Goal: Task Accomplishment & Management: Manage account settings

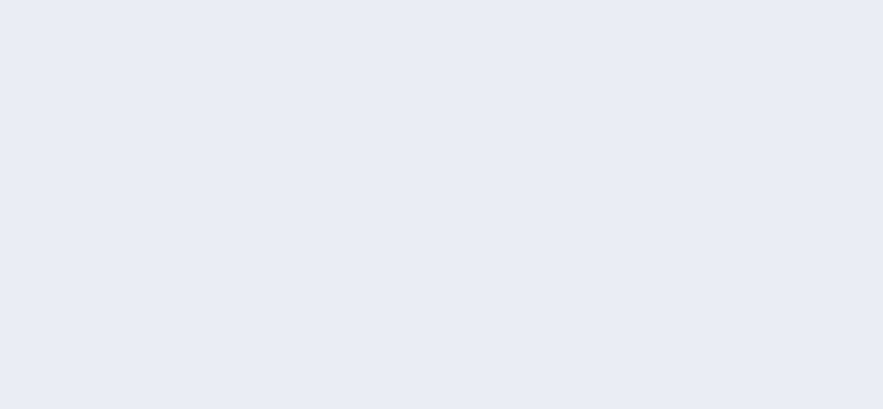
click at [682, 0] on html at bounding box center [441, 0] width 883 height 0
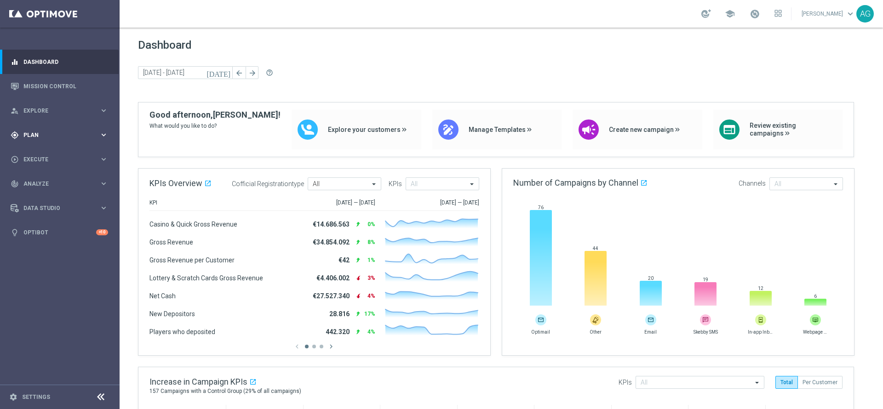
click at [33, 139] on div "gps_fixed Plan keyboard_arrow_right" at bounding box center [59, 135] width 119 height 24
click at [49, 181] on span "Templates" at bounding box center [57, 182] width 66 height 6
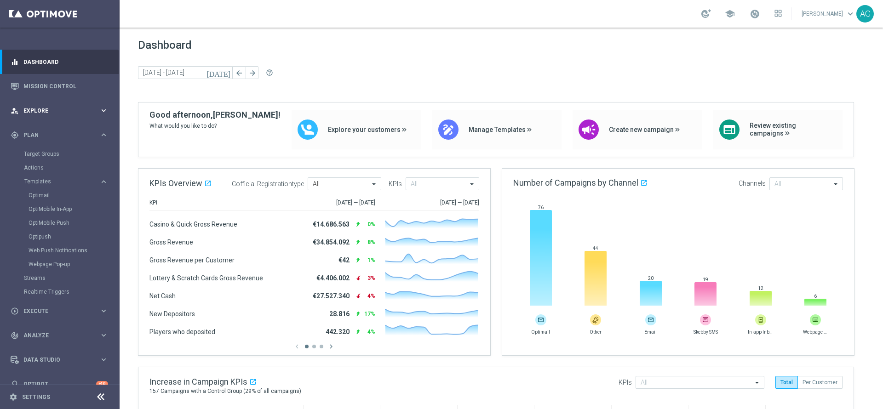
click at [53, 110] on span "Explore" at bounding box center [61, 111] width 76 height 6
click at [48, 132] on link "Customer Explorer" at bounding box center [60, 129] width 72 height 7
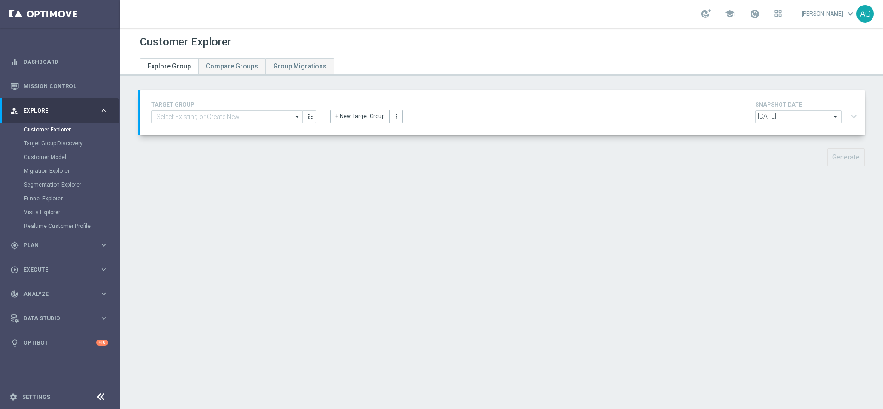
click at [416, 238] on div "Customer Explorer Explore Group Compare Groups Group Migrations TARGET GROUP ar…" at bounding box center [502, 219] width 764 height 382
click at [743, 178] on div "TARGET GROUP arrow_drop_down Show Selected 0 of 5053 01.02 reminder 2701 BIANCO…" at bounding box center [502, 135] width 764 height 90
click at [36, 16] on link at bounding box center [60, 14] width 120 height 28
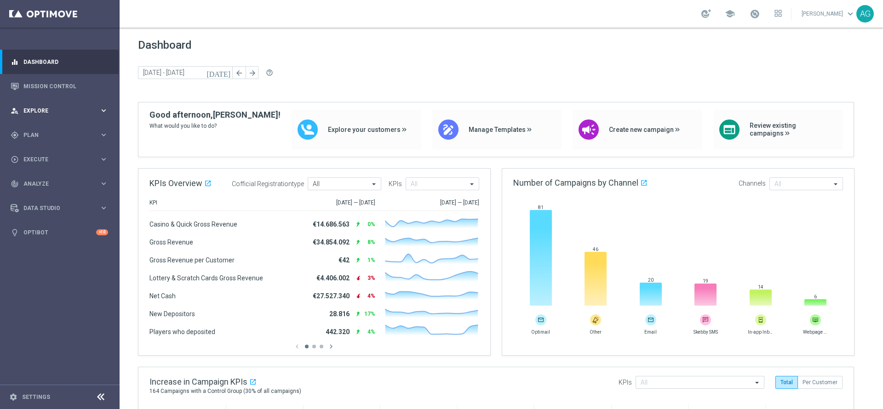
click at [42, 120] on div "person_search Explore keyboard_arrow_right" at bounding box center [59, 110] width 119 height 24
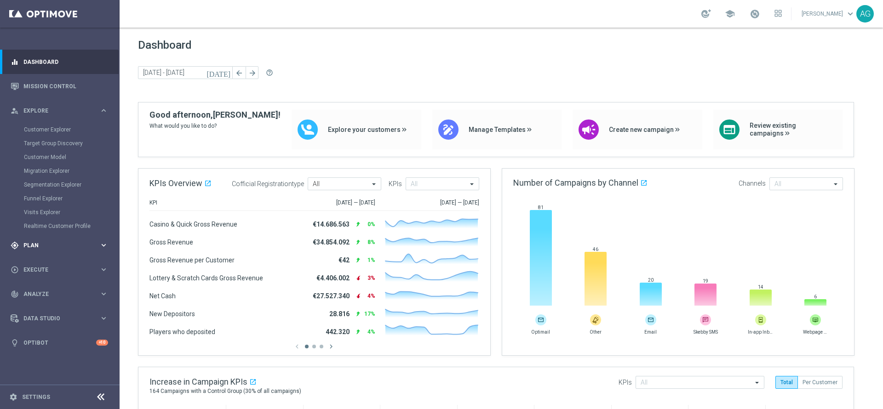
click at [35, 241] on div "gps_fixed Plan" at bounding box center [55, 245] width 89 height 8
click at [48, 156] on link "Target Groups" at bounding box center [60, 153] width 72 height 7
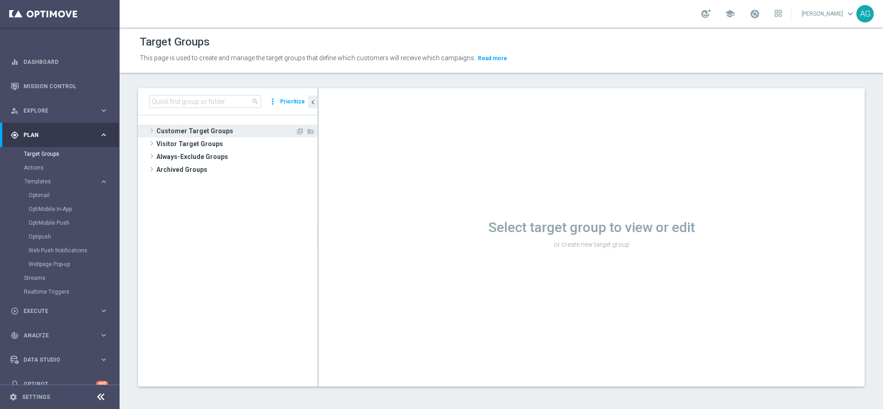
click at [201, 126] on span "Customer Target Groups" at bounding box center [225, 131] width 139 height 13
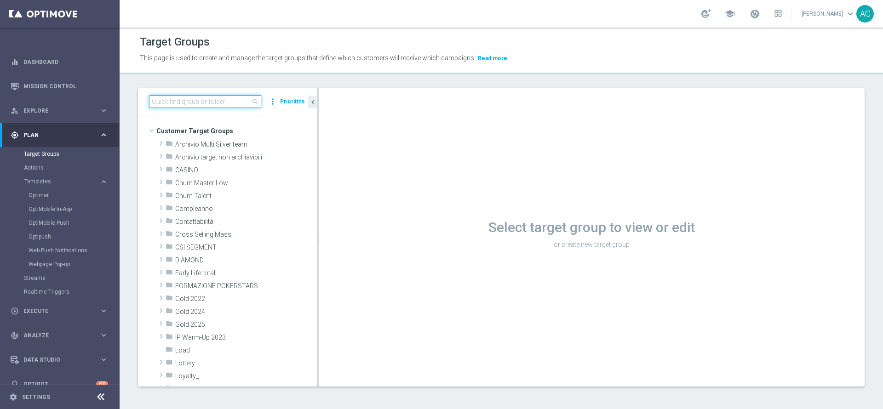
click at [193, 99] on input at bounding box center [205, 101] width 112 height 13
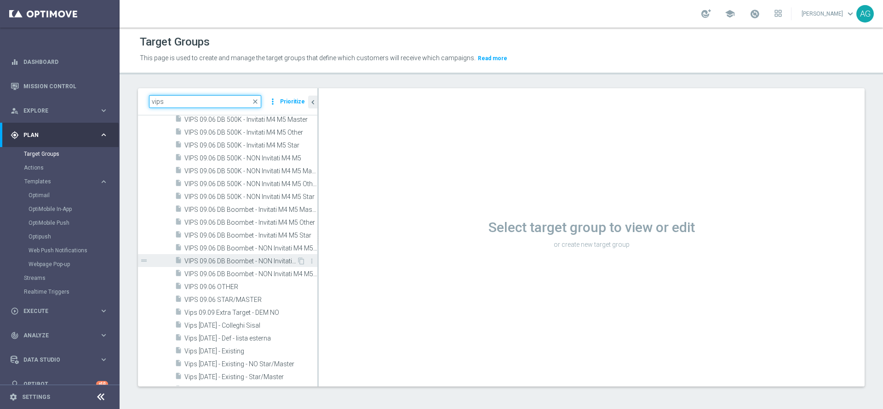
scroll to position [414, 0]
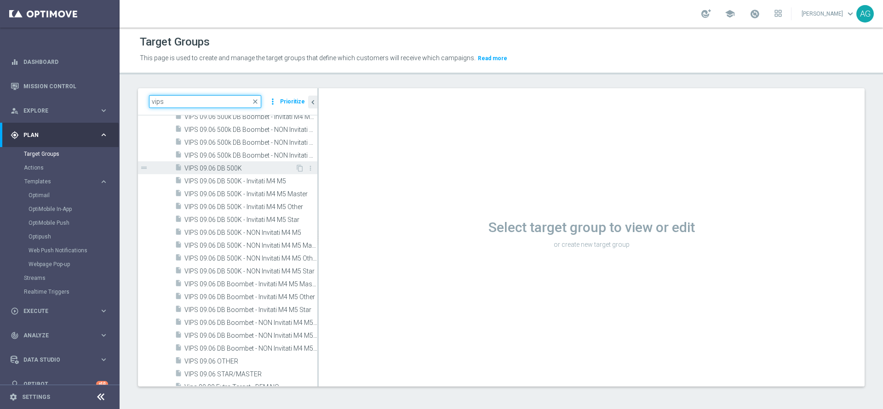
type input "vips"
click at [232, 169] on span "VIPS 09.06 DB 500K" at bounding box center [239, 169] width 111 height 8
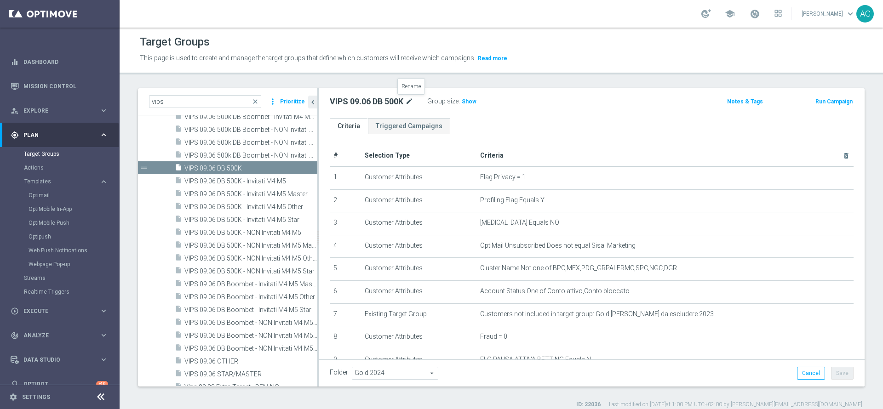
click at [409, 99] on icon "mode_edit" at bounding box center [409, 101] width 8 height 11
click at [355, 100] on input "VIPS 09.06 DB 500K" at bounding box center [392, 102] width 124 height 13
type input "VIPS .06 DB 500K"
click at [567, 116] on div "VIPS .06 DB 500K Group size : Show Notes & Tags Run Campaign" at bounding box center [592, 103] width 546 height 30
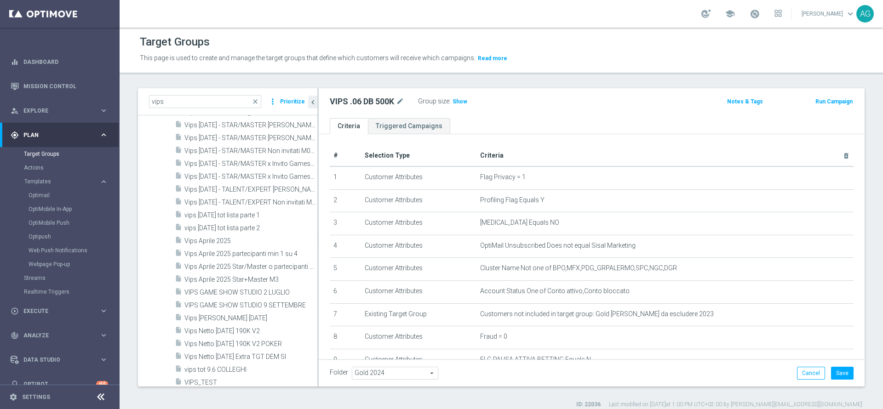
scroll to position [690, 0]
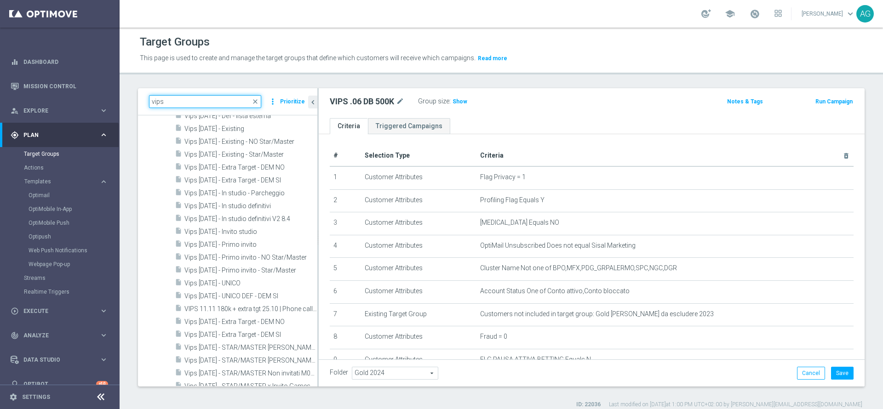
click at [192, 98] on input "vips" at bounding box center [205, 101] width 112 height 13
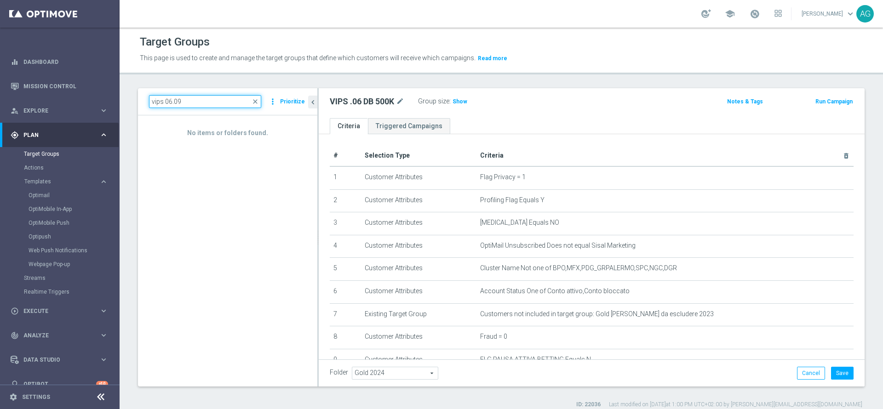
click at [171, 98] on input "vips 06.09" at bounding box center [205, 101] width 112 height 13
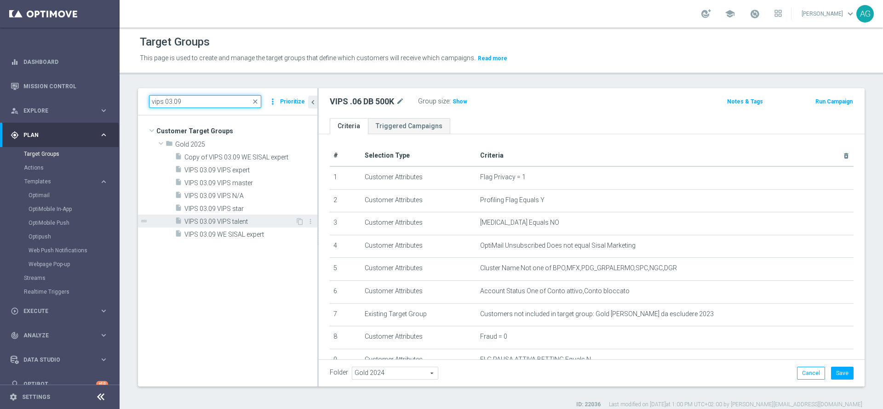
type input "vips 03.09"
click at [220, 224] on span "VIPS 03.09 VIPS talent" at bounding box center [239, 222] width 111 height 8
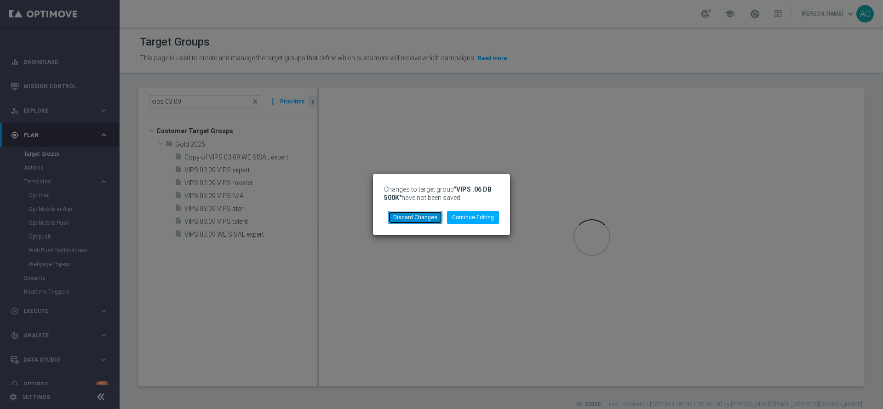
click at [433, 214] on button "Discard Changes" at bounding box center [415, 217] width 54 height 13
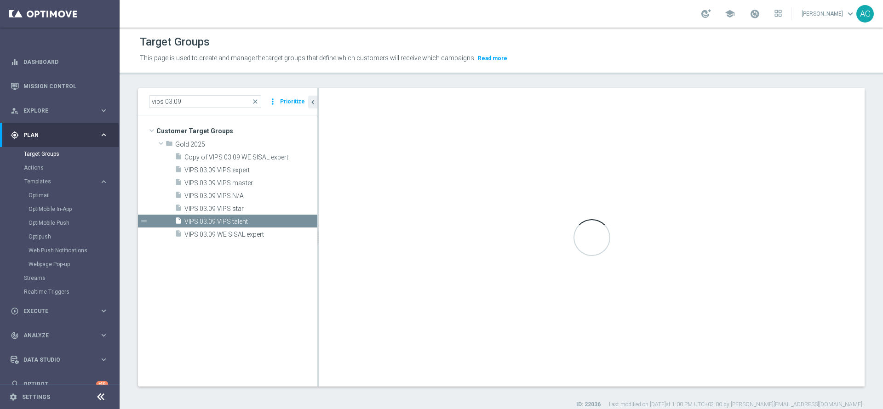
type textarea "(1 and 2 and 3 and 4 and 5 and 6 and 7 and 8 and 9 and 10 and 11 and 12 ) and (…"
type input "Gold 2025"
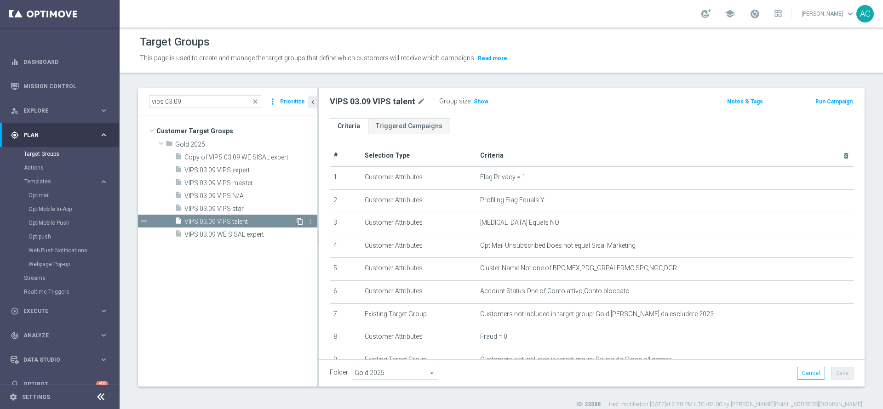
click at [298, 222] on icon "content_copy" at bounding box center [299, 221] width 7 height 7
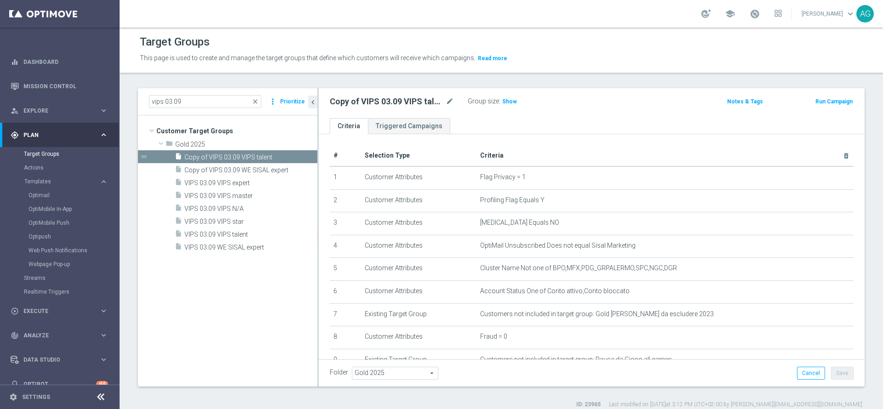
click at [445, 102] on div "Copy of VIPS 03.09 VIPS talent mode_edit" at bounding box center [392, 101] width 124 height 11
click at [450, 101] on icon "mode_edit" at bounding box center [450, 101] width 8 height 11
click at [356, 102] on input "Copy of VIPS 03.09 VIPS talent" at bounding box center [392, 102] width 124 height 13
type input "VIPS 19.09 VIPS talent"
click at [420, 104] on icon "mode_edit" at bounding box center [421, 101] width 8 height 11
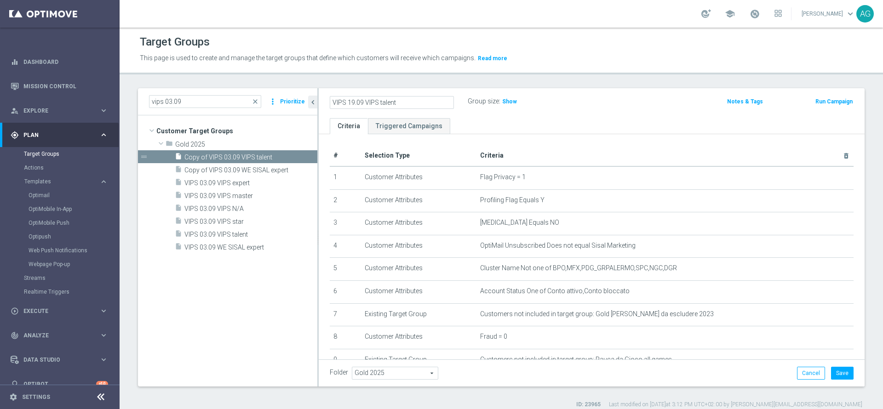
click at [354, 101] on input "VIPS 19.09 VIPS talent" at bounding box center [392, 102] width 124 height 13
type input "VIPS 21.09 VIPS talent"
click at [583, 120] on ul "Criteria Triggered Campaigns" at bounding box center [592, 126] width 546 height 16
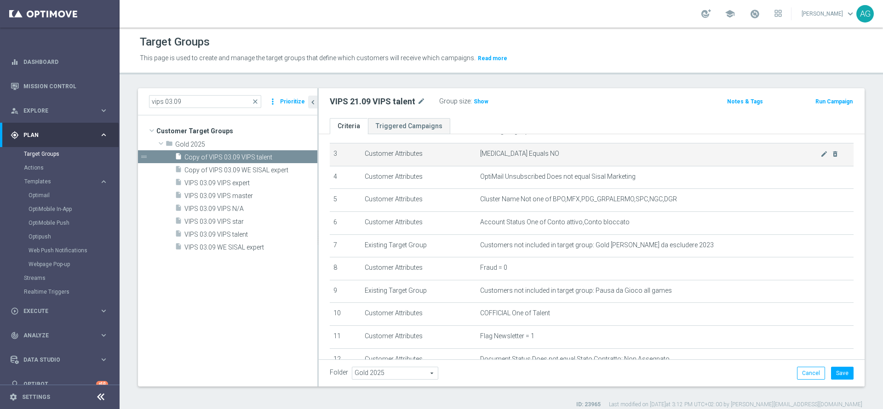
scroll to position [138, 0]
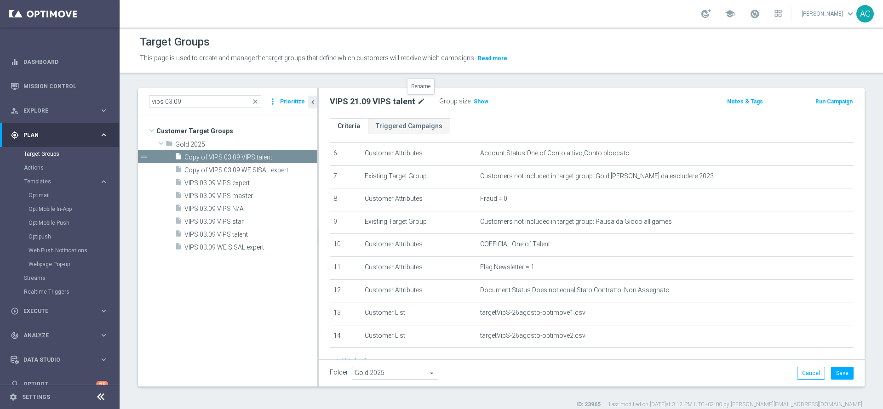
click at [420, 100] on icon "mode_edit" at bounding box center [421, 101] width 8 height 11
click at [420, 100] on input "VIPS 21.09 VIPS talent" at bounding box center [392, 102] width 124 height 13
type input "VIPS 21.09 VIPS all cb"
click at [575, 109] on div "VIPS 21.09 VIPS all cb mode_edit Group size : Show Notes & Tags Run Campaign" at bounding box center [592, 103] width 546 height 30
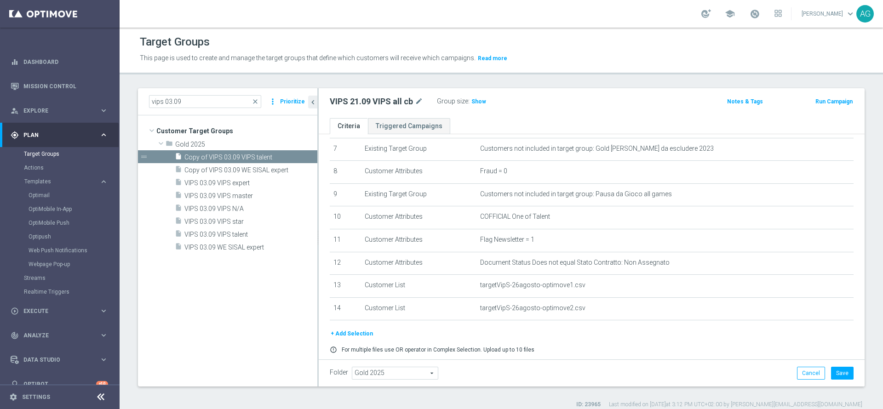
scroll to position [171, 0]
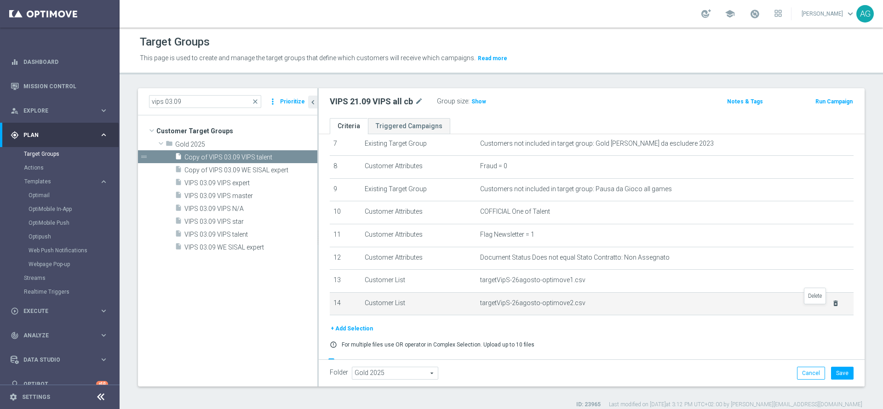
click at [832, 307] on icon "delete_forever" at bounding box center [835, 303] width 7 height 7
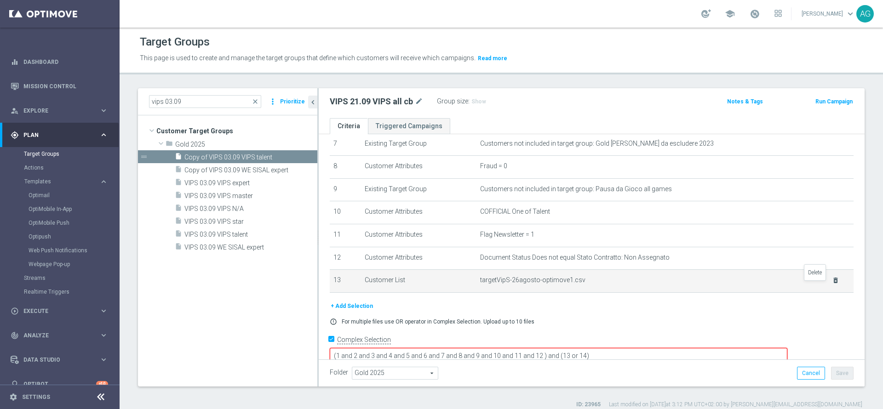
click at [832, 284] on icon "delete_forever" at bounding box center [835, 280] width 7 height 7
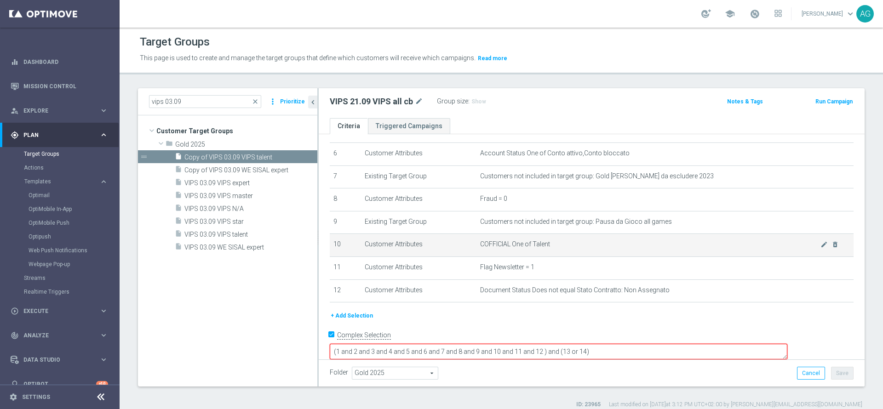
scroll to position [140, 0]
click at [832, 246] on icon "delete_forever" at bounding box center [835, 242] width 7 height 7
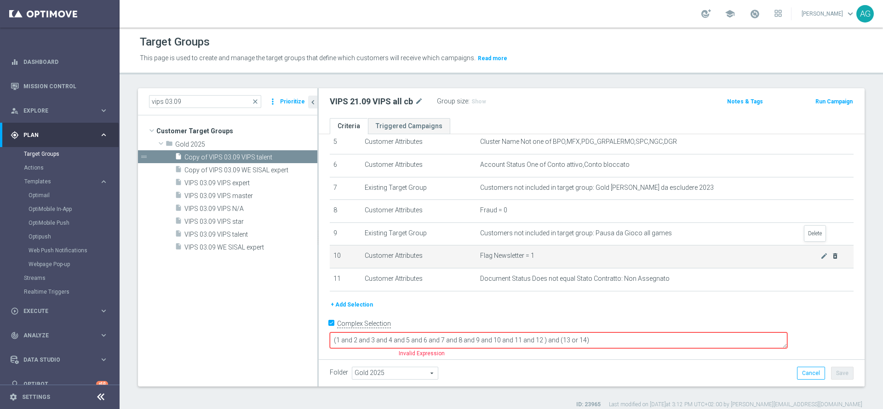
scroll to position [117, 0]
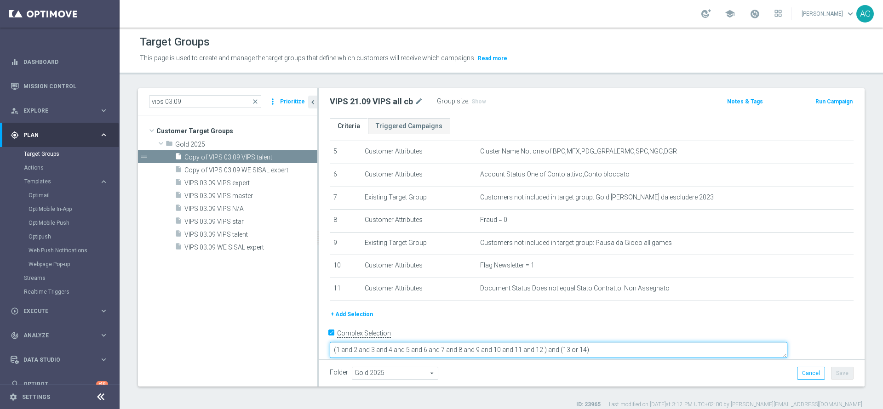
click at [694, 342] on textarea "(1 and 2 and 3 and 4 and 5 and 6 and 7 and 8 and 9 and 10 and 11 and 12 ) and (…" at bounding box center [559, 350] width 458 height 16
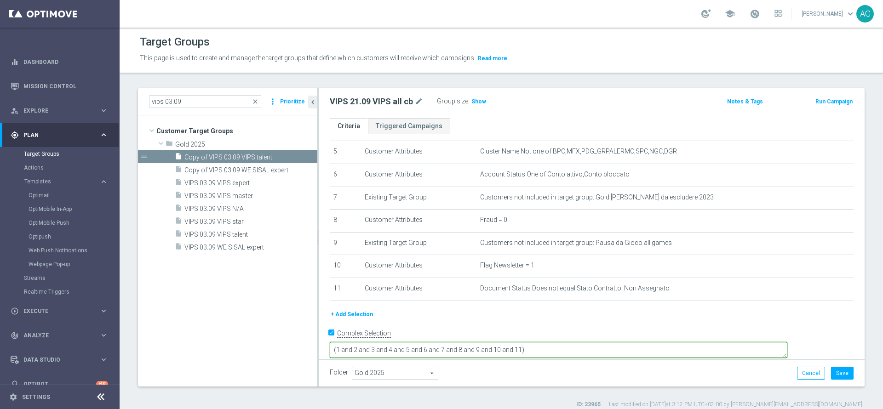
type textarea "(1 and 2 and 3 and 4 and 5 and 6 and 7 and 8 and 9 and 10 and 11)"
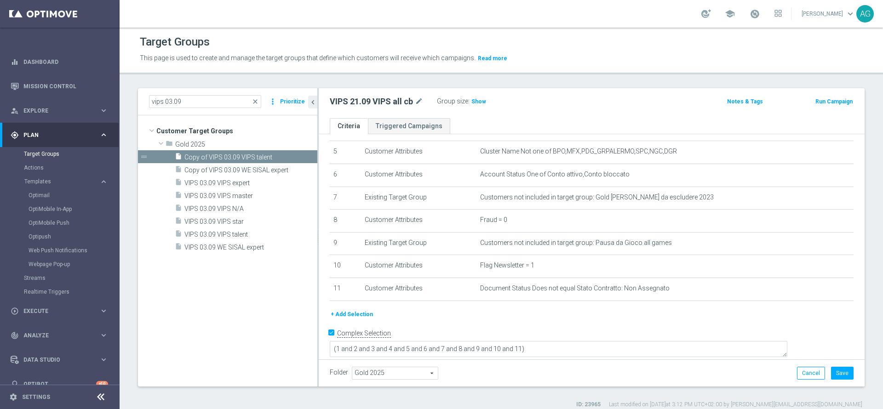
click at [583, 309] on div "# Selection Type Criteria delete_forever 1 Customer Attributes Flag Privacy = 1…" at bounding box center [592, 169] width 538 height 281
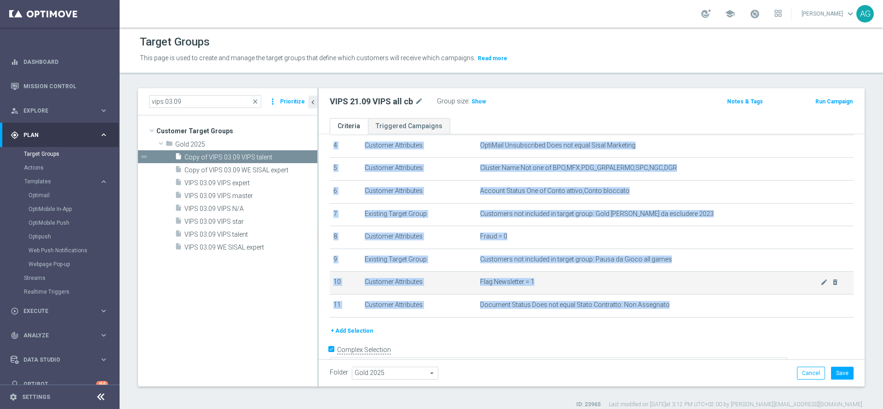
scroll to position [116, 0]
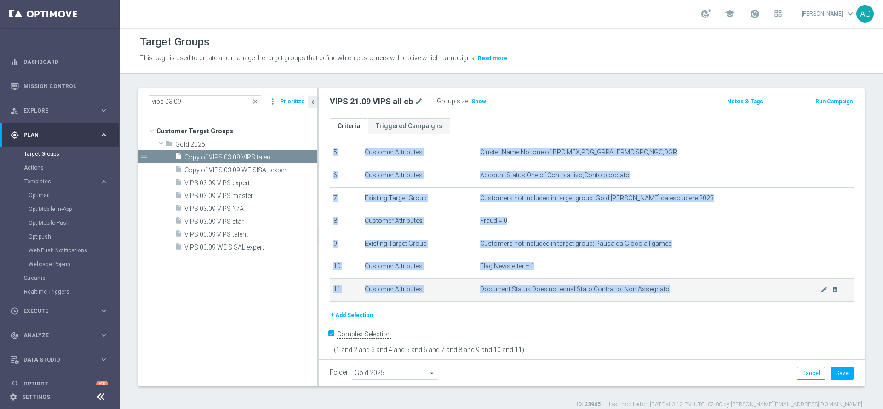
drag, startPoint x: 517, startPoint y: 177, endPoint x: 674, endPoint y: 295, distance: 197.1
click at [674, 295] on tbody "1 Customer Attributes Flag Privacy = 1 mode_edit delete_forever 2 Customer Attr…" at bounding box center [592, 176] width 524 height 251
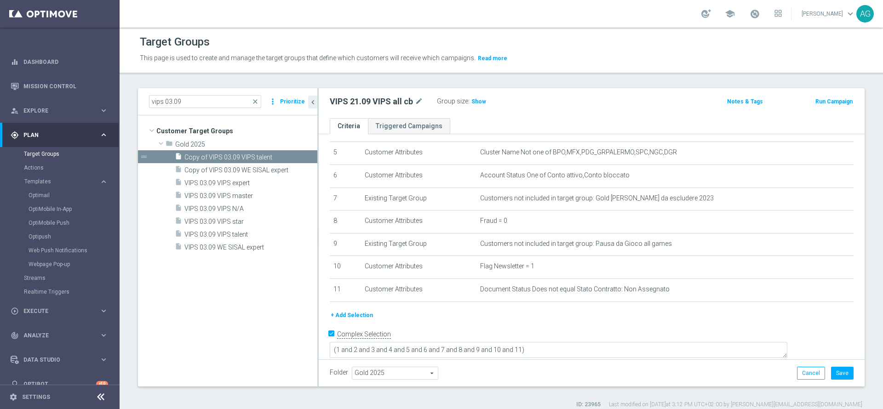
click at [680, 318] on div "+ Add Selection" at bounding box center [592, 315] width 538 height 10
click at [350, 321] on button "+ Add Selection" at bounding box center [352, 315] width 44 height 10
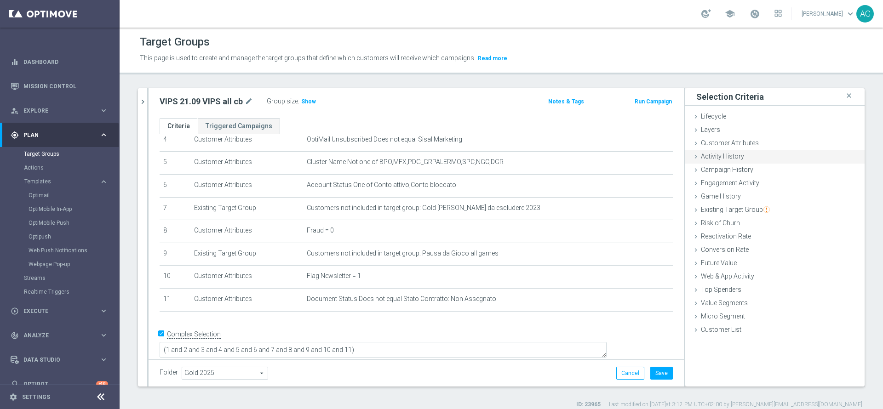
click at [711, 157] on span "Activity History" at bounding box center [722, 156] width 43 height 7
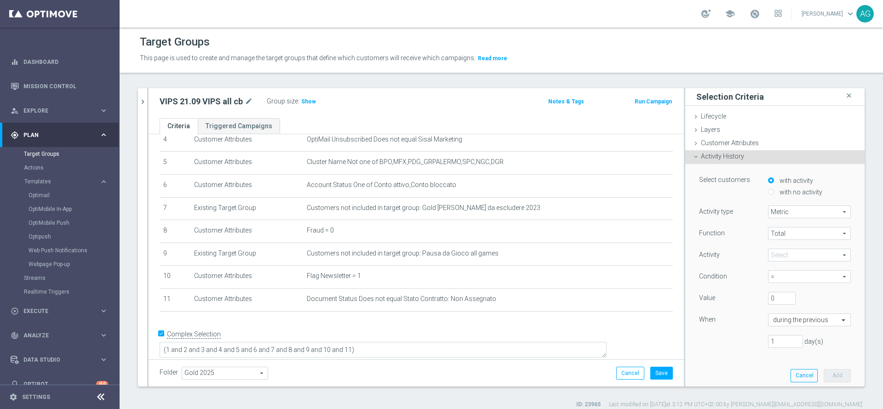
click at [769, 253] on span at bounding box center [810, 255] width 82 height 12
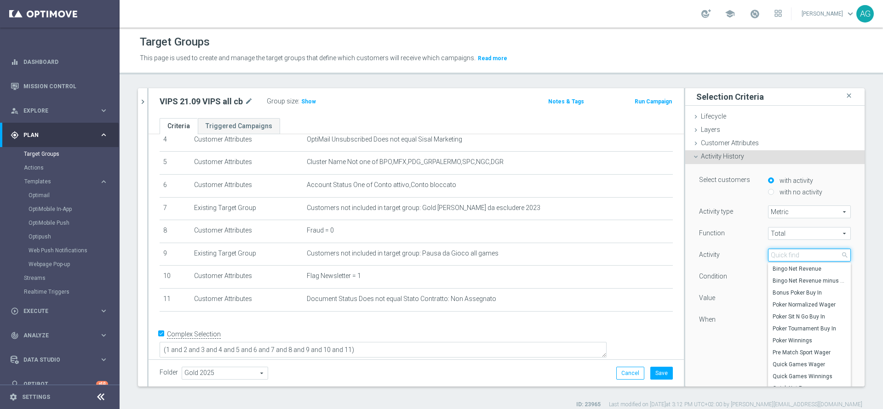
click at [769, 253] on input "search" at bounding box center [809, 255] width 83 height 13
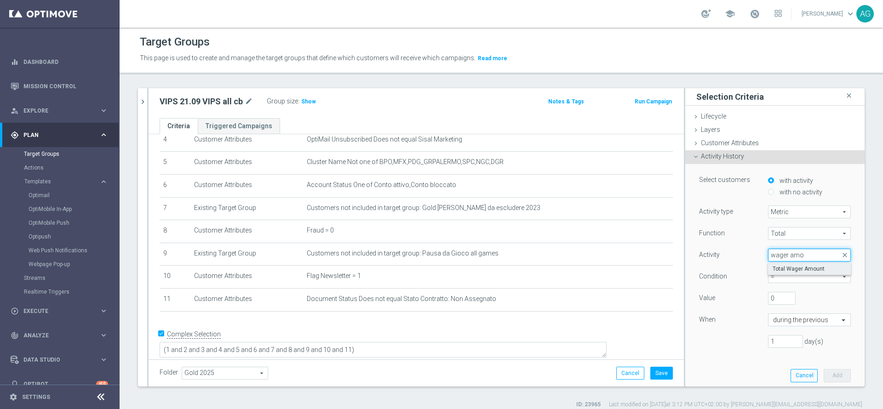
type input "wager amo"
click at [785, 266] on span "Total Wager Amount" at bounding box center [810, 268] width 74 height 7
type input "Total Wager Amount"
click at [778, 274] on span "=" at bounding box center [810, 277] width 82 height 12
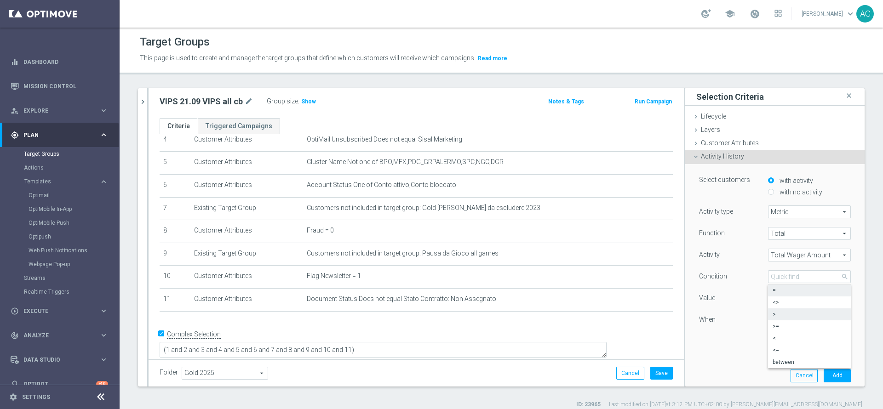
click at [770, 310] on label ">" at bounding box center [809, 315] width 83 height 12
type input ">"
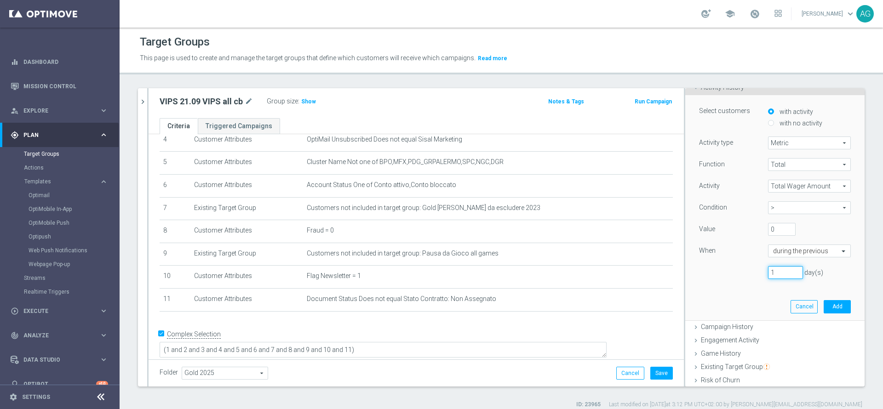
click at [770, 276] on input "1" at bounding box center [785, 272] width 35 height 13
type input "262"
click at [824, 306] on button "Add" at bounding box center [837, 306] width 27 height 13
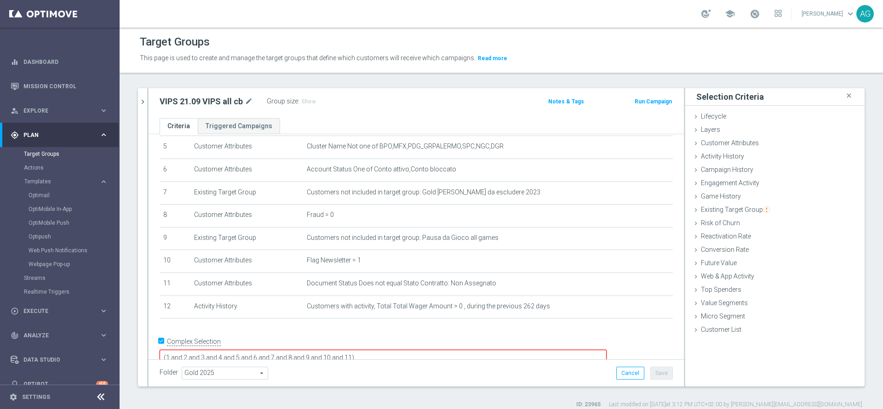
scroll to position [131, 0]
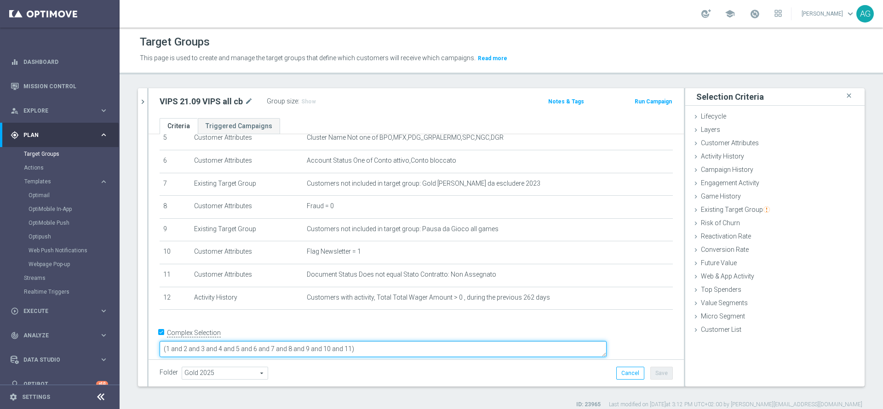
click at [415, 341] on textarea "(1 and 2 and 3 and 4 and 5 and 6 and 7 and 8 and 9 and 10 and 11)" at bounding box center [383, 349] width 447 height 16
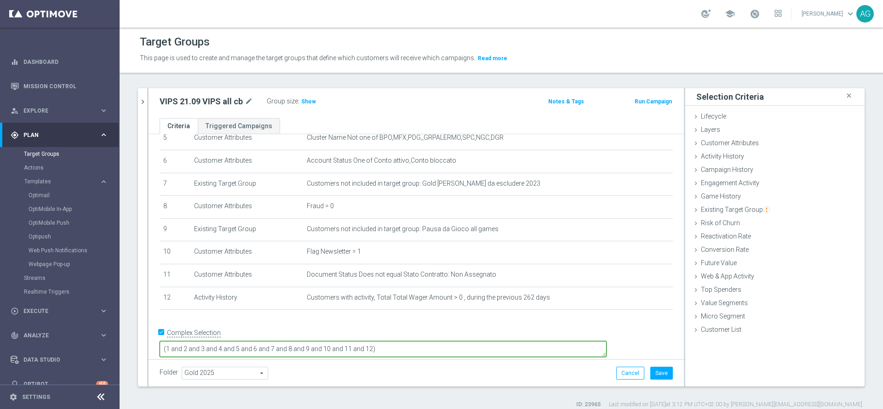
type textarea "(1 and 2 and 3 and 4 and 5 and 6 and 7 and 8 and 9 and 10 and 11 and 12)"
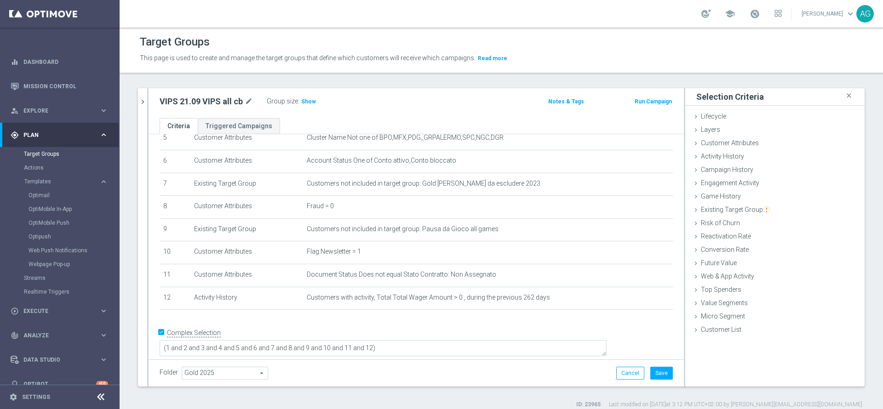
click at [364, 99] on div "VIPS 21.09 VIPS all cb mode_edit Group size : Show" at bounding box center [328, 101] width 351 height 13
click at [655, 376] on button "Save" at bounding box center [661, 373] width 23 height 13
click at [305, 99] on span "Show" at bounding box center [308, 101] width 15 height 6
click at [440, 92] on div "VIPS 21.09 VIPS all cb mode_edit Group size : 908,511 Notes & Tags Run Campaign" at bounding box center [416, 103] width 535 height 30
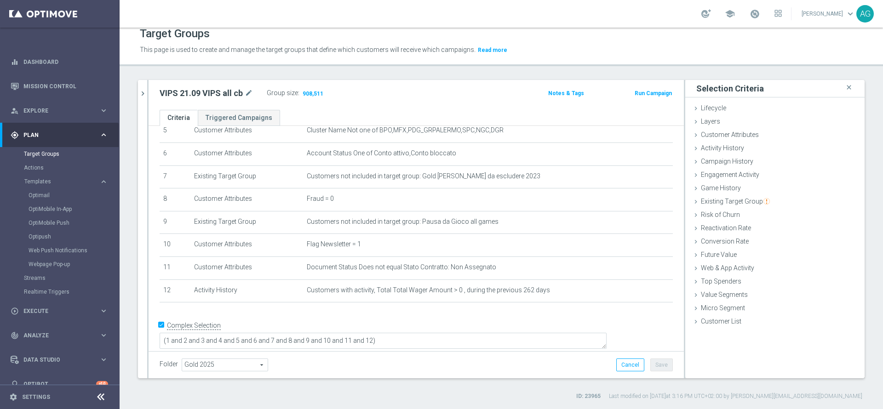
click at [567, 318] on div "+ Add Selection" at bounding box center [416, 314] width 527 height 7
click at [701, 136] on span "Customer Attributes" at bounding box center [730, 134] width 58 height 7
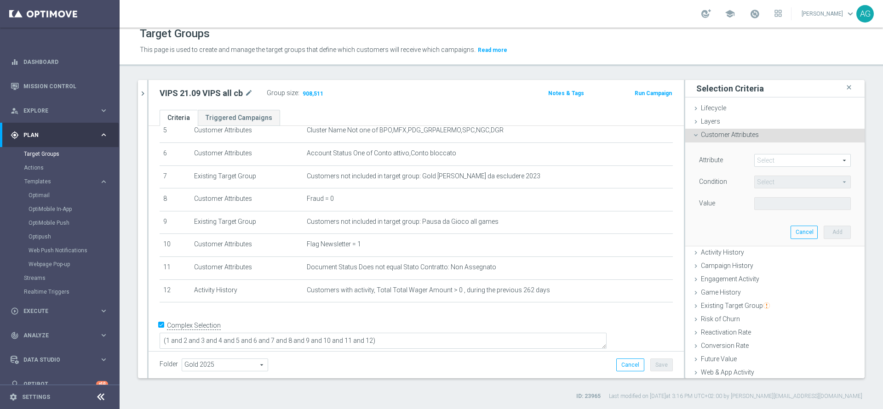
click at [760, 161] on span at bounding box center [803, 161] width 96 height 12
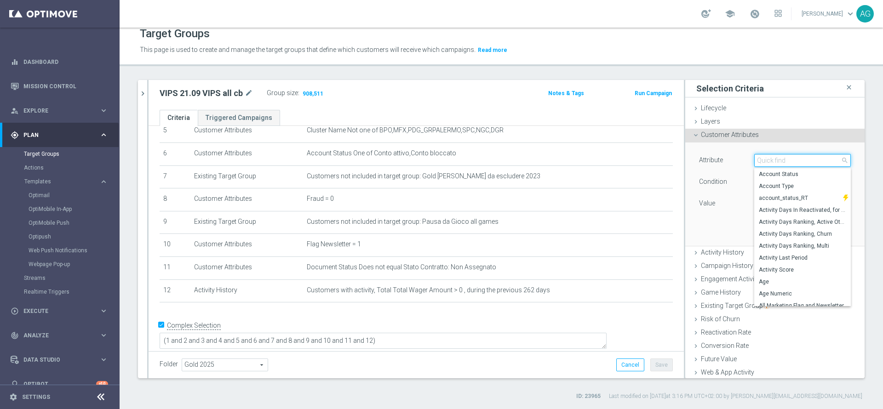
click at [760, 161] on input "search" at bounding box center [802, 160] width 97 height 13
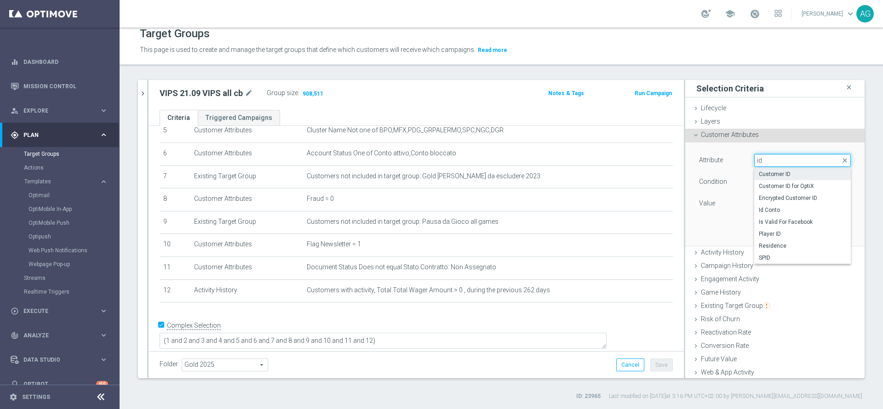
type input "id"
click at [759, 172] on span "Customer ID" at bounding box center [802, 174] width 87 height 7
type input "Customer ID"
type input "="
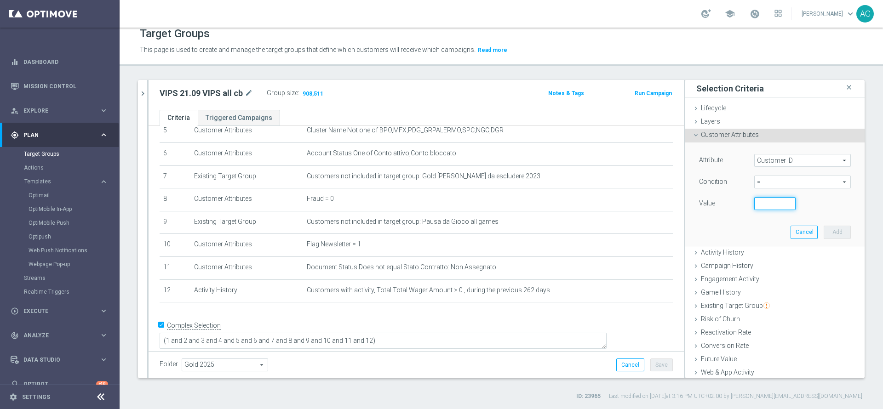
click at [754, 203] on input "number" at bounding box center [774, 203] width 41 height 13
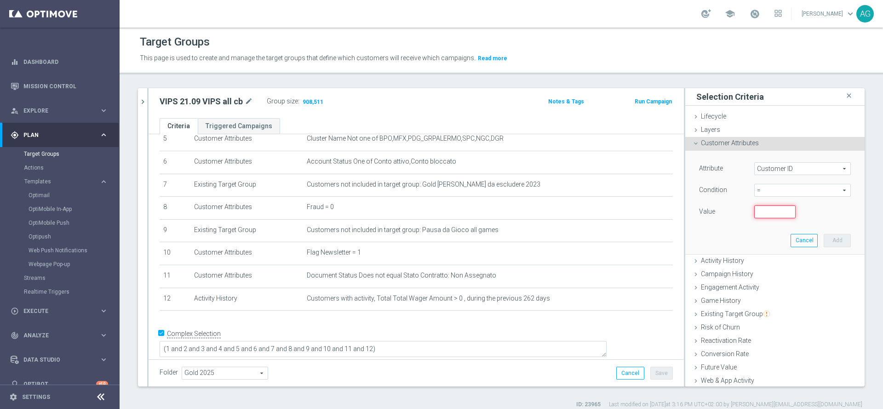
scroll to position [8, 0]
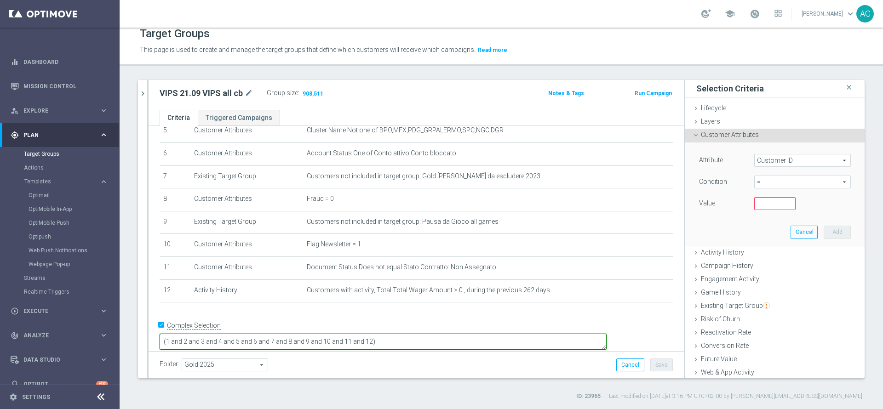
click at [438, 334] on textarea "(1 and 2 and 3 and 4 and 5 and 6 and 7 and 8 and 9 and 10 and 11 and 12)" at bounding box center [383, 342] width 447 height 16
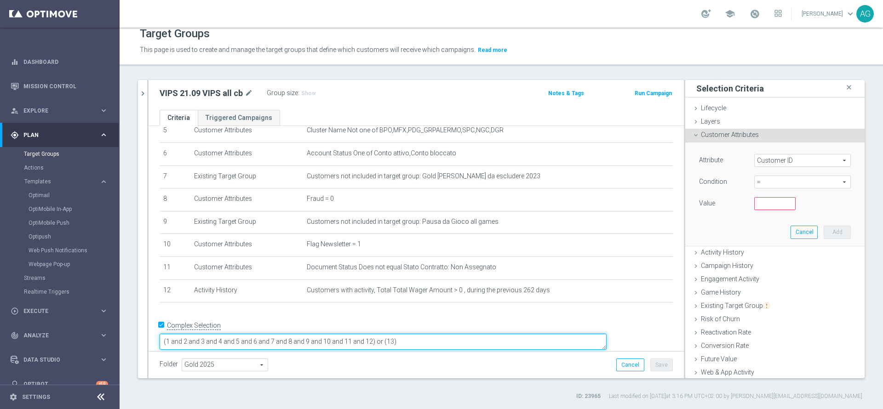
type textarea "(1 and 2 and 3 and 4 and 5 and 6 and 7 and 8 and 9 and 10 and 11 and 12) or (13)"
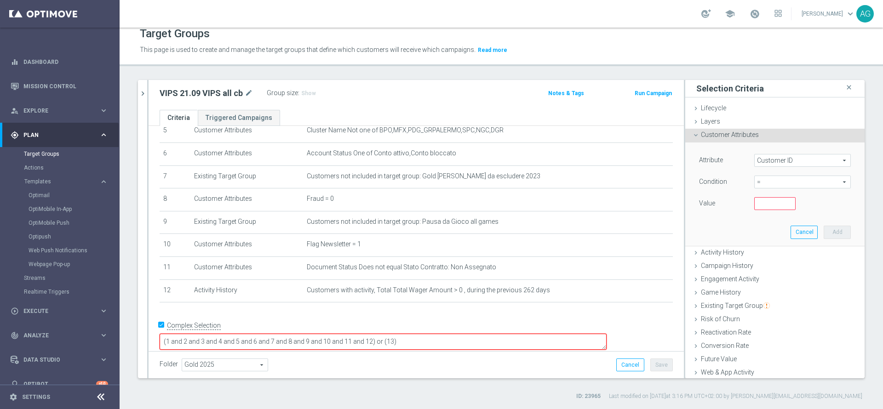
click at [468, 318] on div "+ Add Selection" at bounding box center [416, 314] width 527 height 7
click at [473, 309] on div "# Selection Type Criteria delete_forever 1 Customer Attributes Flag Privacy = 1…" at bounding box center [416, 159] width 527 height 304
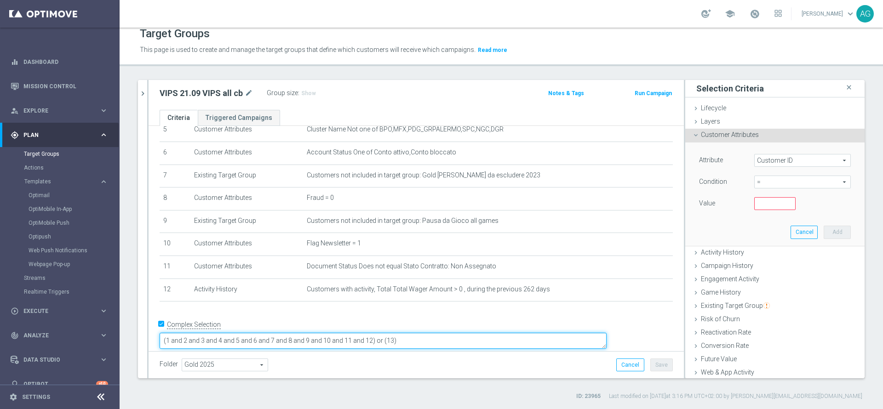
click at [505, 334] on textarea "(1 and 2 and 3 and 4 and 5 and 6 and 7 and 8 and 9 and 10 and 11 and 12) or (13)" at bounding box center [383, 341] width 447 height 16
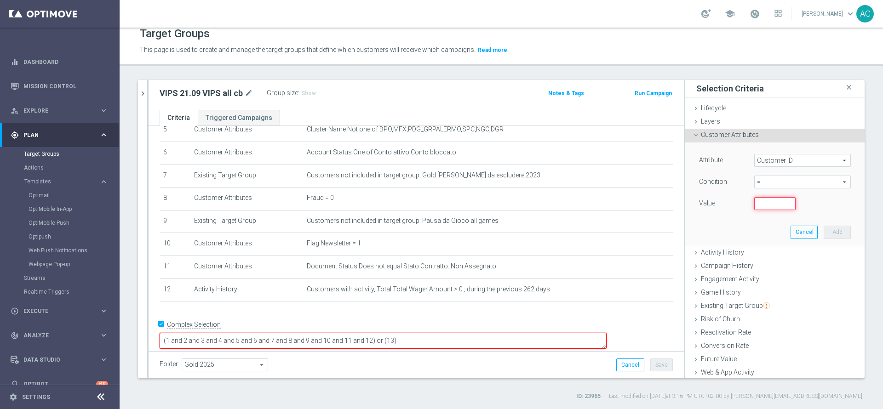
click at [754, 205] on input "number" at bounding box center [774, 203] width 41 height 13
paste input "4598462"
type input "4598462"
click at [824, 226] on button "Add" at bounding box center [837, 232] width 27 height 13
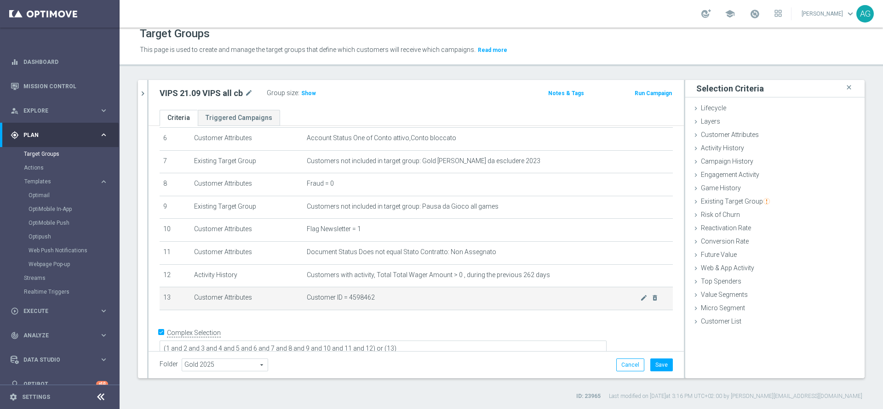
scroll to position [153, 0]
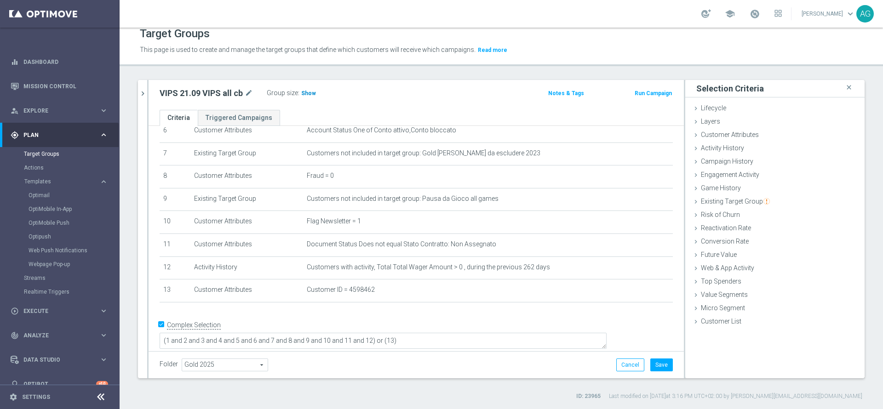
click at [313, 96] on span "Show" at bounding box center [308, 93] width 15 height 6
click at [659, 368] on button "Save" at bounding box center [661, 365] width 23 height 13
click at [513, 310] on div "# Selection Type Criteria delete_forever 1 Customer Attributes Flag Privacy = 1…" at bounding box center [416, 147] width 527 height 327
click at [529, 311] on div "# Selection Type Criteria delete_forever 1 Customer Attributes Flag Privacy = 1…" at bounding box center [416, 147] width 527 height 327
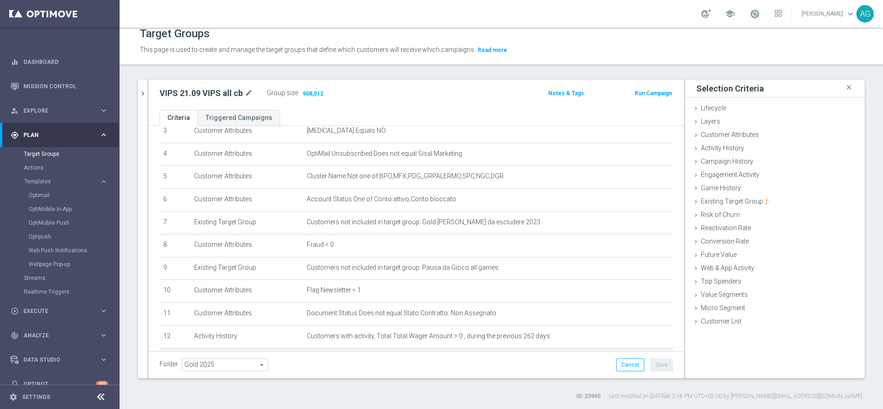
scroll to position [15, 0]
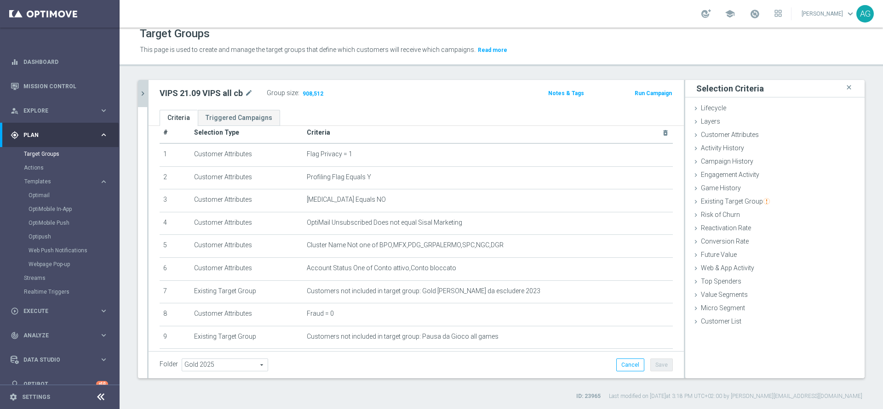
click at [146, 97] on icon "chevron_right" at bounding box center [142, 93] width 9 height 9
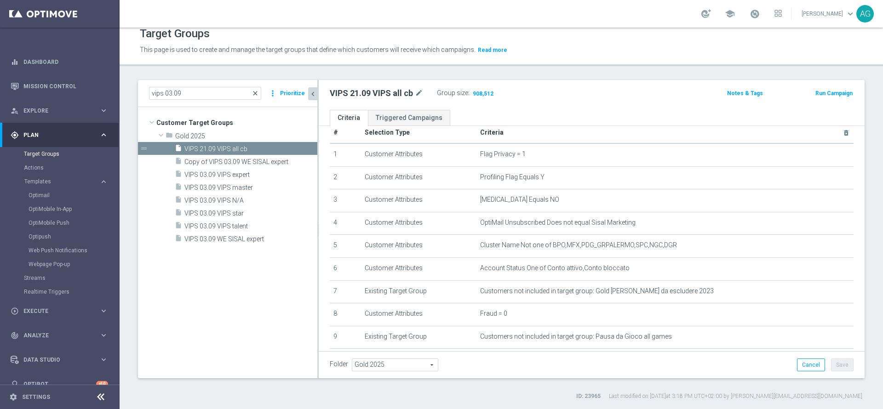
click at [259, 93] on span "close" at bounding box center [255, 93] width 7 height 7
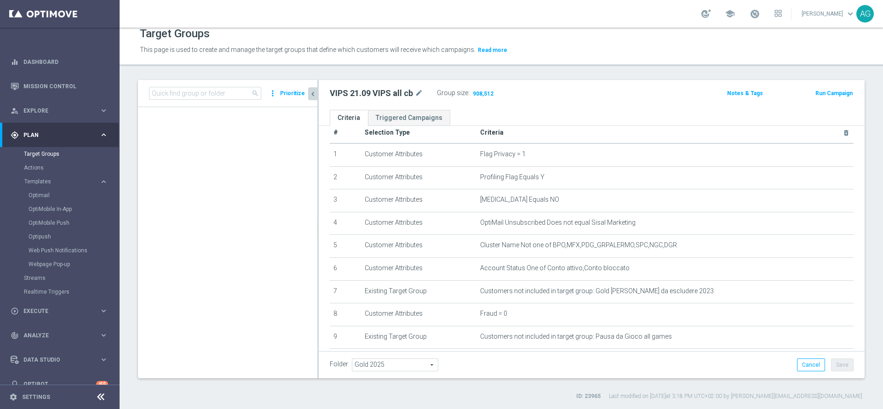
scroll to position [9982, 0]
click at [211, 95] on input at bounding box center [205, 93] width 112 height 13
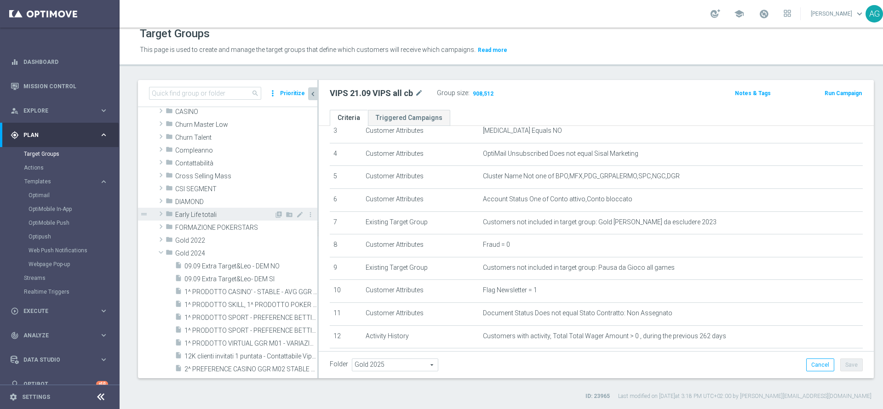
scroll to position [69, 0]
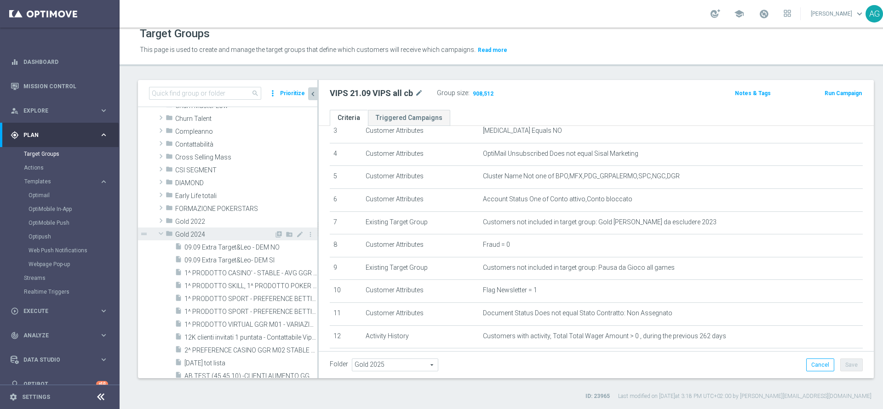
click at [184, 230] on div "folder Gold 2024" at bounding box center [220, 234] width 109 height 13
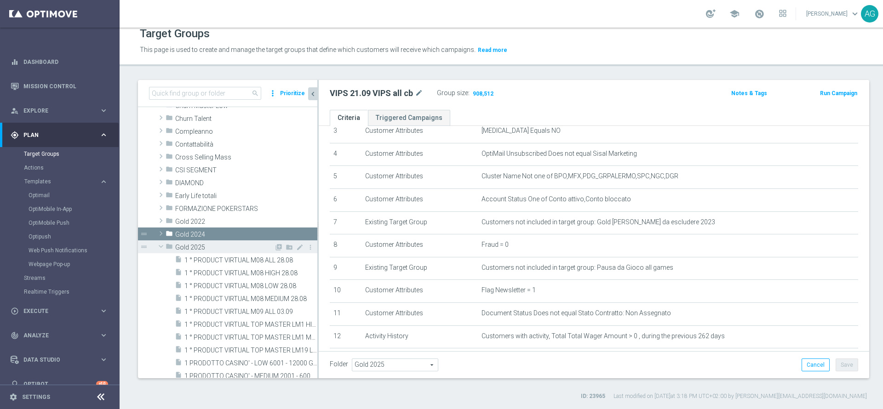
click at [190, 247] on span "Gold 2025" at bounding box center [224, 248] width 99 height 8
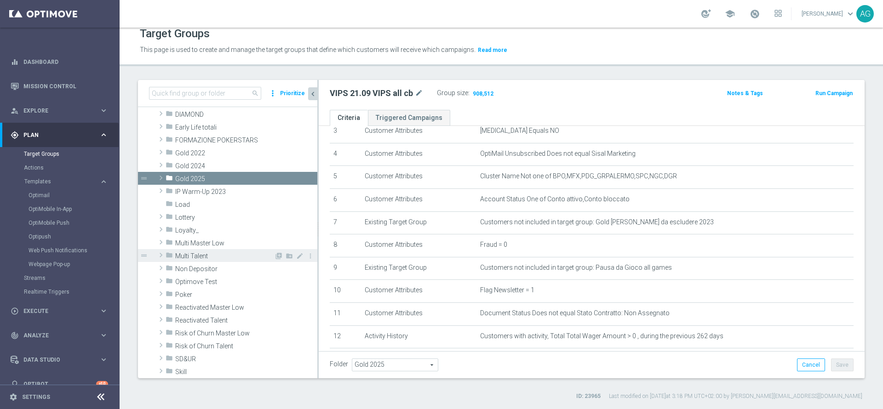
scroll to position [138, 0]
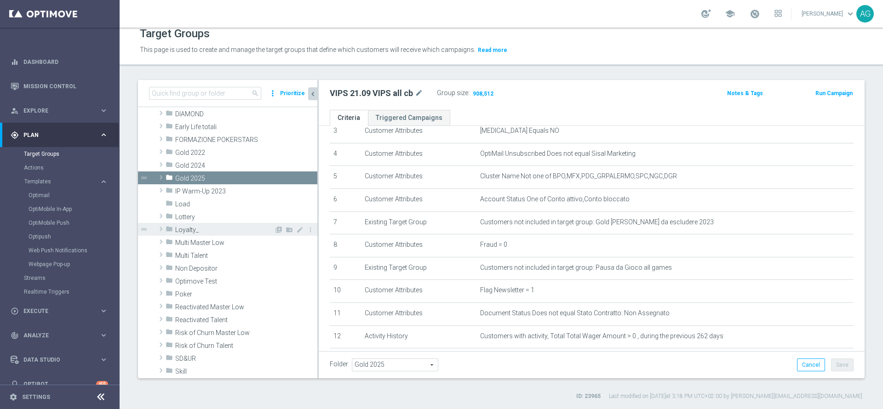
click at [195, 230] on span "Loyalty_" at bounding box center [224, 230] width 99 height 8
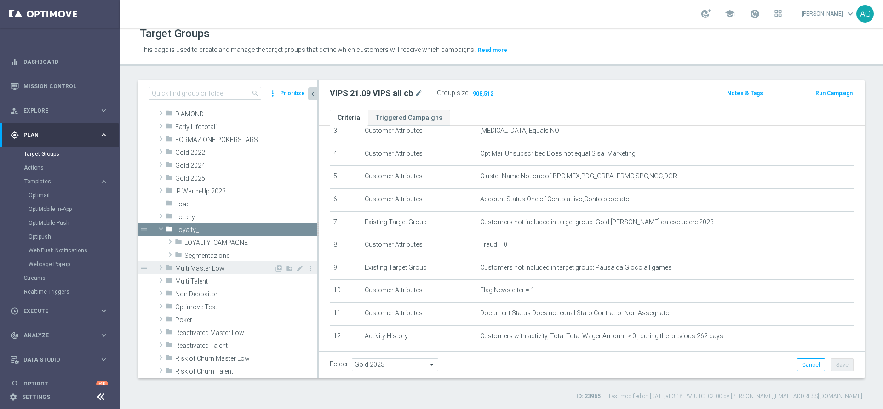
scroll to position [207, 0]
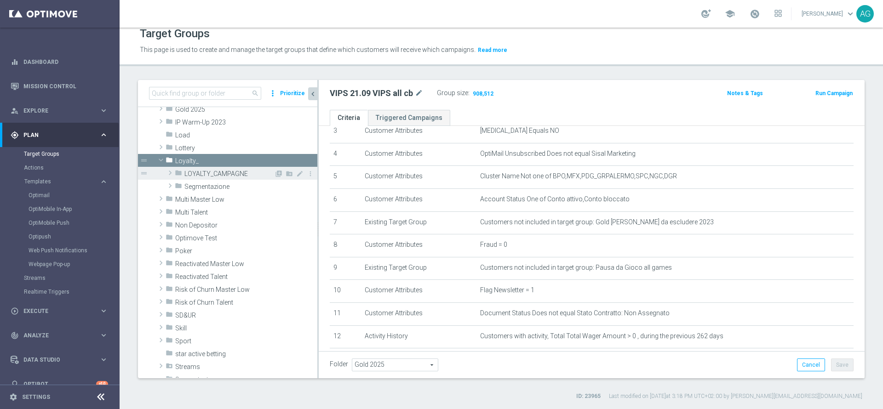
click at [207, 172] on span "LOYALTY_CAMPAGNE" at bounding box center [229, 174] width 90 height 8
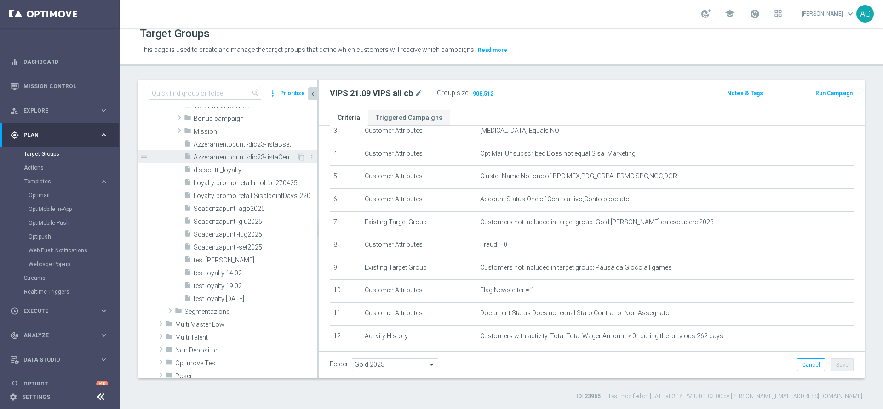
scroll to position [345, 0]
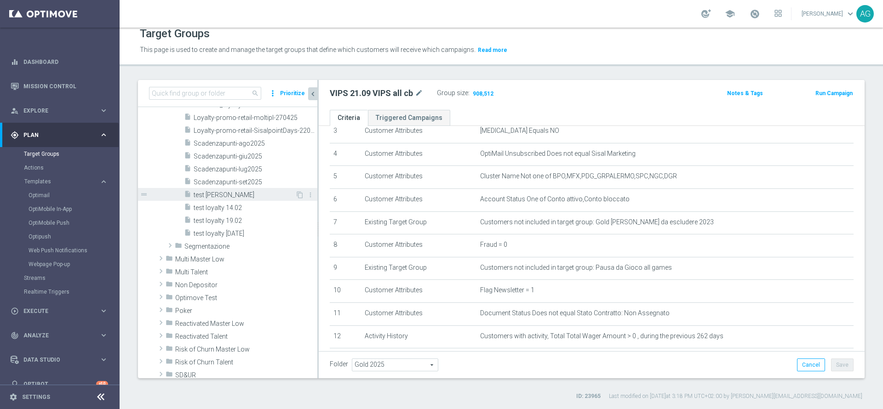
click at [226, 198] on span "test loy" at bounding box center [245, 195] width 102 height 8
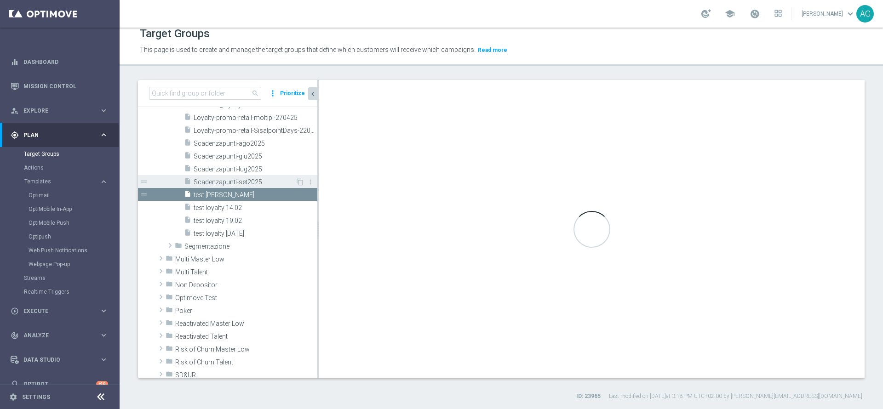
click at [230, 180] on span "Scadenzapunti-set2025" at bounding box center [245, 182] width 102 height 8
type textarea "(1 and 2 and 3 and 4 and 5 and 6 and 7 and 8 and 9)"
type input "LOYALTY_CAMPAGNE"
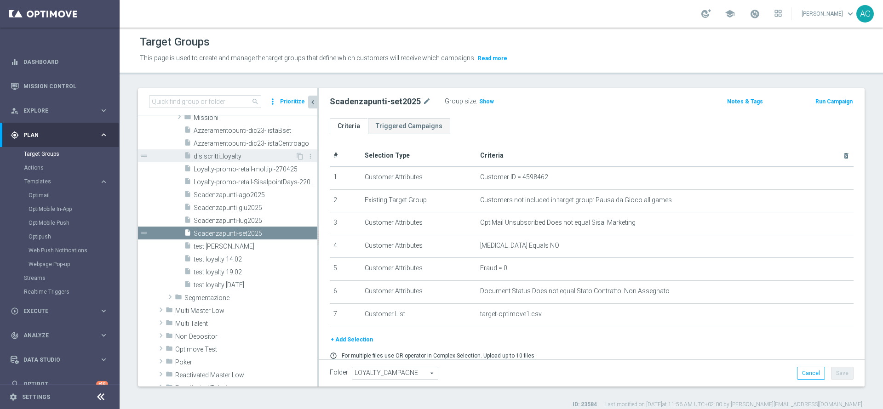
scroll to position [276, 0]
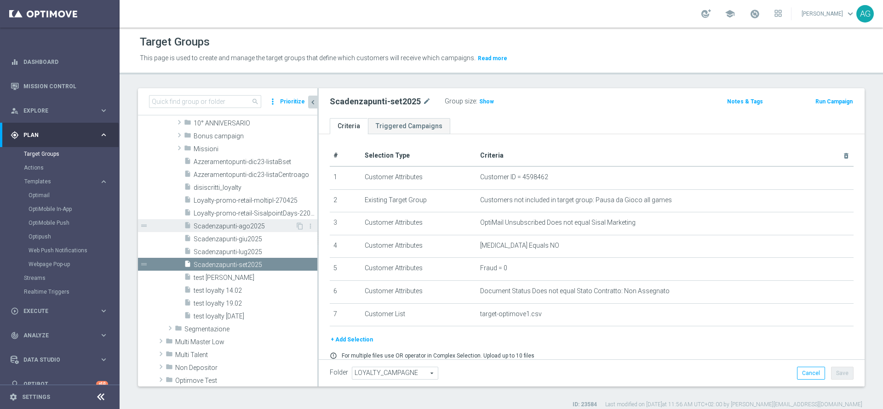
click at [234, 224] on span "Scadenzapunti-ago2025" at bounding box center [245, 227] width 102 height 8
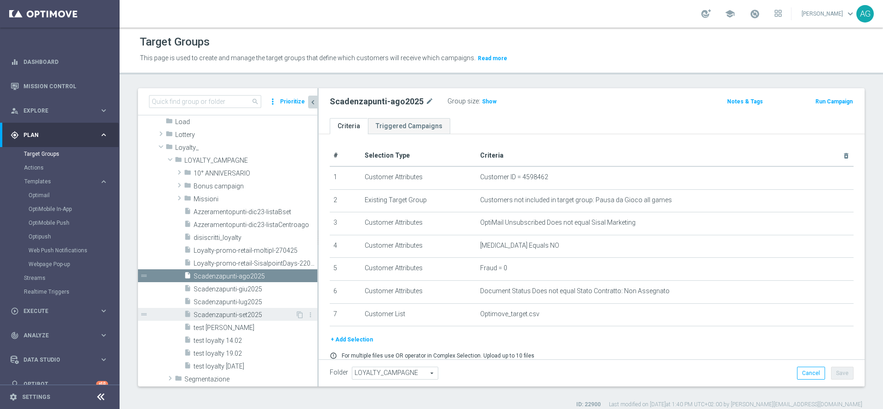
scroll to position [207, 0]
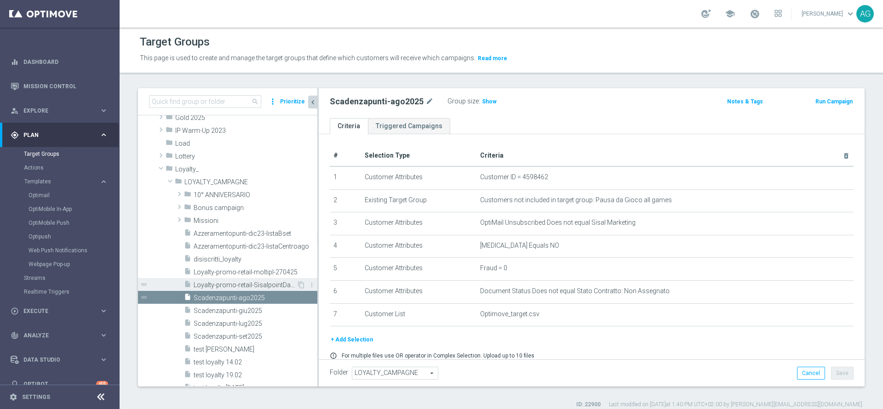
click at [235, 285] on span "Loyalty-promo-retail-SisalpointDays-220525" at bounding box center [245, 286] width 103 height 8
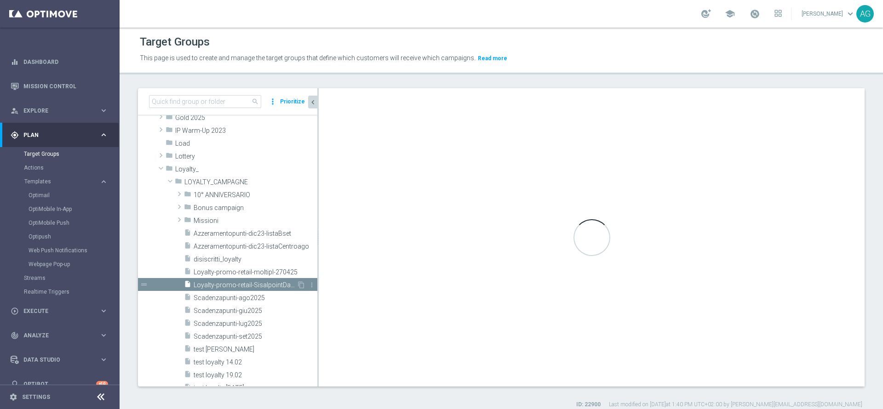
type textarea "(1) or (2 and 3 and 4 and 5 and 6 and 7 and 8 and 9 and 10)"
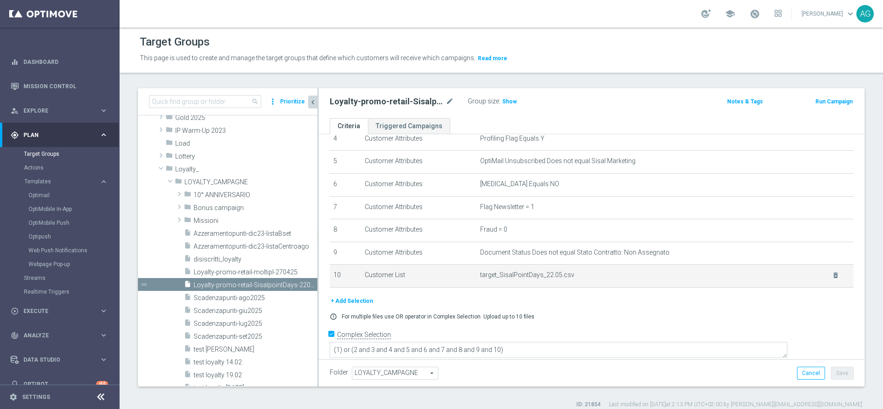
scroll to position [8, 0]
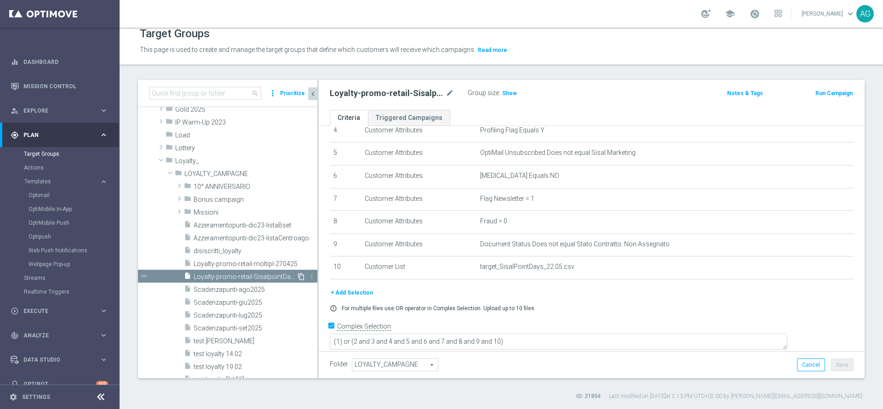
click at [298, 277] on icon "content_copy" at bounding box center [301, 276] width 7 height 7
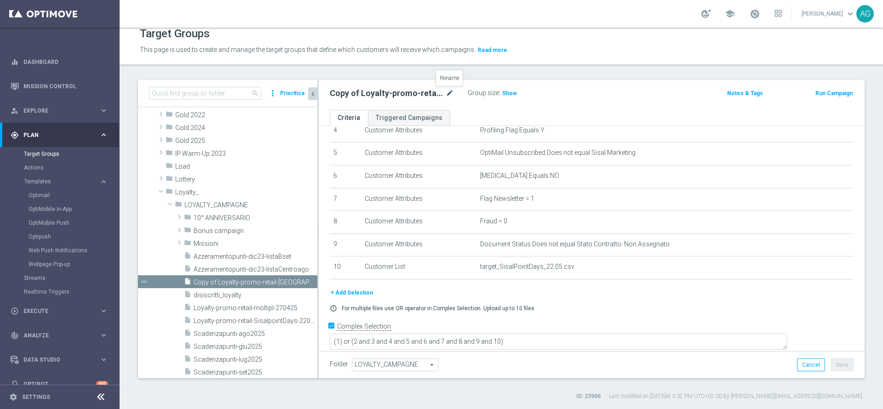
click at [452, 92] on icon "mode_edit" at bounding box center [450, 93] width 8 height 11
type input "transanti_retail_25_16.09"
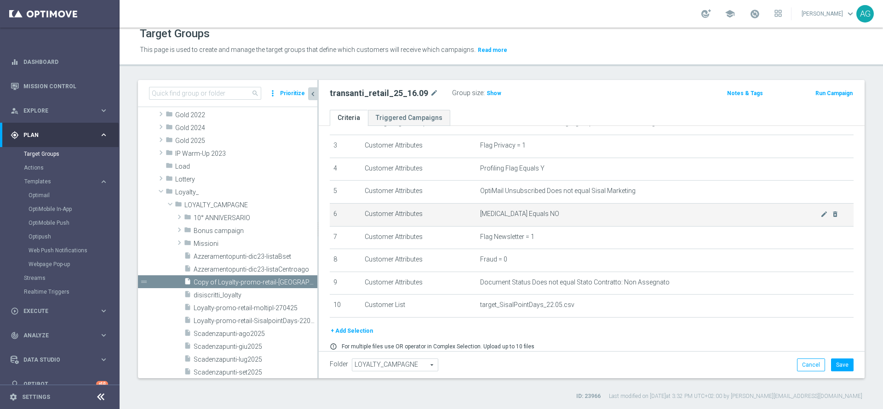
scroll to position [107, 0]
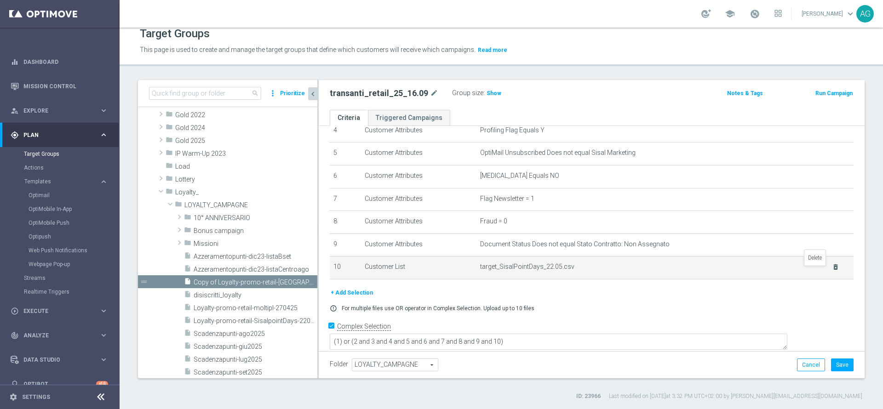
click at [832, 271] on icon "delete_forever" at bounding box center [835, 267] width 7 height 7
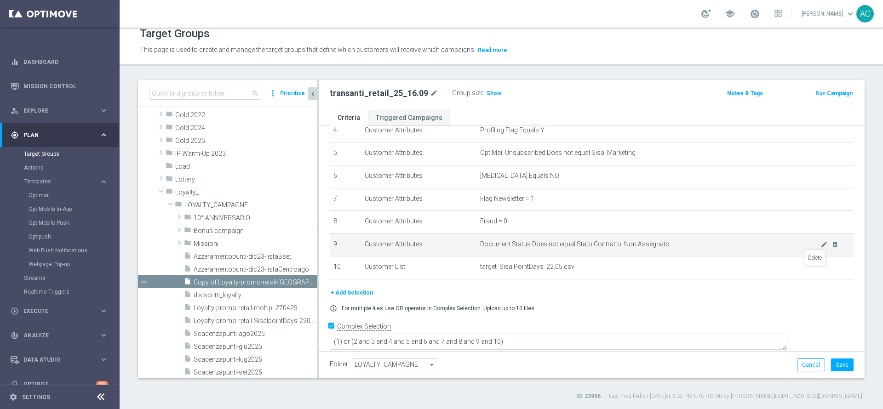
scroll to position [70, 0]
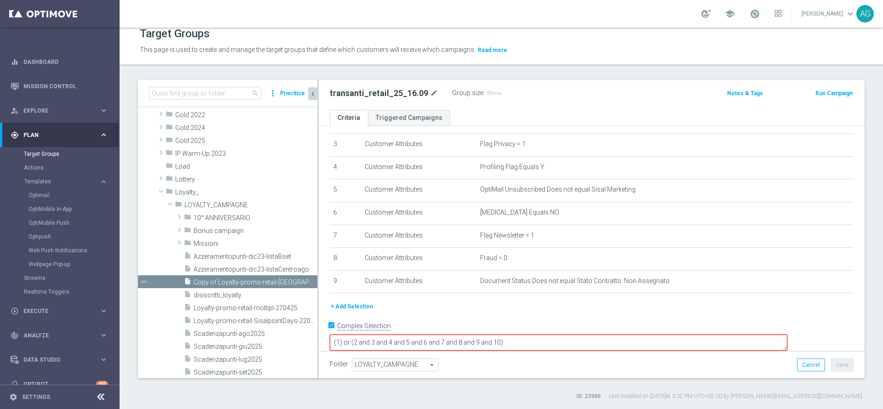
click at [357, 310] on button "+ Add Selection" at bounding box center [352, 307] width 44 height 10
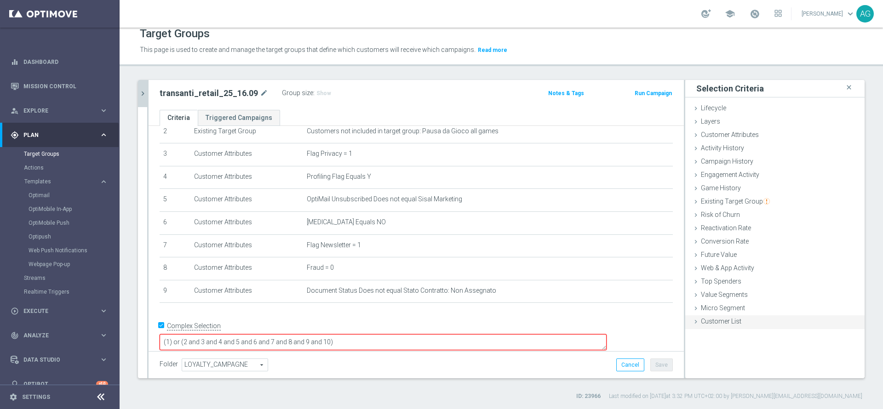
click at [697, 327] on div "Customer List done" at bounding box center [774, 323] width 179 height 14
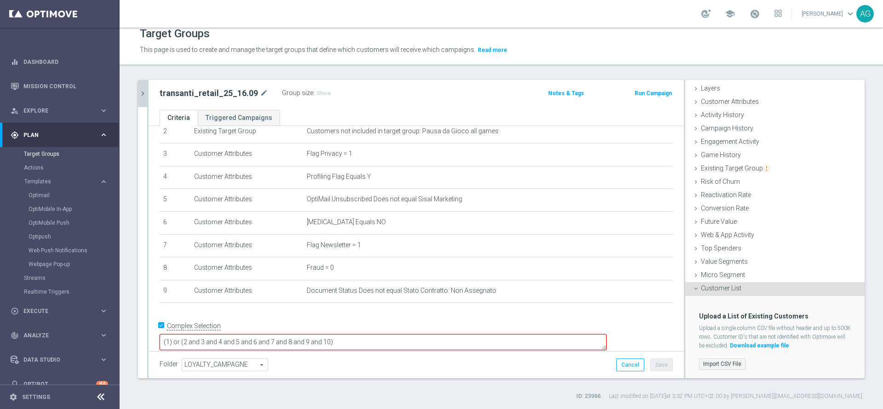
click at [724, 367] on label "Import CSV File" at bounding box center [722, 364] width 46 height 11
click at [0, 0] on input "Import CSV File" at bounding box center [0, 0] width 0 height 0
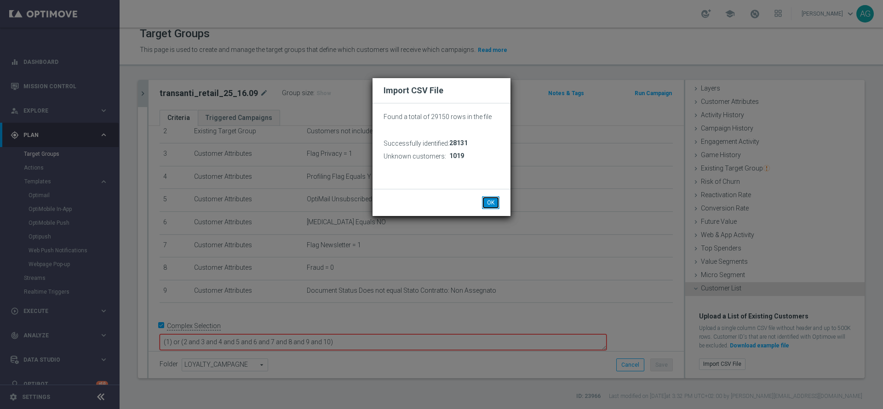
click at [497, 205] on button "OK" at bounding box center [490, 202] width 17 height 13
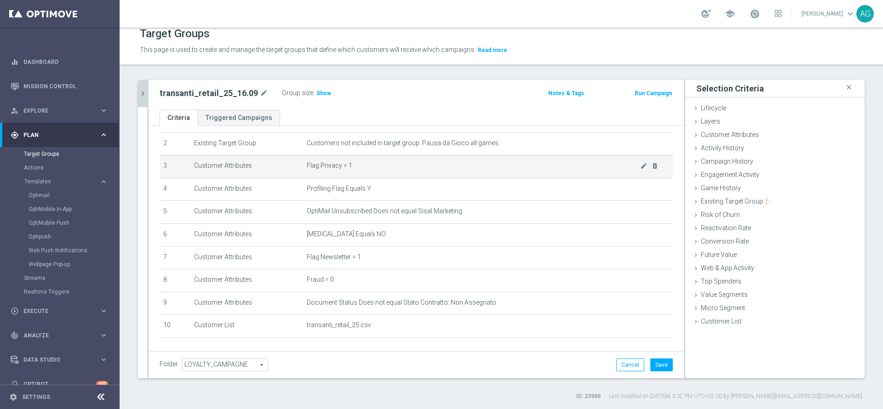
scroll to position [0, 0]
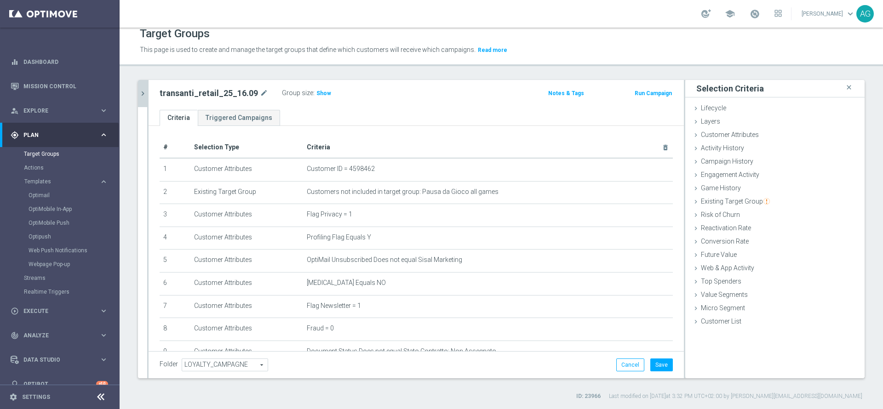
click at [323, 99] on div "Group size : Show" at bounding box center [328, 93] width 92 height 13
click at [318, 92] on span "Show" at bounding box center [323, 93] width 15 height 6
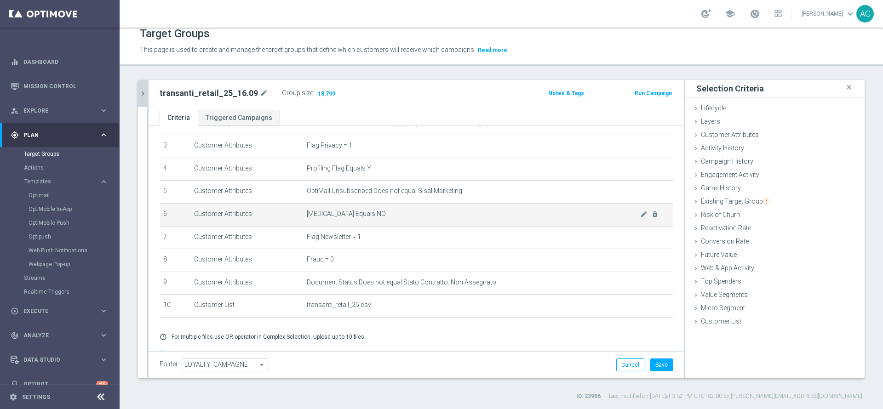
scroll to position [97, 0]
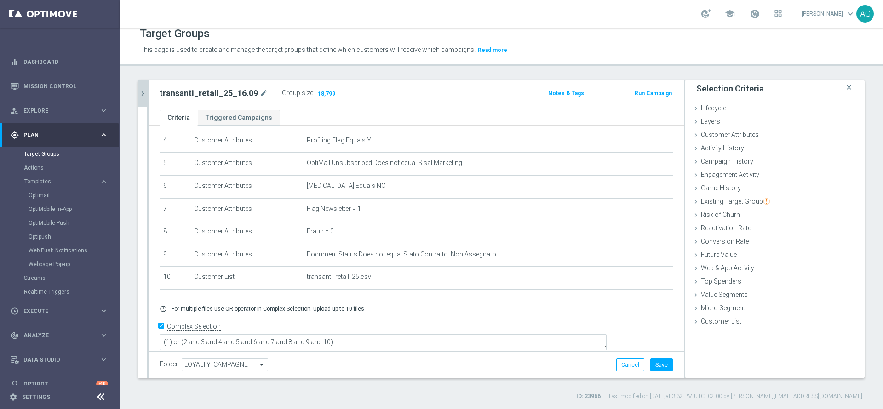
click at [140, 94] on icon "chevron_right" at bounding box center [142, 93] width 9 height 9
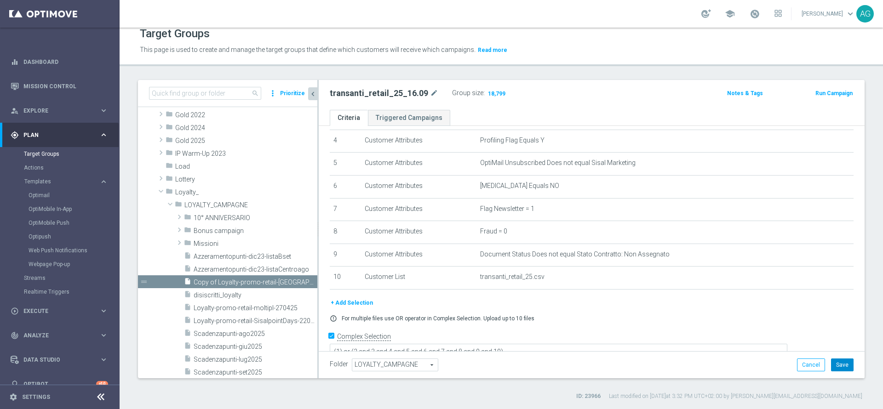
click at [841, 371] on button "Save" at bounding box center [842, 365] width 23 height 13
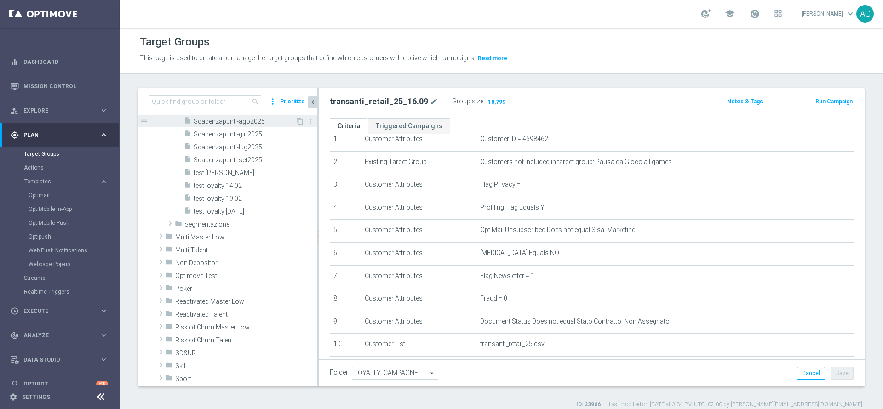
scroll to position [452, 0]
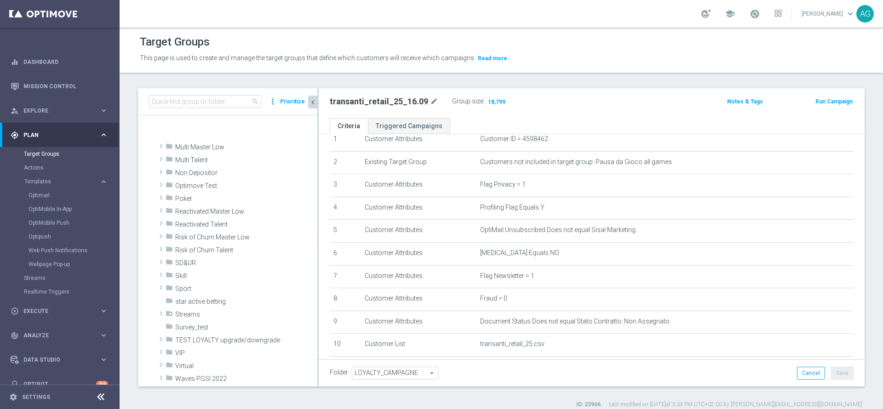
click at [224, 94] on div "search more_vert Prioritize" at bounding box center [227, 101] width 179 height 27
click at [224, 100] on input at bounding box center [205, 101] width 112 height 13
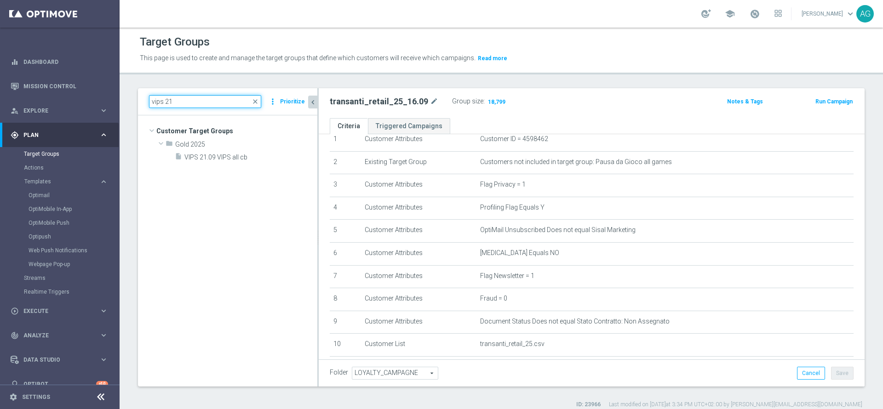
scroll to position [0, 0]
type input "vips 21"
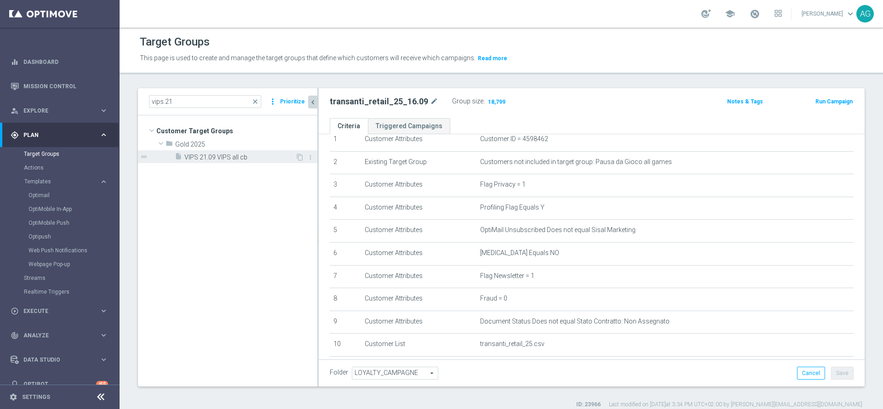
click at [235, 161] on span "VIPS 21.09 VIPS all cb" at bounding box center [239, 158] width 111 height 8
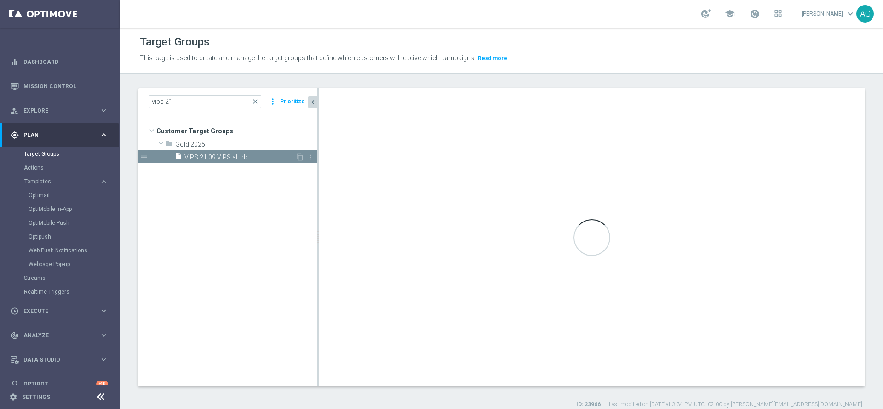
type textarea "(1 and 2 and 3 and 4 and 5 and 6 and 7 and 8 and 9 and 10 and 11 and 12) or (13)"
type input "Gold 2025"
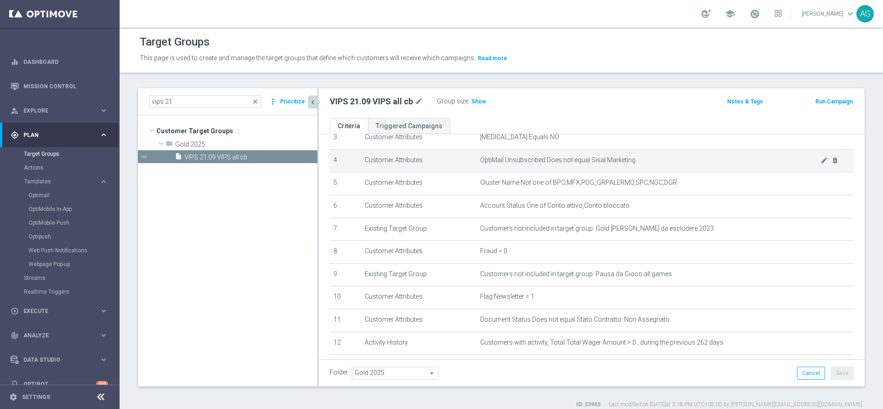
scroll to position [107, 0]
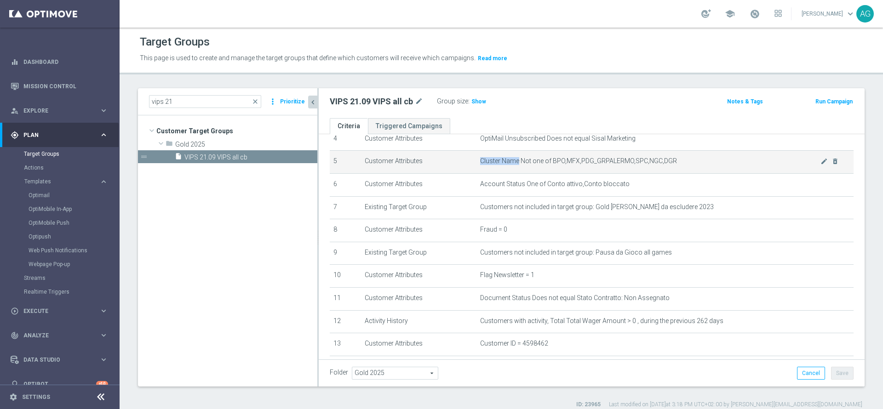
drag, startPoint x: 474, startPoint y: 167, endPoint x: 512, endPoint y: 165, distance: 37.8
click at [512, 165] on td "Cluster Name Not one of BPO,MFX,PDG_GRPALERMO,SPC,NGC,DGR mode_edit delete_fore…" at bounding box center [665, 162] width 377 height 23
click at [512, 165] on span "Cluster Name Not one of BPO,MFX,PDG_GRPALERMO,SPC,NGC,DGR" at bounding box center [650, 161] width 340 height 8
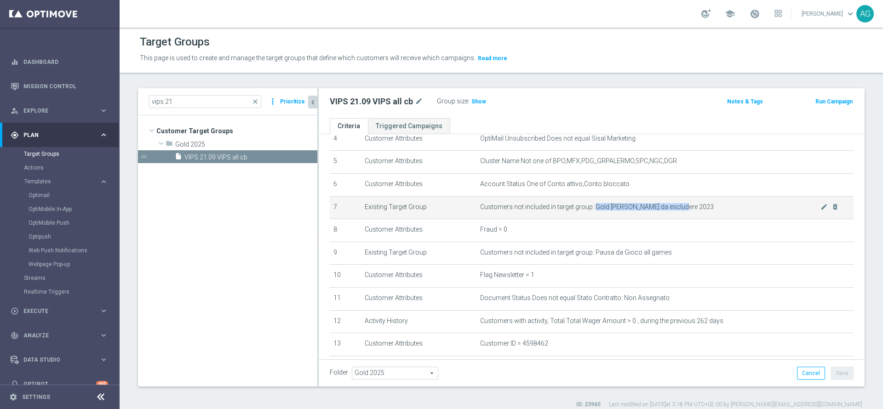
drag, startPoint x: 587, startPoint y: 206, endPoint x: 677, endPoint y: 213, distance: 90.0
click at [677, 213] on td "Customers not included in target group: Gold conti da escludere 2023 mode_edit …" at bounding box center [665, 207] width 377 height 23
copy span "Gold conti da escludere 2023"
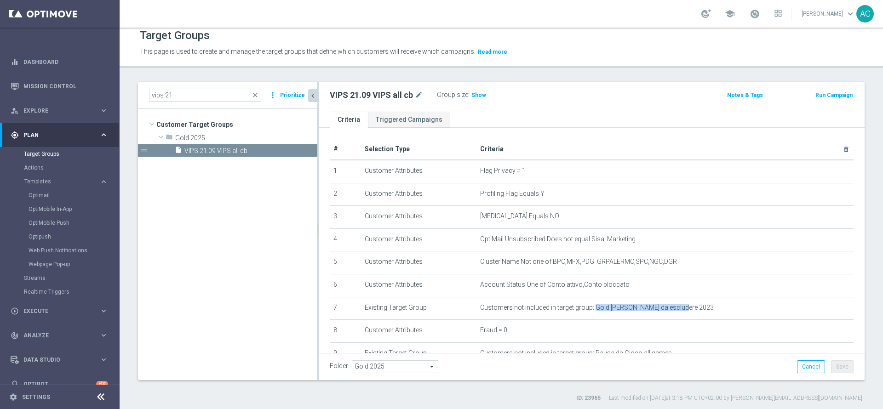
scroll to position [8, 0]
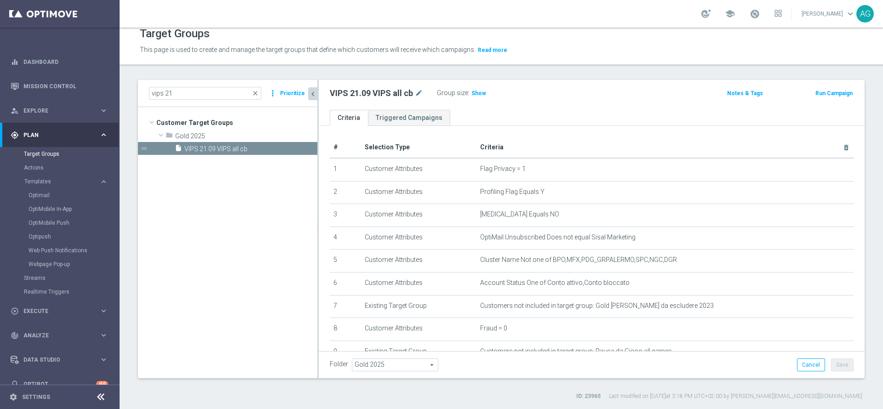
click at [587, 64] on header "Target Groups This page is used to create and manage the target groups that def…" at bounding box center [502, 42] width 764 height 47
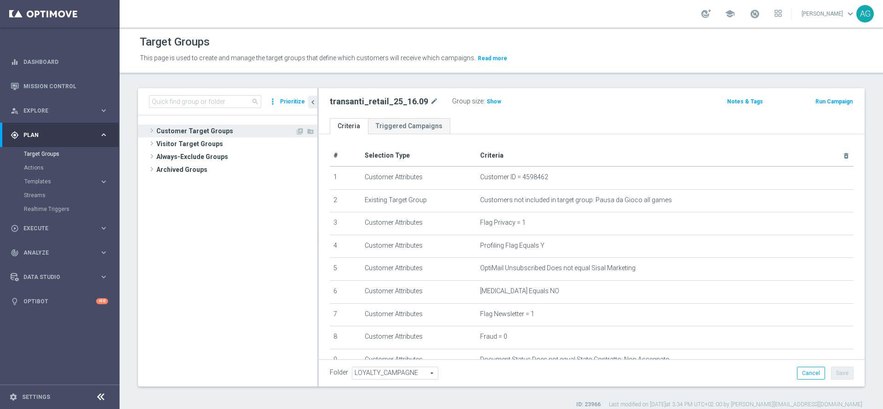
click at [261, 130] on span "Customer Target Groups" at bounding box center [225, 131] width 139 height 13
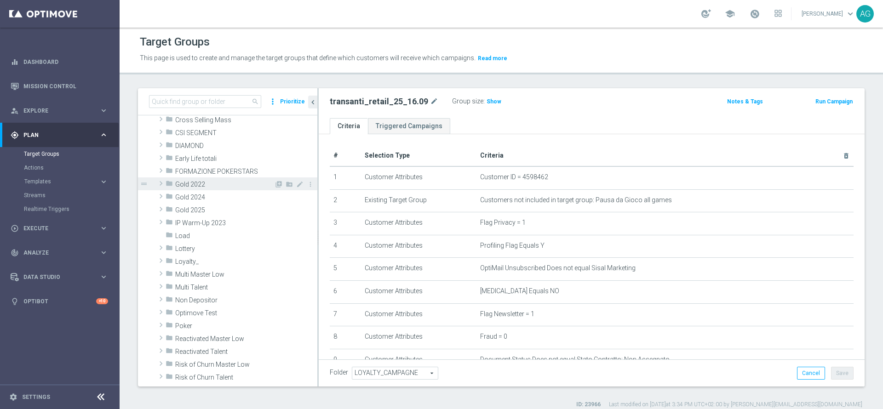
scroll to position [138, 0]
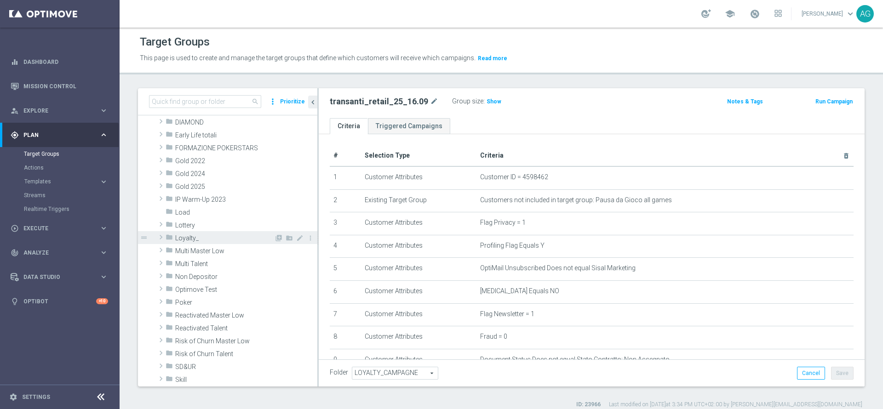
click at [200, 233] on div "folder Loyalty_" at bounding box center [220, 237] width 109 height 13
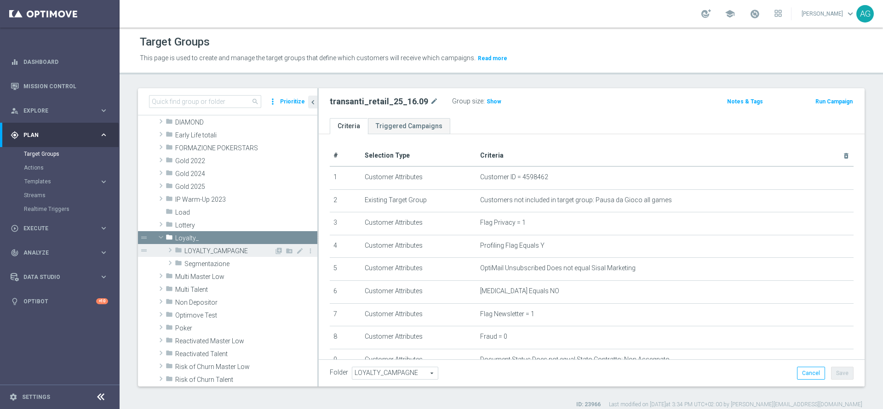
click at [206, 247] on div "folder LOYALTY_CAMPAGNE" at bounding box center [224, 250] width 99 height 13
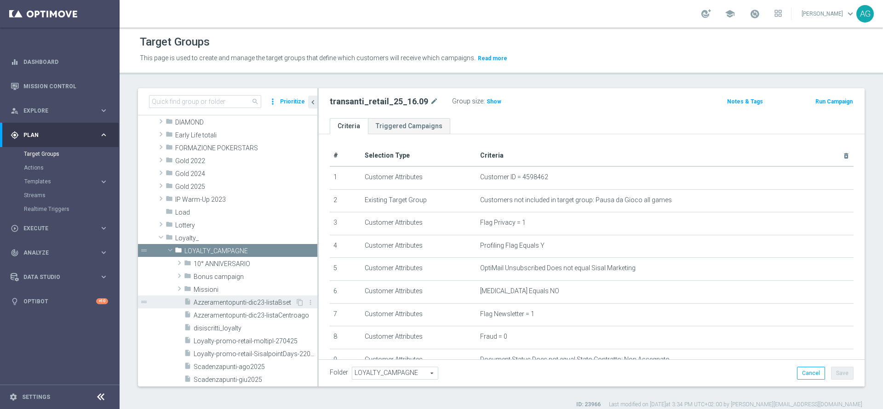
scroll to position [207, 0]
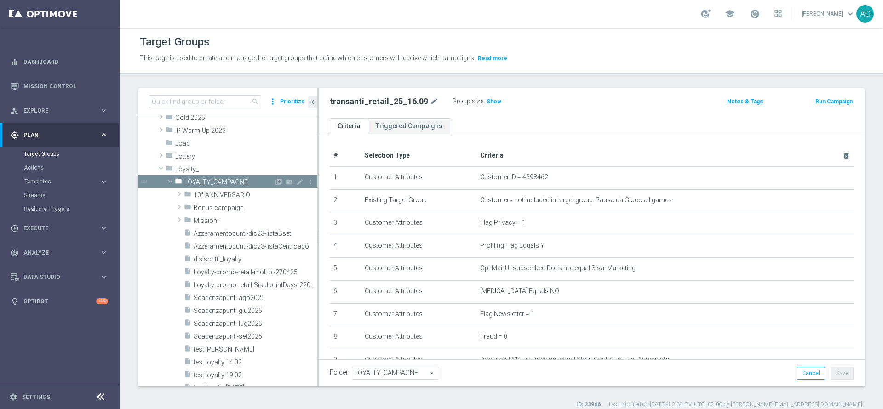
click at [216, 179] on span "LOYALTY_CAMPAGNE" at bounding box center [229, 182] width 90 height 8
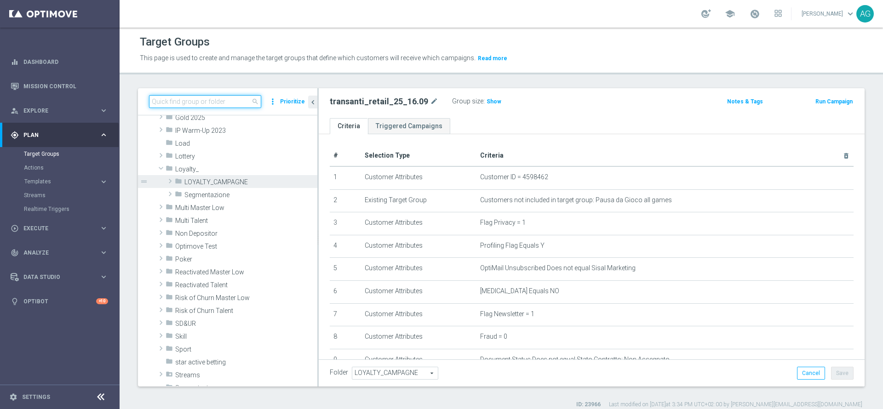
click at [201, 102] on input at bounding box center [205, 101] width 112 height 13
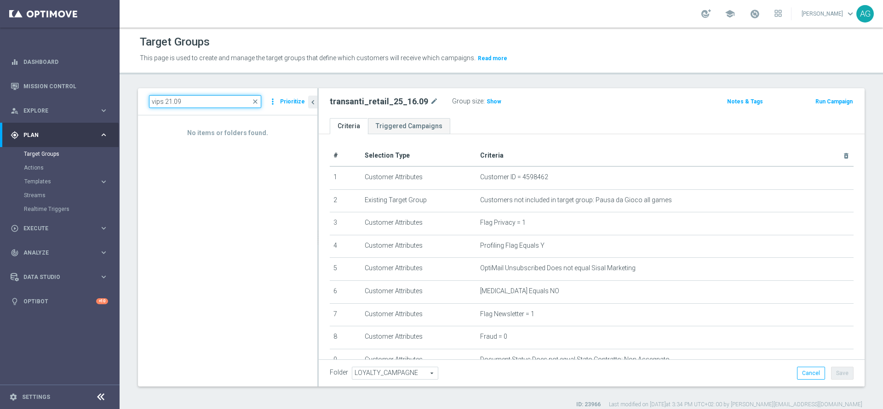
click at [166, 104] on input "vips 21.09" at bounding box center [205, 101] width 112 height 13
click at [179, 104] on input "vips 21.09" at bounding box center [205, 101] width 112 height 13
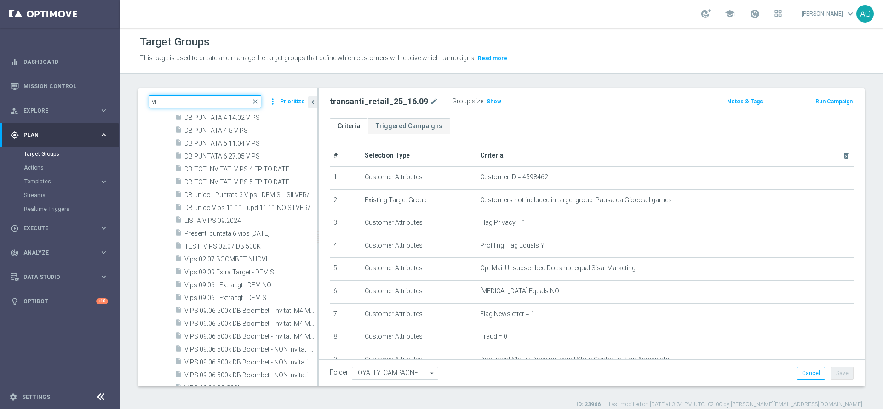
type input "v"
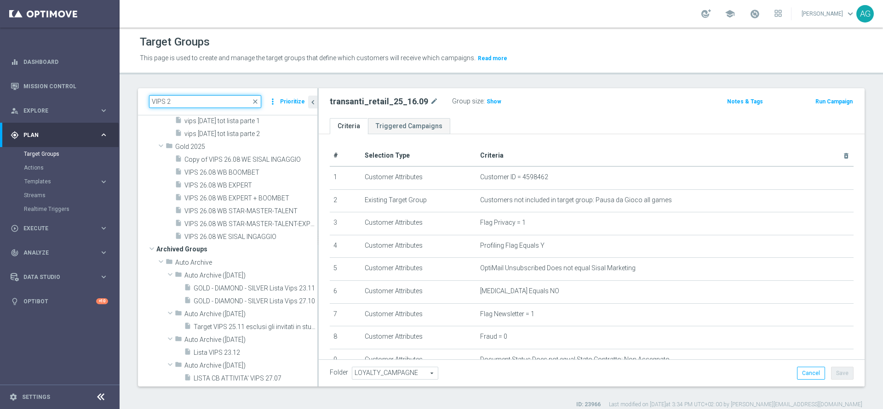
type input "VIPS 2"
click at [197, 99] on input "VIPS 2" at bounding box center [205, 101] width 112 height 13
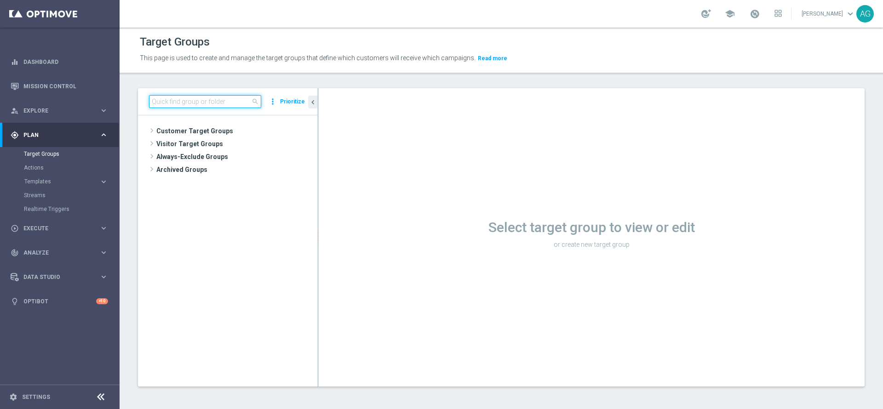
click at [211, 104] on input at bounding box center [205, 101] width 112 height 13
click at [205, 102] on input at bounding box center [205, 101] width 112 height 13
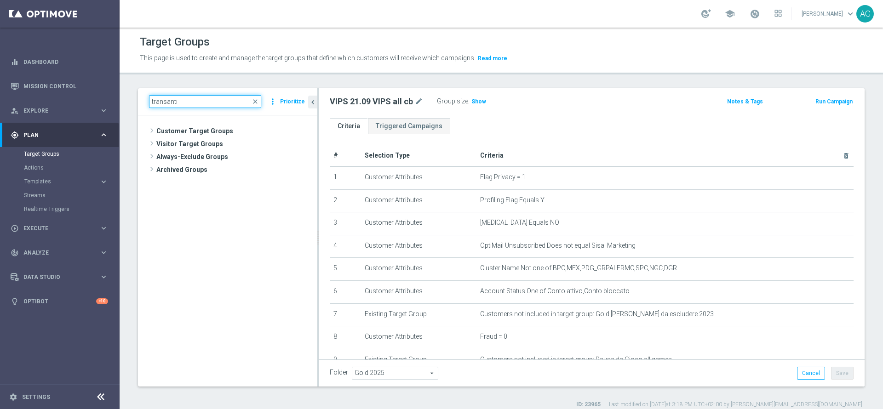
type input "transanti"
drag, startPoint x: 197, startPoint y: 105, endPoint x: 148, endPoint y: 107, distance: 48.8
click at [148, 107] on div "transanti close more_vert Prioritize" at bounding box center [227, 101] width 179 height 27
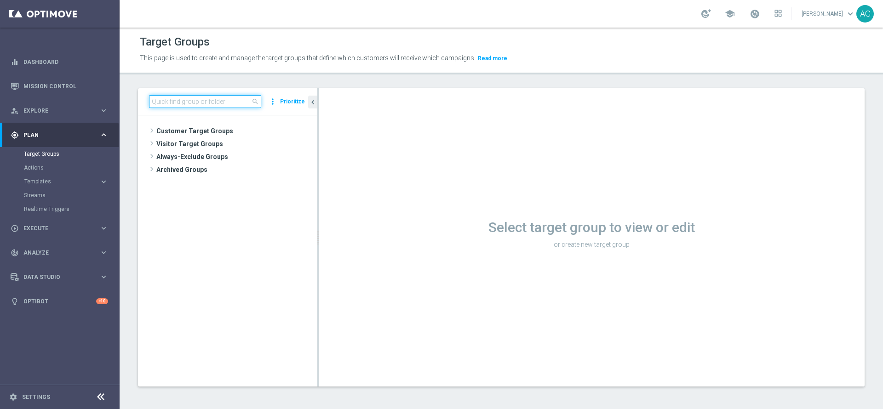
click at [160, 102] on input at bounding box center [205, 101] width 112 height 13
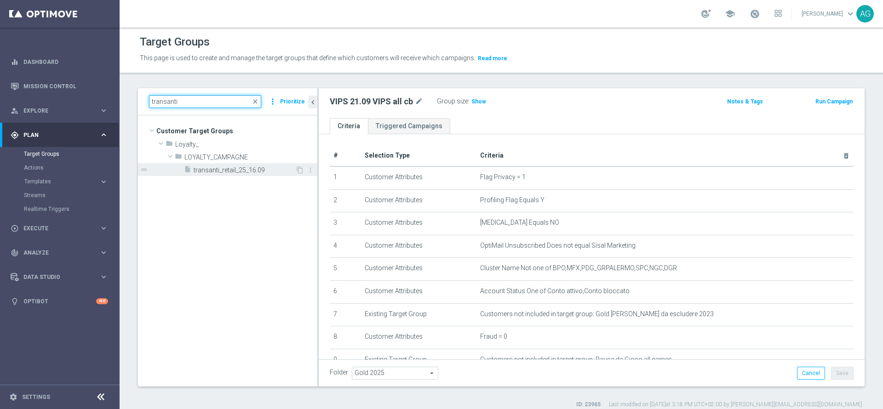
type input "transanti"
click at [228, 164] on div "insert_drive_file transanti_retail_25_16.09" at bounding box center [239, 169] width 111 height 13
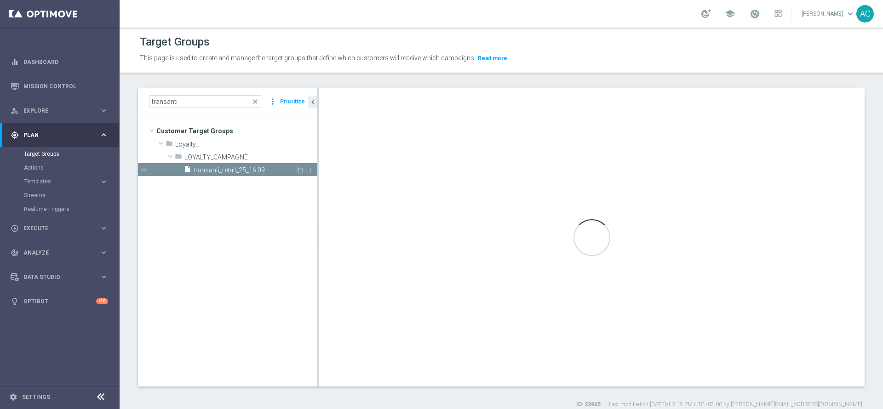
type textarea "(1) or (2 and 3 and 4 and 5 and 6 and 7 and 8 and 9 and 10)"
type input "LOYALTY_CAMPAGNE"
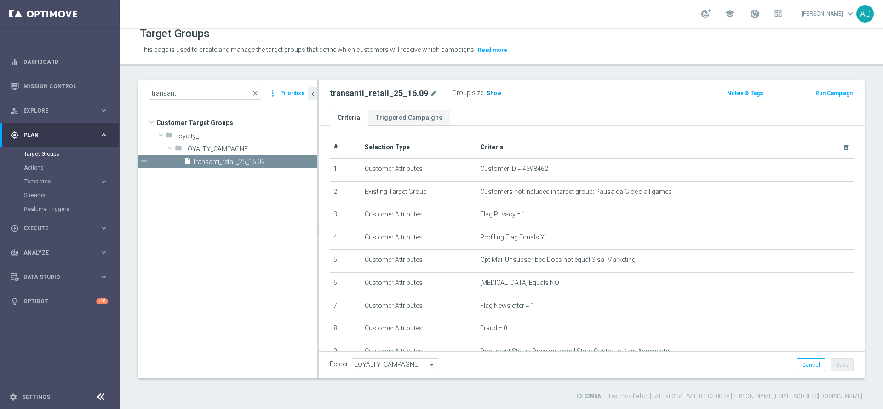
click at [487, 94] on span "Show" at bounding box center [494, 93] width 15 height 6
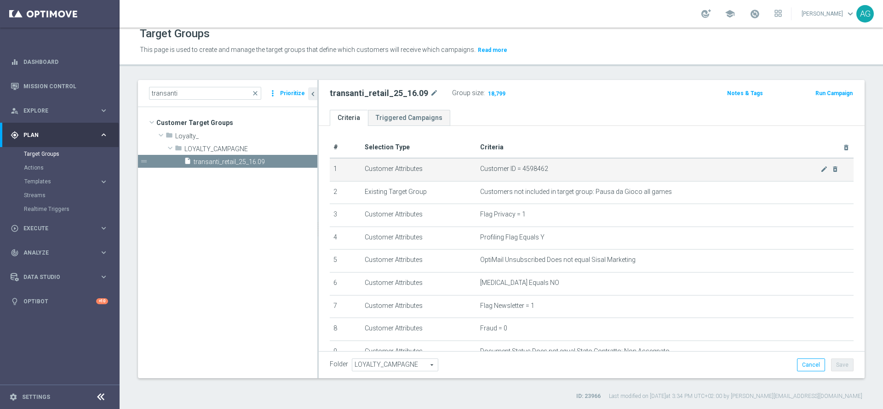
scroll to position [107, 0]
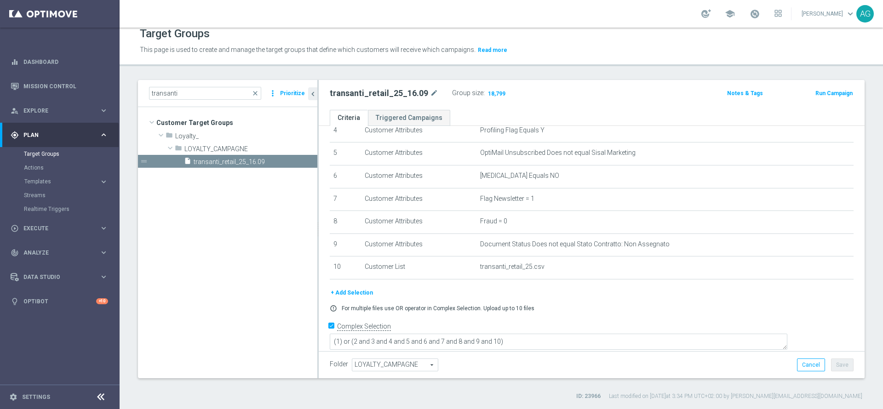
click at [448, 107] on div "transanti_retail_25_16.09 mode_edit Group size : 18,799 Notes & Tags Run Campai…" at bounding box center [592, 95] width 546 height 30
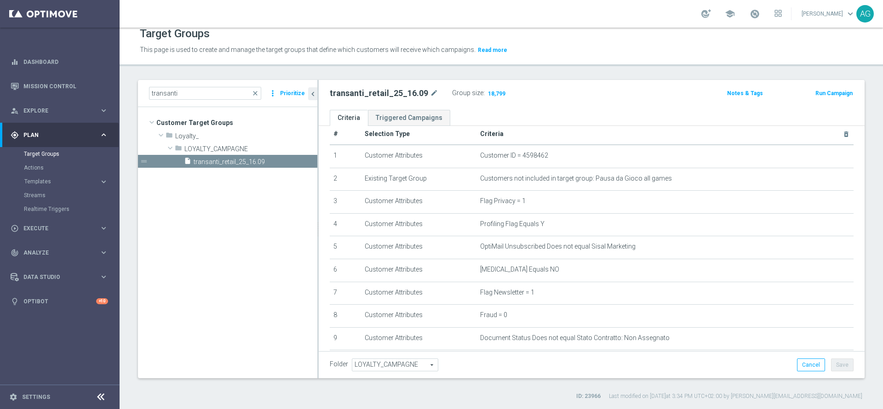
scroll to position [0, 0]
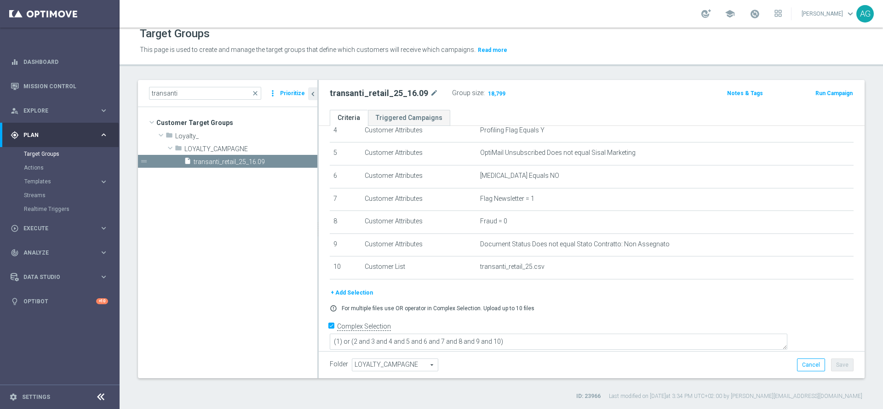
click at [365, 298] on button "+ Add Selection" at bounding box center [352, 293] width 44 height 10
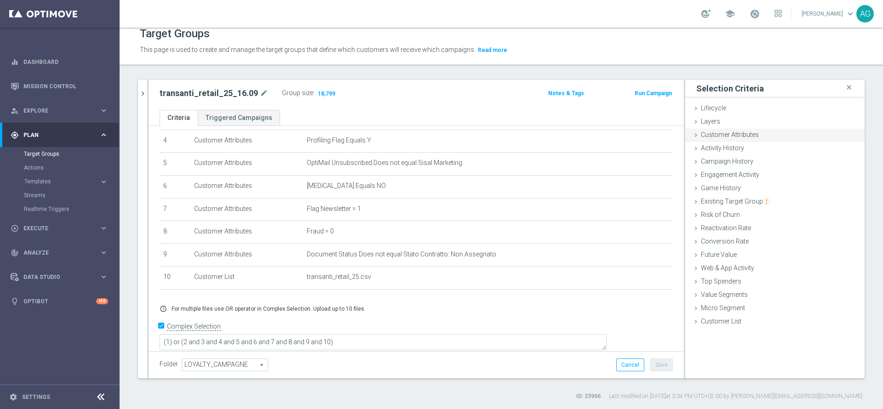
click at [721, 134] on span "Customer Attributes" at bounding box center [730, 134] width 58 height 7
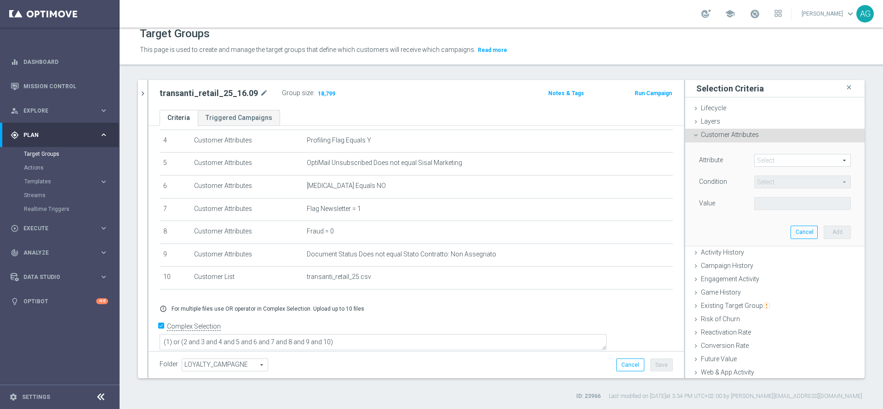
click at [758, 155] on span at bounding box center [803, 161] width 96 height 12
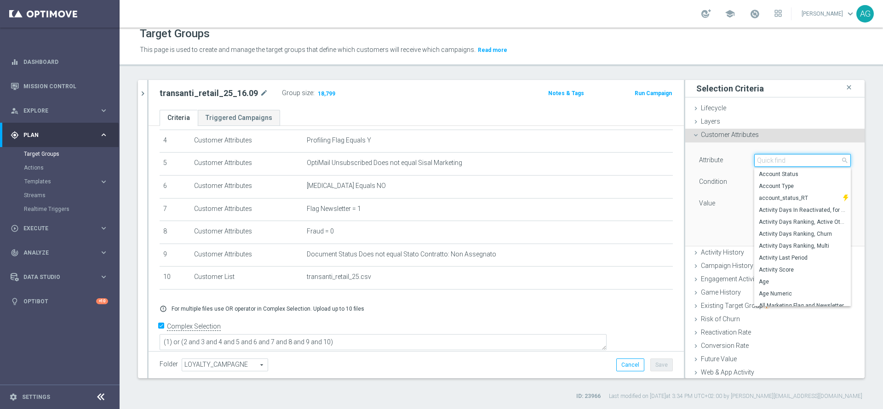
click at [761, 164] on input "search" at bounding box center [802, 160] width 97 height 13
click at [655, 339] on div "# Selection Type Criteria delete_forever 1 Customer Attributes Customer ID = 45…" at bounding box center [416, 195] width 535 height 333
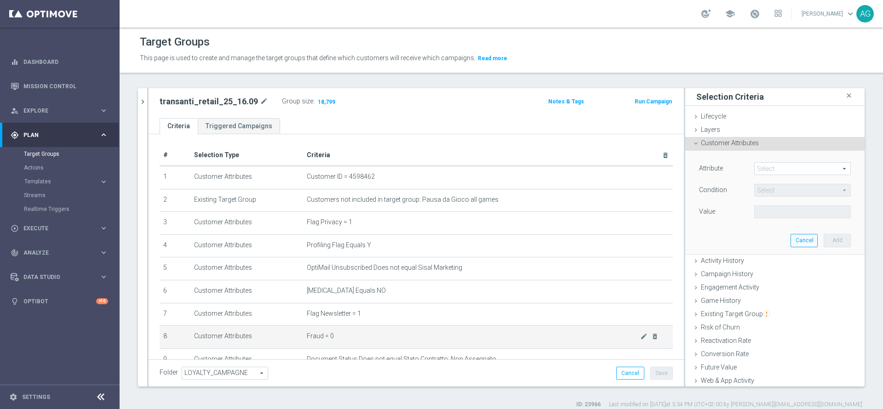
scroll to position [0, 0]
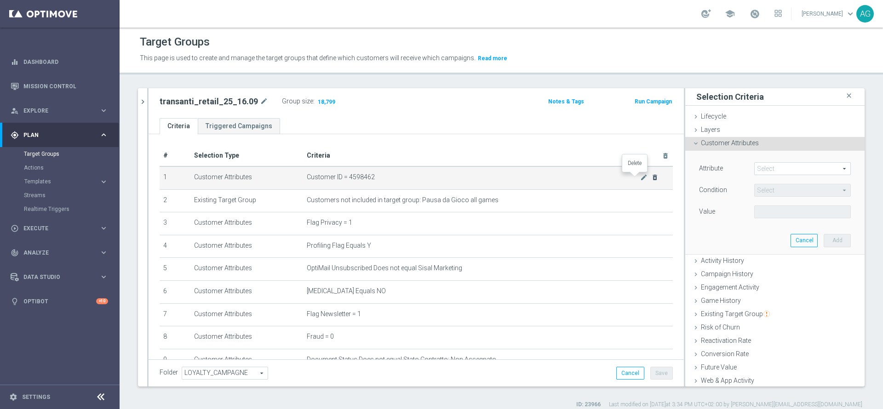
click at [651, 179] on icon "delete_forever" at bounding box center [654, 177] width 7 height 7
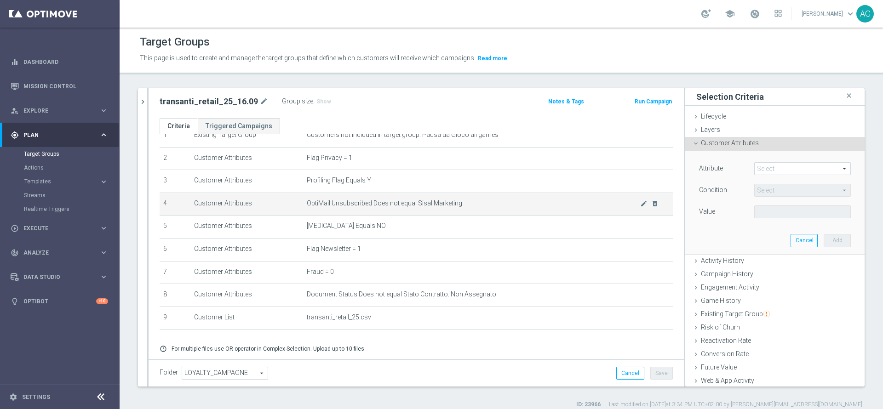
scroll to position [75, 0]
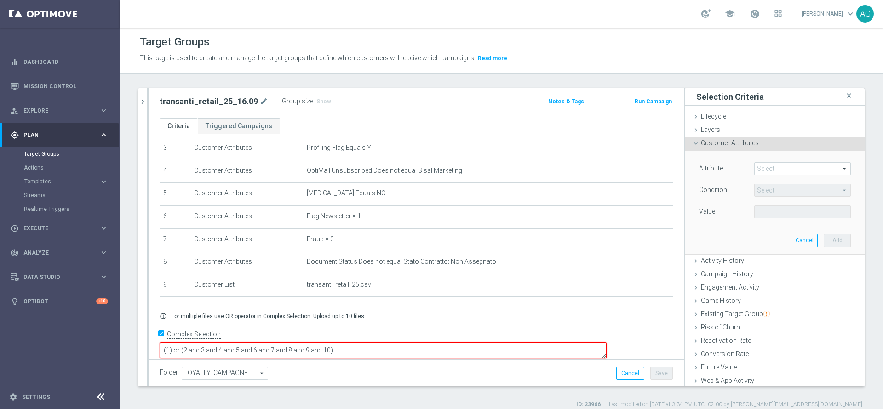
drag, startPoint x: 248, startPoint y: 335, endPoint x: 223, endPoint y: 337, distance: 25.4
click at [223, 337] on form "Complex Selection (1) or (2 and 3 and 4 and 5 and 6 and 7 and 8 and 9 and 10) I…" at bounding box center [416, 348] width 513 height 43
type textarea "(1 and2 and 3 and 4 and 5 and 6 and 7 and 8 and 9 and 10)"
click at [632, 380] on div "Folder LOYALTY_CAMPAGNE LOYALTY_CAMPAGNE arrow_drop_down search Cancel Save Sav…" at bounding box center [416, 373] width 535 height 27
click at [620, 373] on button "Cancel" at bounding box center [630, 373] width 28 height 13
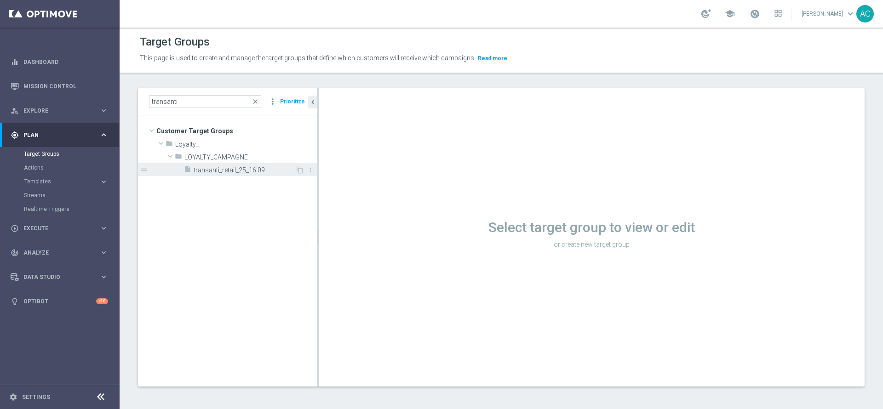
click at [216, 172] on span "transanti_retail_25_16.09" at bounding box center [245, 171] width 102 height 8
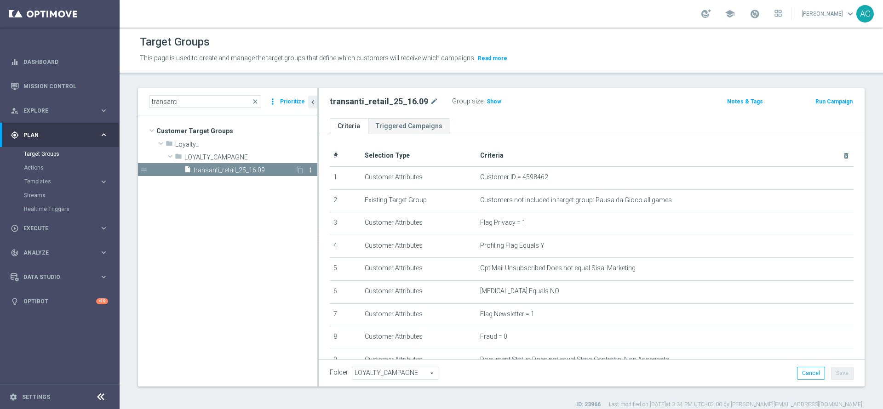
click at [310, 168] on icon "more_vert" at bounding box center [310, 170] width 7 height 7
click at [322, 192] on li "delete Delete" at bounding box center [332, 194] width 45 height 14
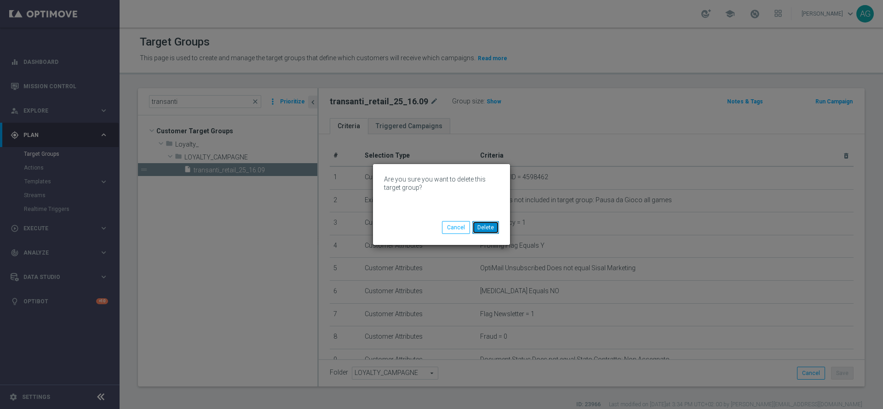
click at [477, 228] on button "Delete" at bounding box center [485, 227] width 27 height 13
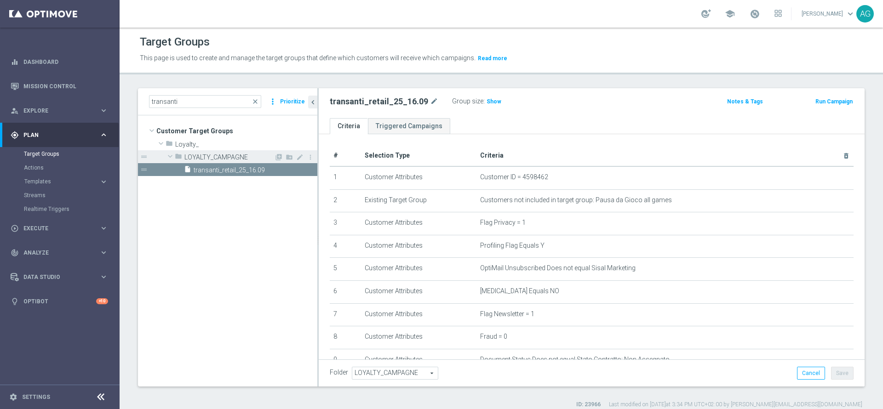
click at [201, 154] on span "LOYALTY_CAMPAGNE" at bounding box center [229, 158] width 90 height 8
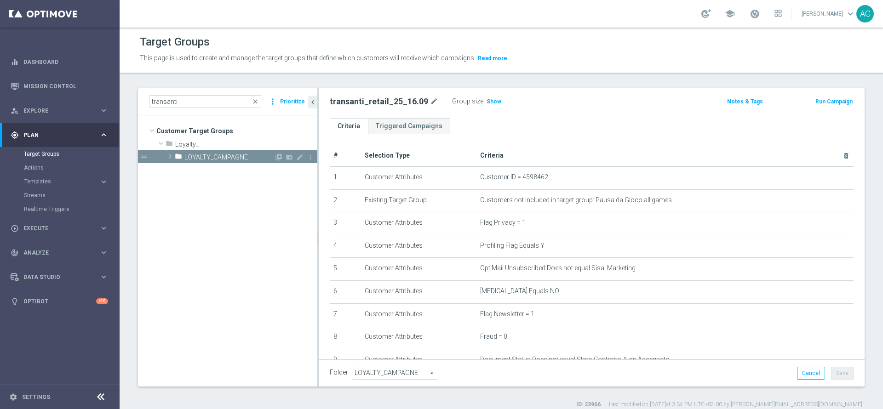
click at [206, 162] on div "folder LOYALTY_CAMPAGNE" at bounding box center [224, 156] width 99 height 13
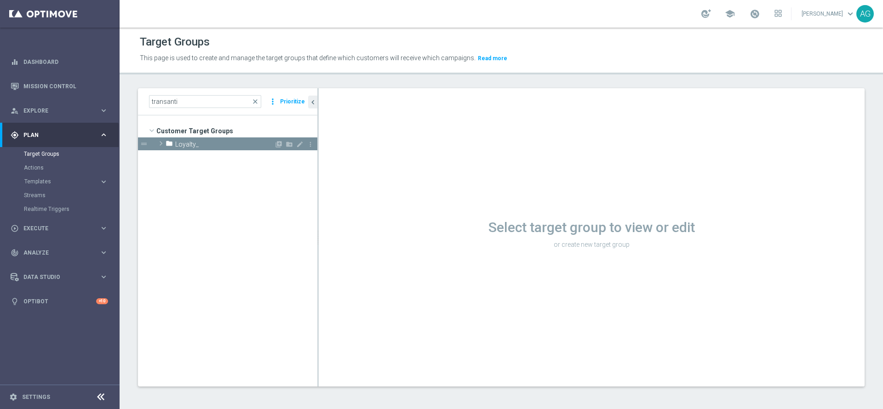
click at [196, 145] on span "Loyalty_" at bounding box center [224, 145] width 99 height 8
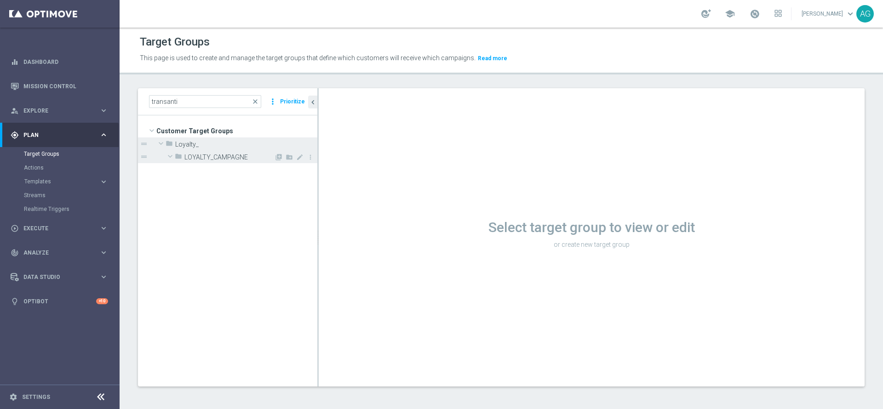
click at [198, 156] on span "LOYALTY_CAMPAGNE" at bounding box center [229, 158] width 90 height 8
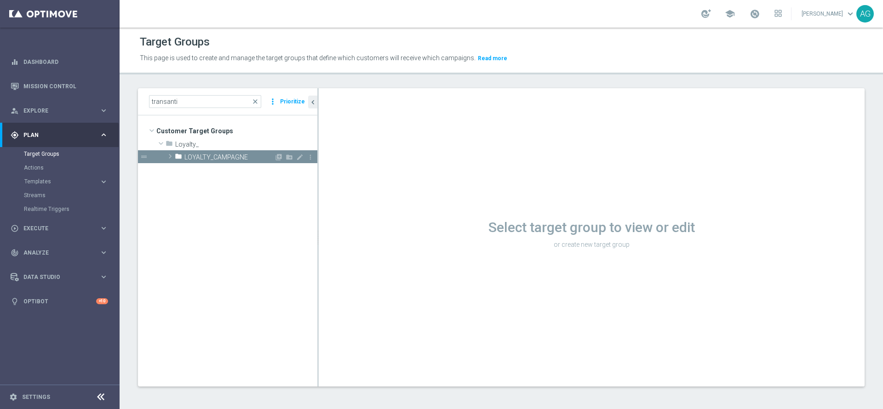
click at [179, 156] on icon "folder" at bounding box center [178, 158] width 7 height 11
click at [257, 102] on span "close" at bounding box center [255, 101] width 7 height 7
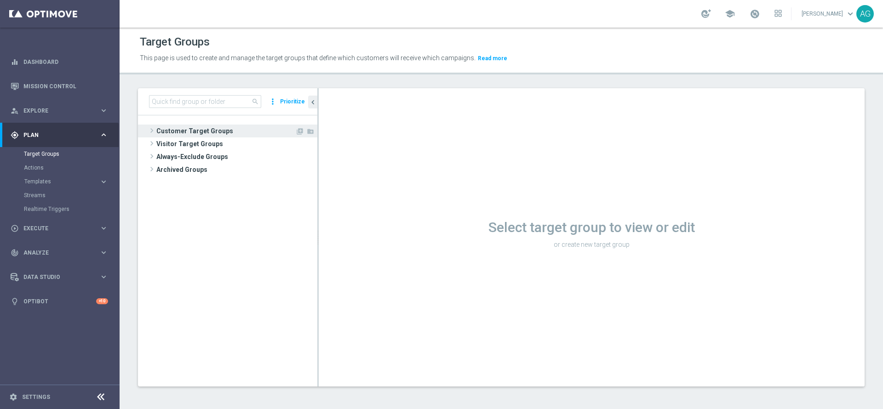
click at [191, 130] on span "Customer Target Groups" at bounding box center [225, 131] width 139 height 13
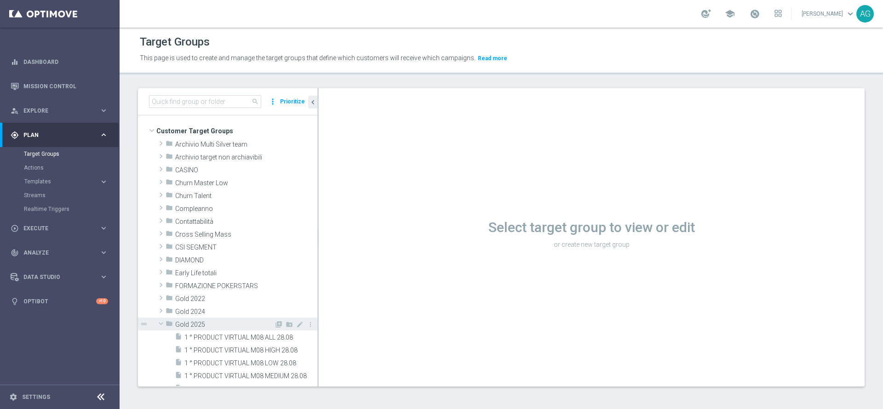
click at [209, 320] on div "folder Gold 2025" at bounding box center [220, 324] width 109 height 13
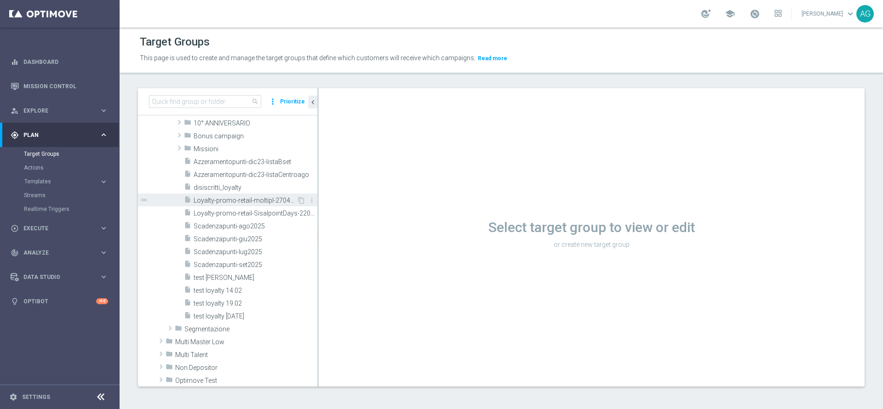
scroll to position [207, 0]
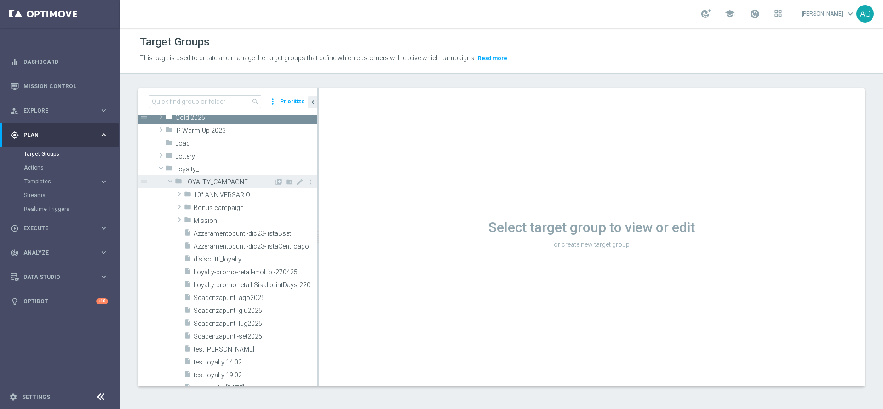
click at [203, 183] on span "LOYALTY_CAMPAGNE" at bounding box center [229, 182] width 90 height 8
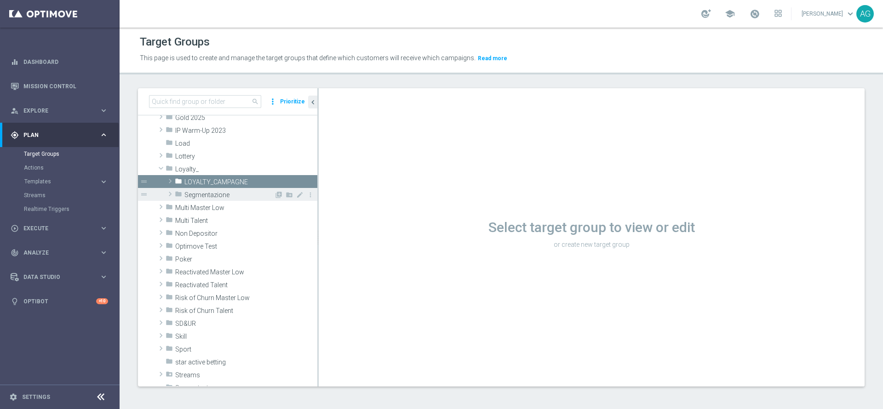
click at [210, 191] on span "Segmentazione" at bounding box center [229, 195] width 90 height 8
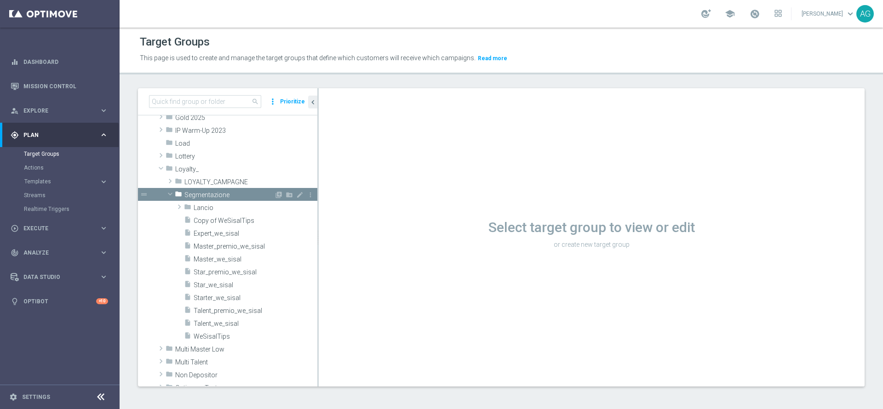
click at [211, 195] on span "Segmentazione" at bounding box center [229, 195] width 90 height 8
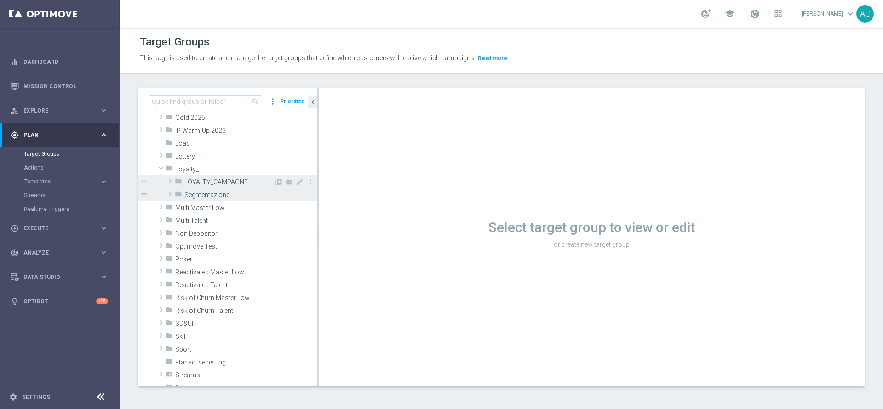
click at [209, 182] on span "LOYALTY_CAMPAGNE" at bounding box center [229, 182] width 90 height 8
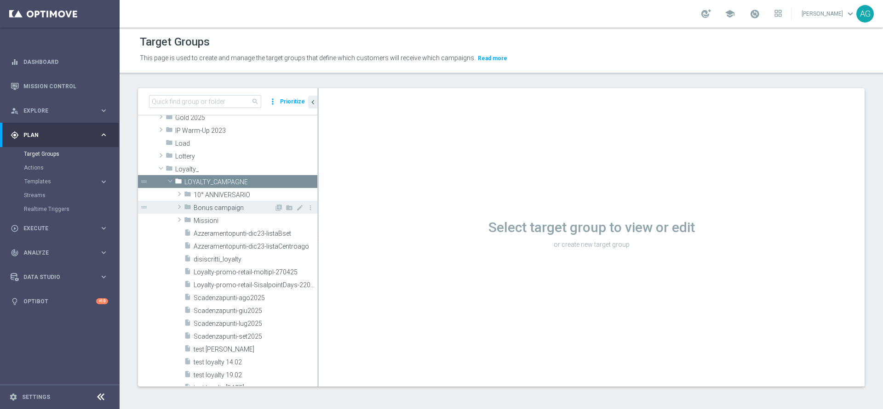
click at [212, 203] on div "folder Bonus campaign" at bounding box center [229, 207] width 90 height 13
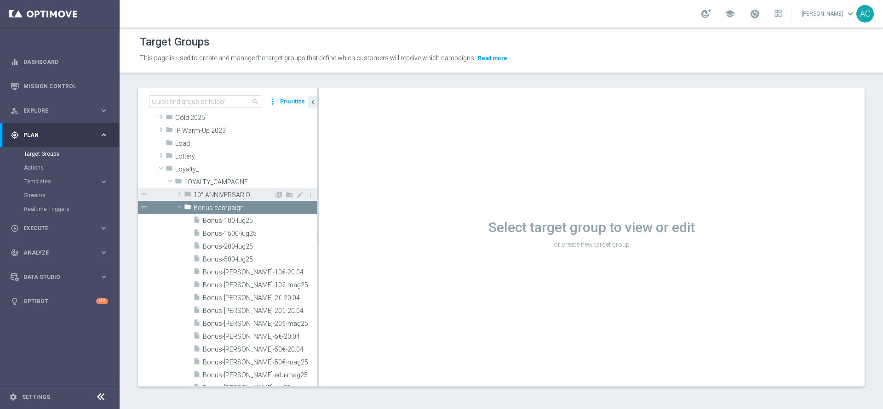
click at [210, 195] on span "10° ANNIVERSARIO" at bounding box center [234, 195] width 80 height 8
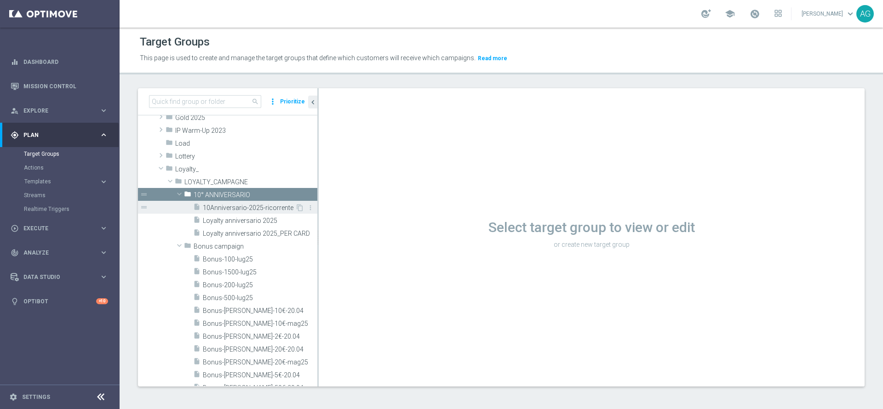
click at [234, 211] on span "10Anniversario-2025-ricorrente" at bounding box center [249, 208] width 92 height 8
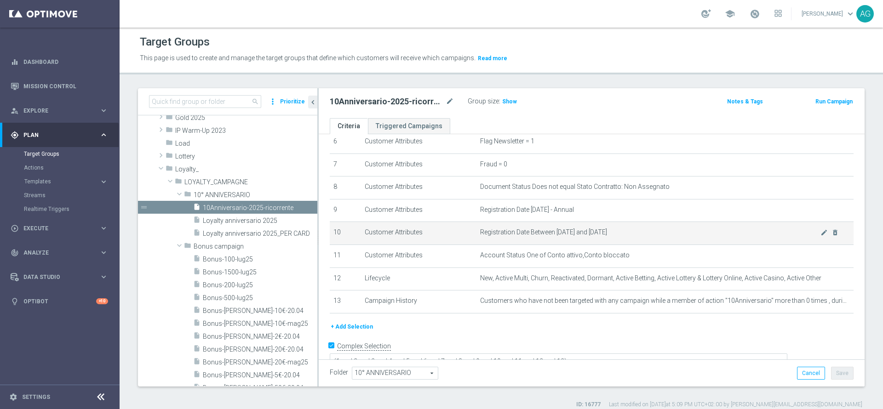
scroll to position [163, 0]
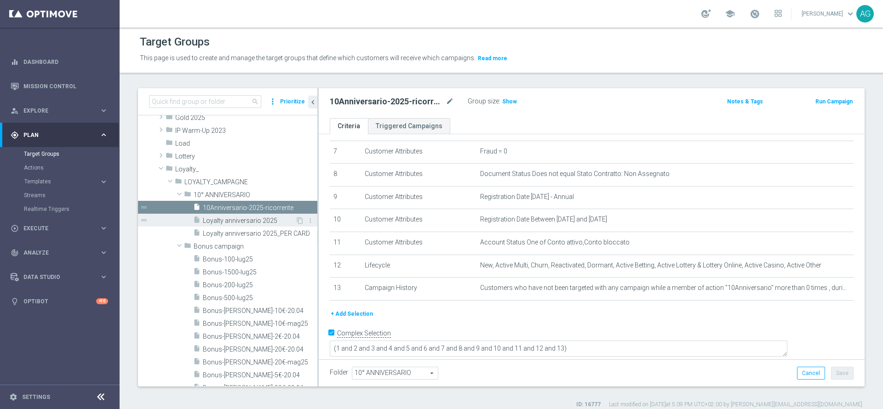
click at [216, 220] on span "Loyalty anniversario 2025" at bounding box center [249, 221] width 92 height 8
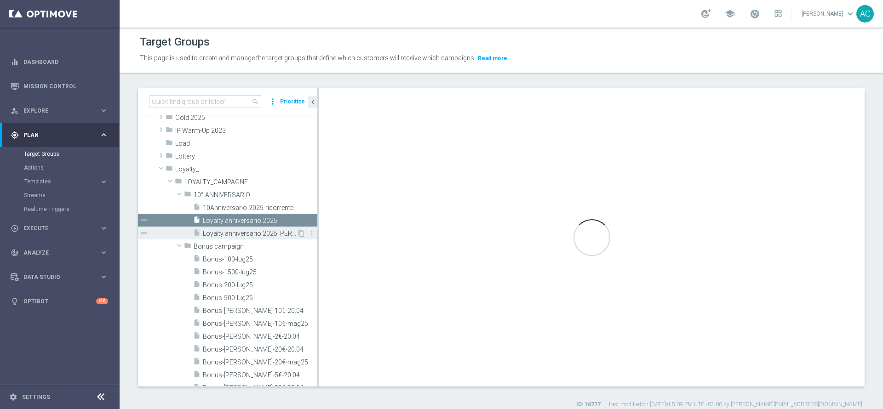
type textarea "(1 and 2 and 3 and 4 and 5 and 6 and 7 and 8 and 9 and 10 and 11 AND 12 AND 13 …"
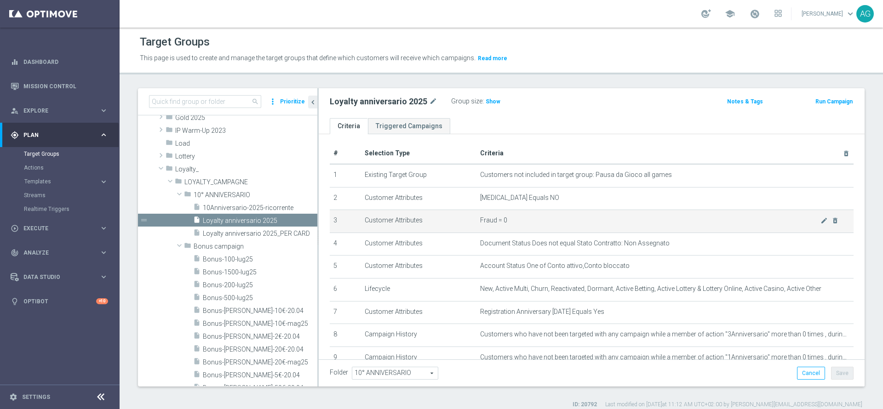
scroll to position [71, 0]
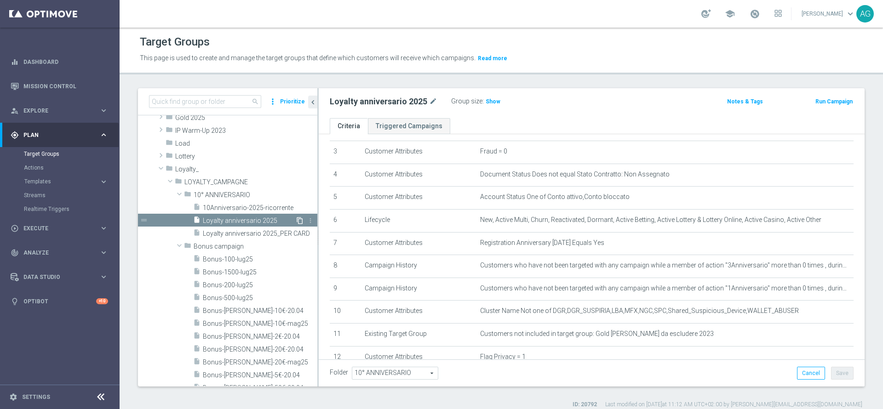
click at [296, 220] on icon "content_copy" at bounding box center [299, 220] width 7 height 7
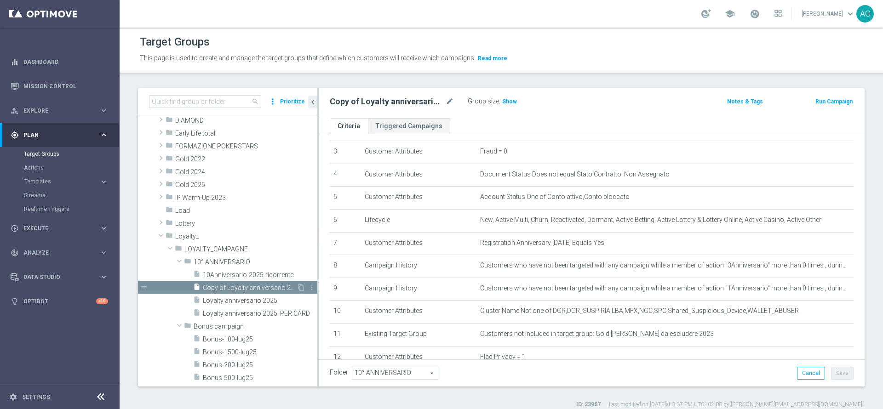
scroll to position [209, 0]
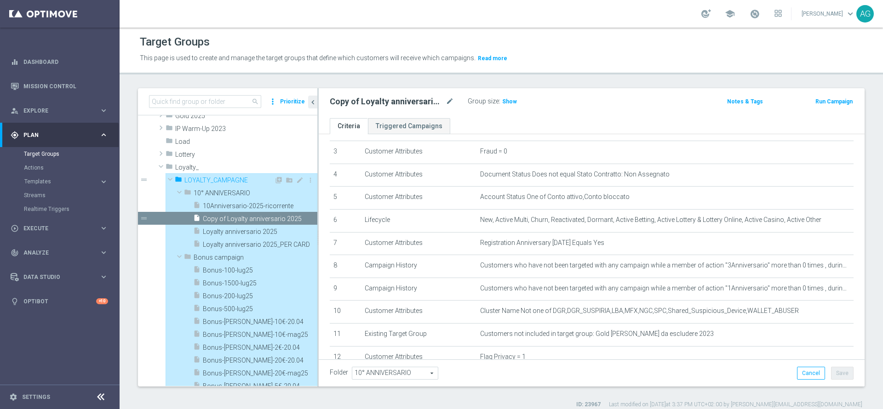
type input "LOYALTY_CAMPAGNE"
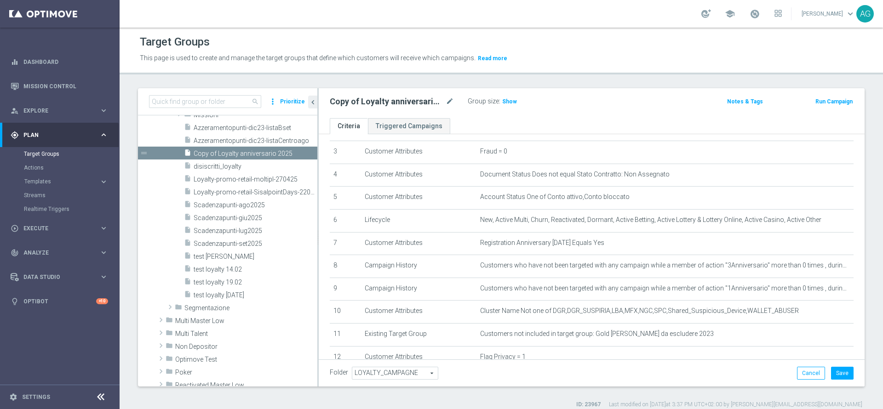
scroll to position [532, 0]
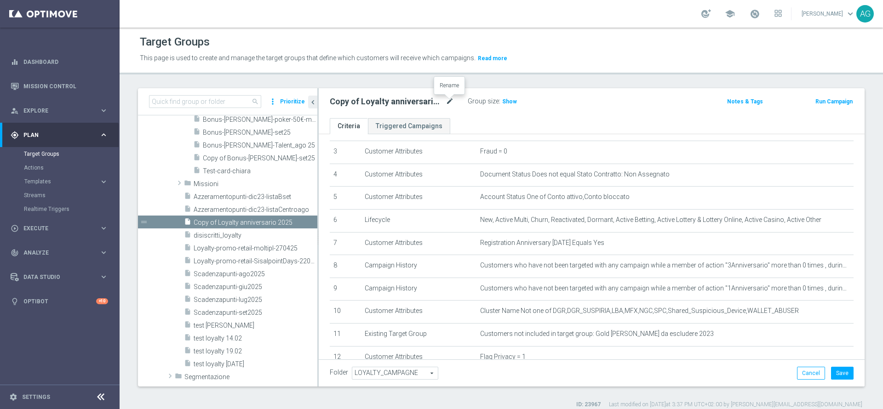
click at [448, 99] on icon "mode_edit" at bounding box center [450, 101] width 8 height 11
click at [435, 103] on input "Copy of Loyalty anniversario 2025" at bounding box center [392, 102] width 124 height 13
drag, startPoint x: 435, startPoint y: 103, endPoint x: 286, endPoint y: 103, distance: 148.6
click at [286, 103] on as-split "search more_vert Prioritize Customer Target Groups library_add create_new_folder" at bounding box center [501, 237] width 727 height 299
type input "transanti_retail_25_16.09"
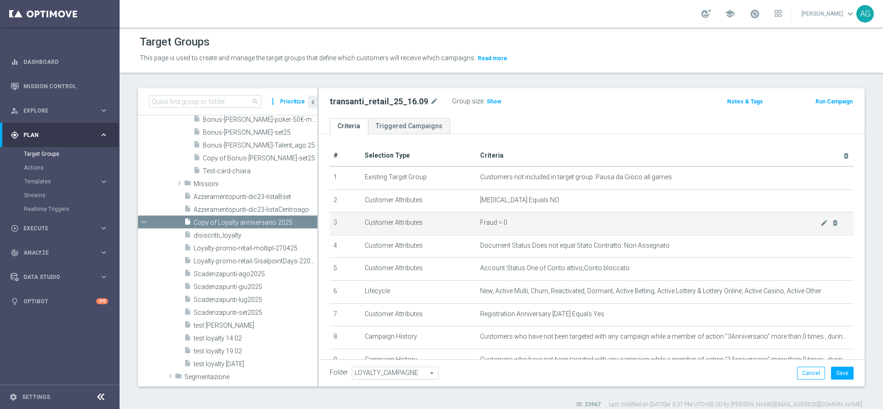
scroll to position [69, 0]
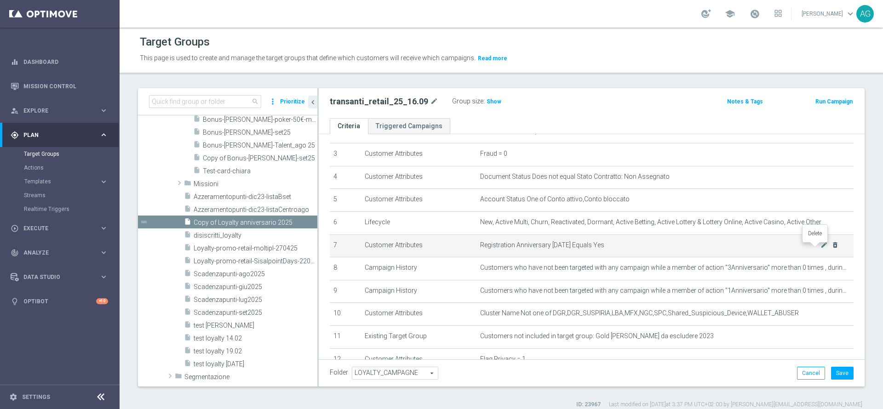
click at [832, 247] on icon "delete_forever" at bounding box center [835, 244] width 7 height 7
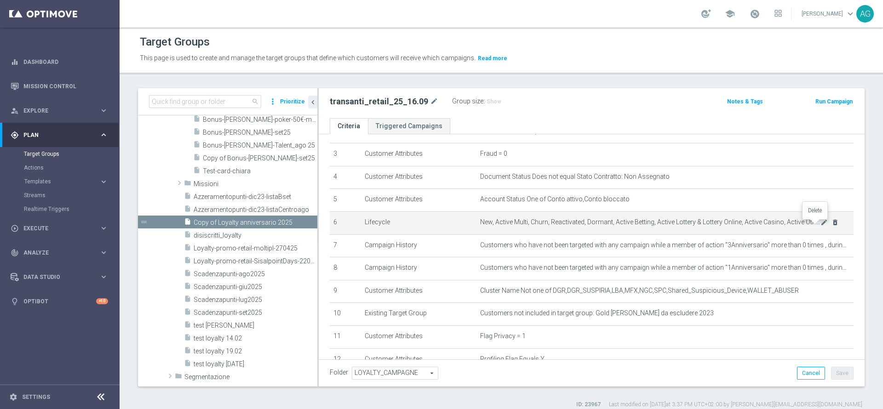
click at [832, 224] on icon "delete_forever" at bounding box center [835, 222] width 7 height 7
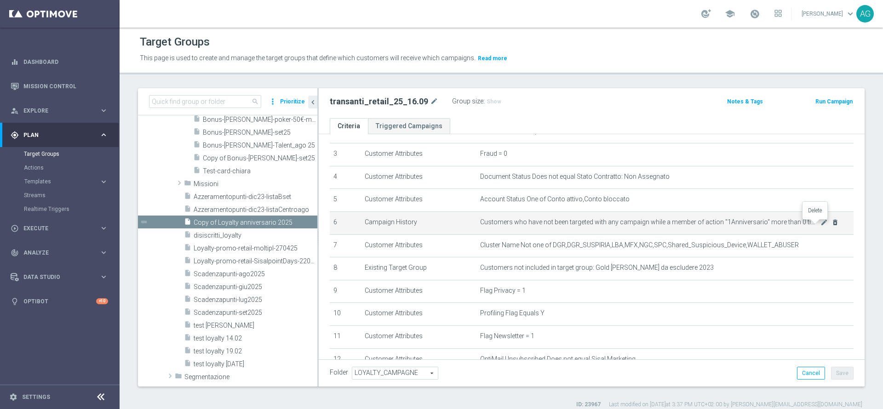
click at [832, 224] on icon "delete_forever" at bounding box center [835, 222] width 7 height 7
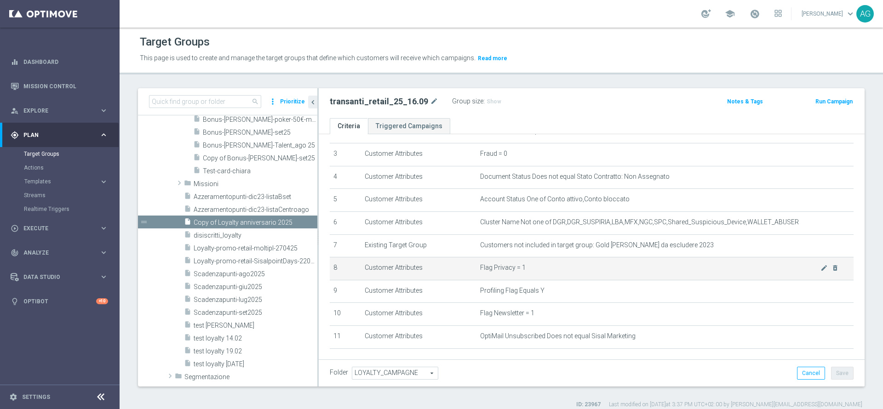
scroll to position [117, 0]
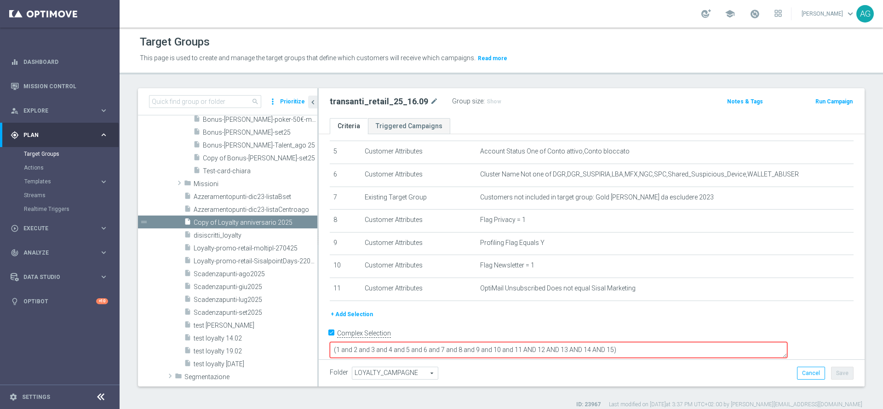
click at [723, 345] on textarea "(1 and 2 and 3 and 4 and 5 and 6 and 7 and 8 and 9 and 10 and 11 AND 12 AND 13 …" at bounding box center [559, 350] width 458 height 16
click at [354, 317] on button "+ Add Selection" at bounding box center [352, 315] width 44 height 10
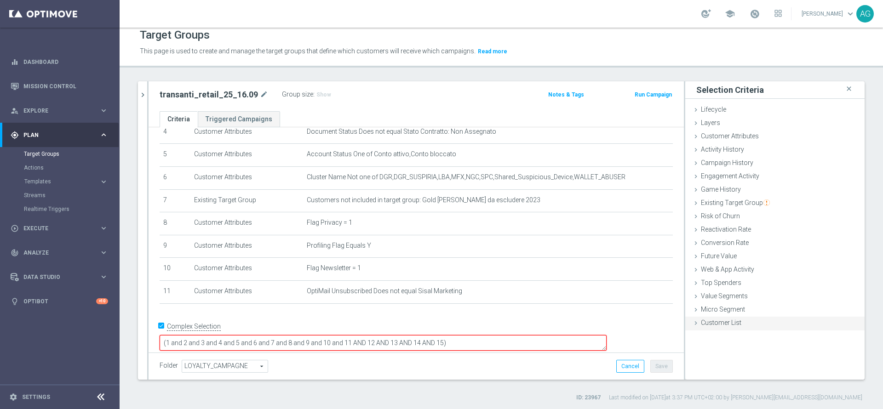
scroll to position [8, 0]
click at [716, 322] on span "Customer List" at bounding box center [721, 321] width 40 height 7
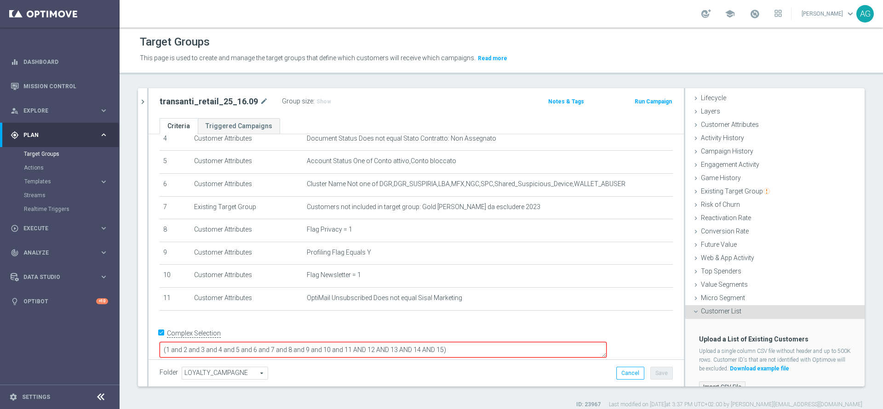
scroll to position [33, 0]
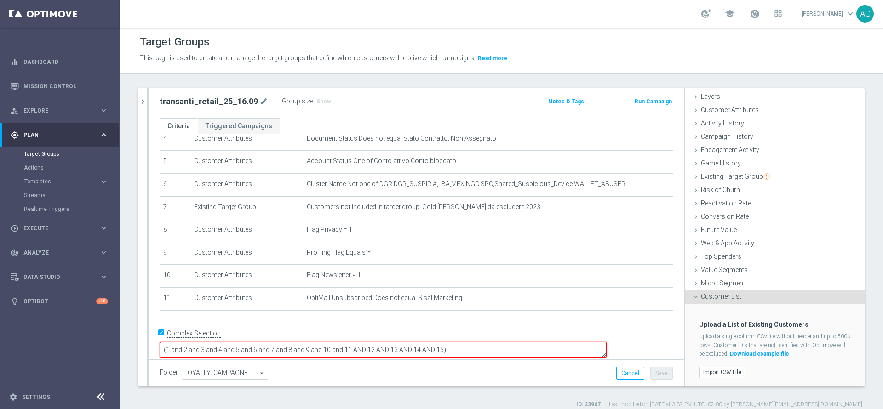
click at [718, 365] on div "Import CSV File" at bounding box center [775, 372] width 166 height 15
click at [717, 367] on label "Import CSV File" at bounding box center [722, 372] width 46 height 11
click at [0, 0] on input "Import CSV File" at bounding box center [0, 0] width 0 height 0
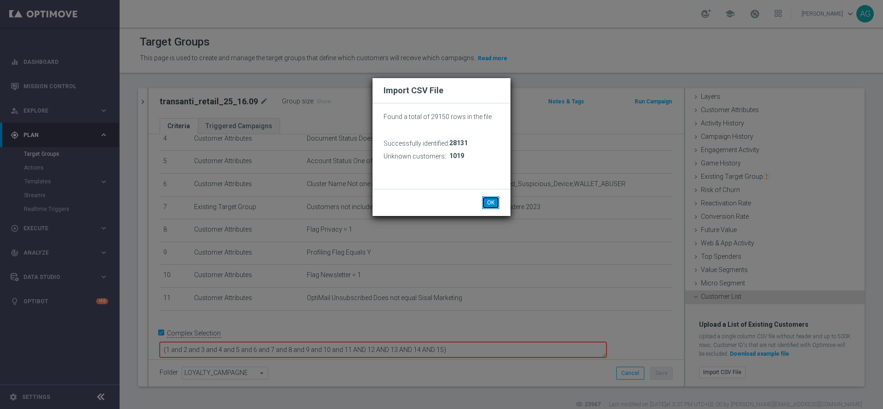
click at [484, 202] on button "OK" at bounding box center [490, 202] width 17 height 13
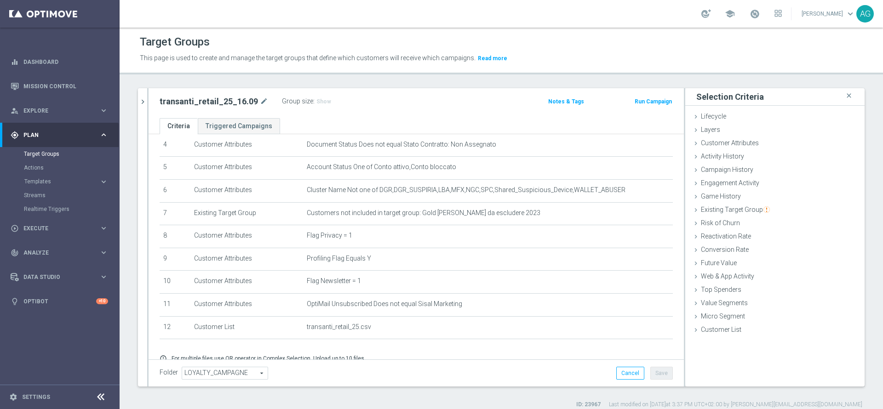
scroll to position [145, 0]
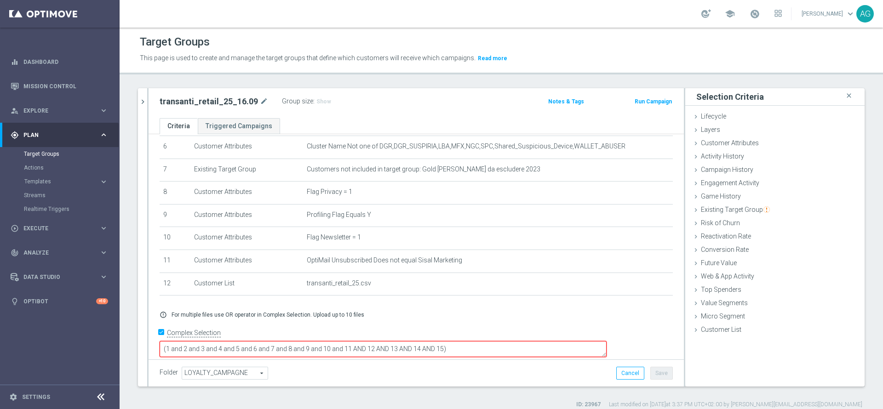
click at [526, 342] on textarea "(1 and 2 and 3 and 4 and 5 and 6 and 7 and 8 and 9 and 10 and 11 AND 12 AND 13 …" at bounding box center [383, 349] width 447 height 16
click at [508, 319] on div "error_outline For multiple files use OR operator in Complex Selection. Upload u…" at bounding box center [416, 314] width 527 height 7
click at [508, 341] on textarea "(1 and 2 and 3 and 4 and 5 and 6 and 7 and 8 and 9 and 10 and 11 AND 12 AND 13 …" at bounding box center [383, 349] width 447 height 16
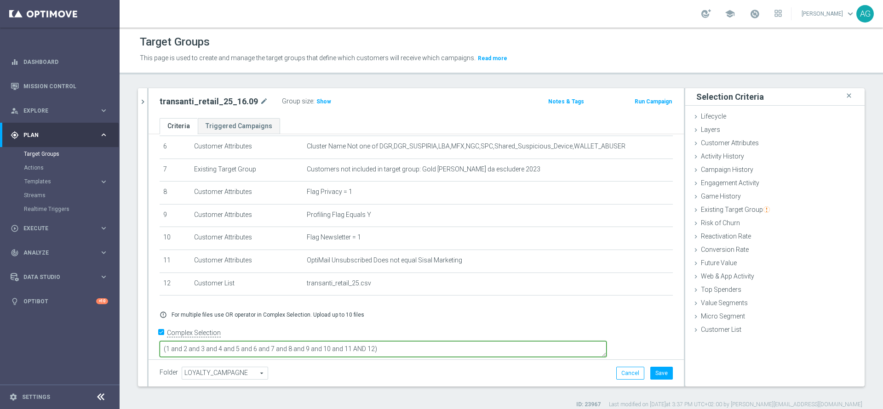
type textarea "(1 and 2 and 3 and 4 and 5 and 6 and 7 and 8 and 9 and 10 and 11 AND 12)"
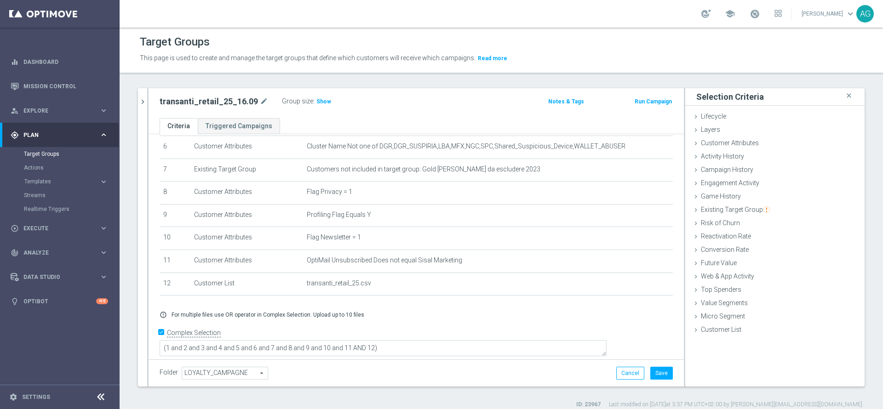
click at [529, 313] on div "+ Add Selection error_outline For multiple files use OR operator in Complex Sel…" at bounding box center [416, 315] width 527 height 22
click at [322, 108] on div "Group size : Show" at bounding box center [328, 101] width 92 height 13
click at [320, 102] on span "Show" at bounding box center [323, 101] width 15 height 6
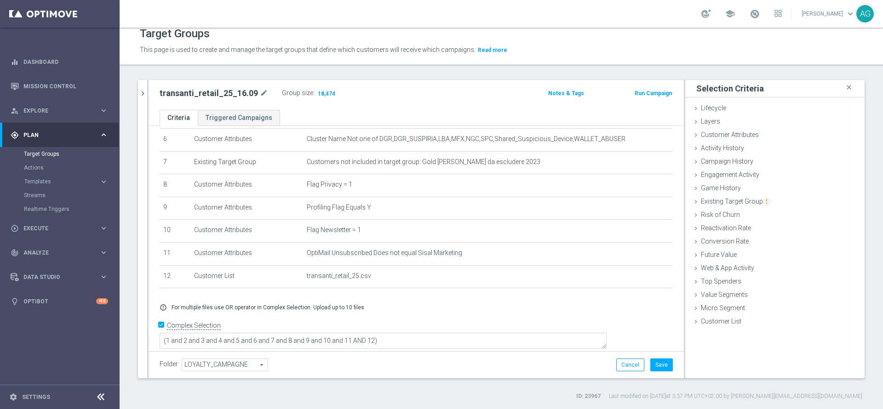
click at [663, 366] on div "Folder LOYALTY_CAMPAGNE LOYALTY_CAMPAGNE arrow_drop_down search Cancel Save Sav…" at bounding box center [416, 364] width 535 height 27
click at [657, 364] on button "Save" at bounding box center [661, 365] width 23 height 13
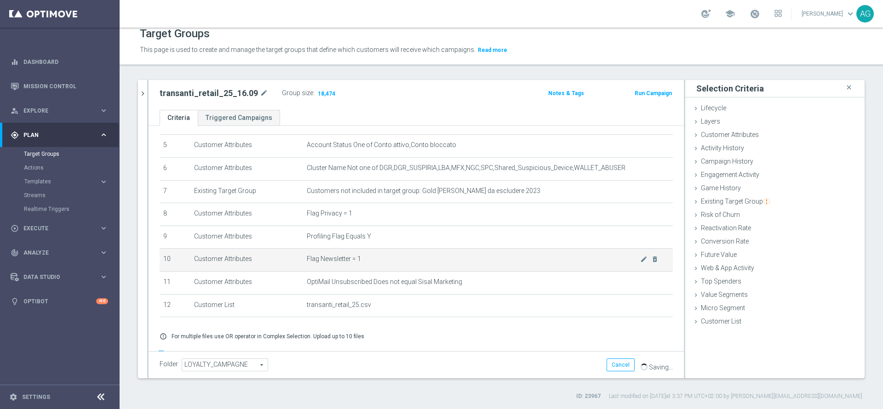
scroll to position [144, 0]
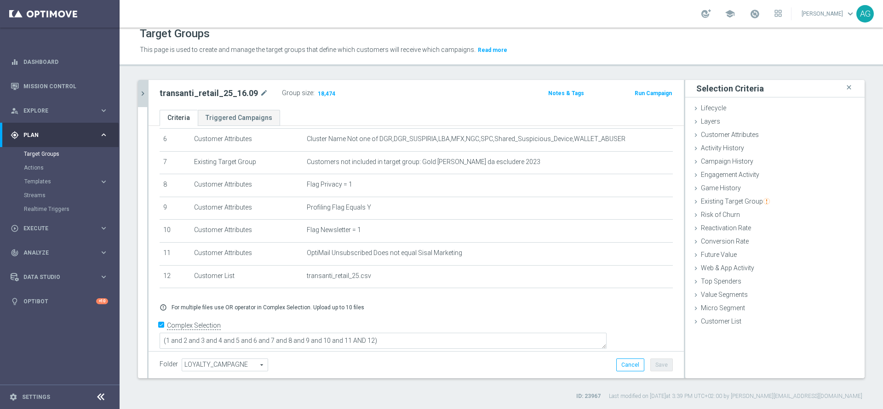
click at [142, 97] on icon "chevron_right" at bounding box center [142, 93] width 9 height 9
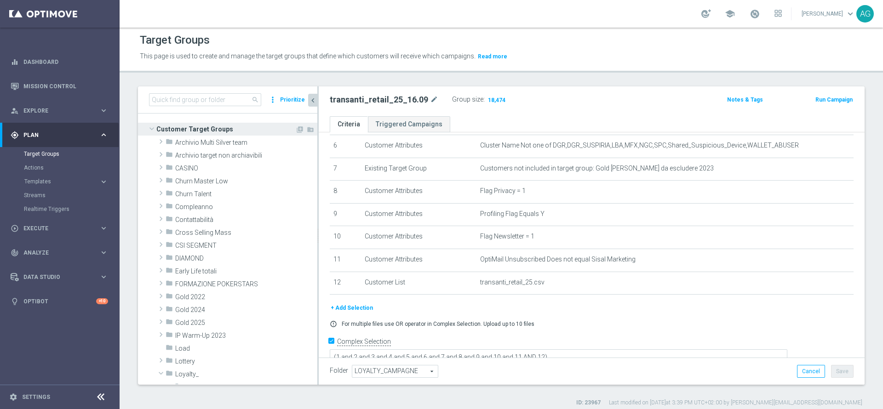
scroll to position [0, 0]
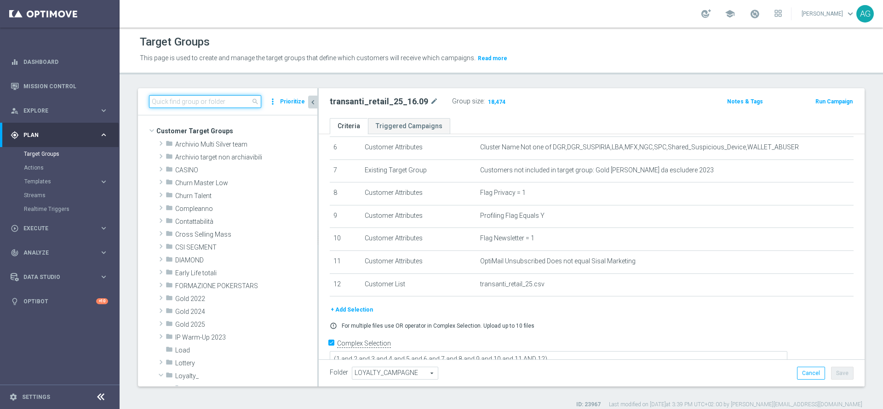
click at [229, 104] on input at bounding box center [205, 101] width 112 height 13
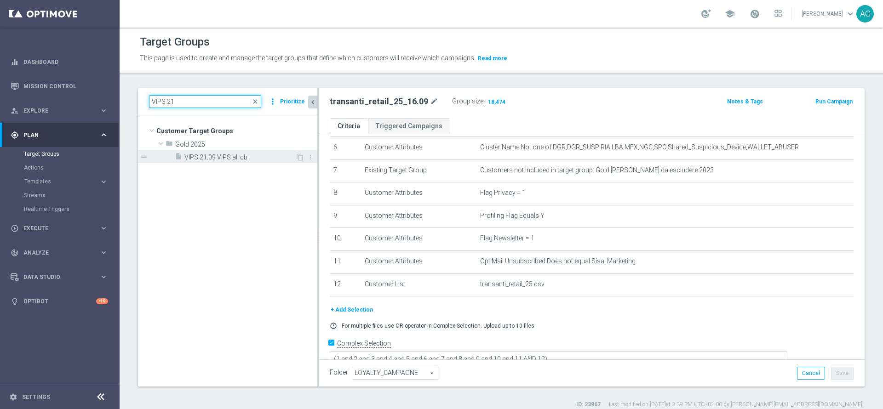
type input "VIPS 21"
click at [210, 151] on div "insert_drive_file VIPS 21.09 VIPS all cb" at bounding box center [235, 156] width 121 height 13
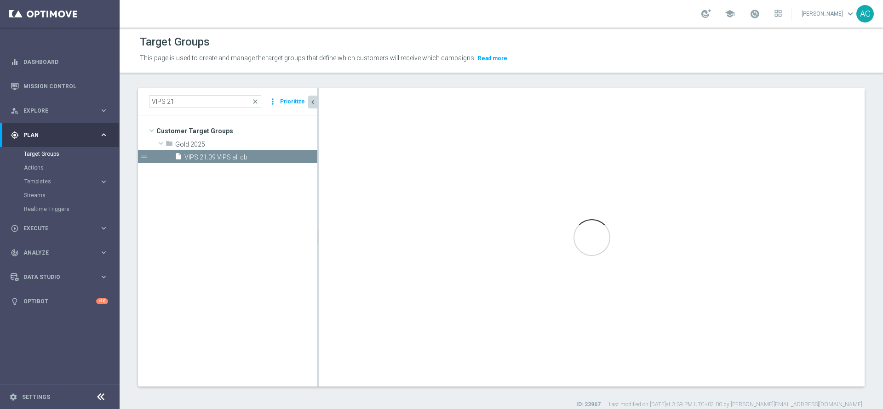
type textarea "(1 and 2 and 3 and 4 and 5 and 6 and 7 and 8 and 9 and 10 and 11 and 12) or (13)"
type input "Gold 2025"
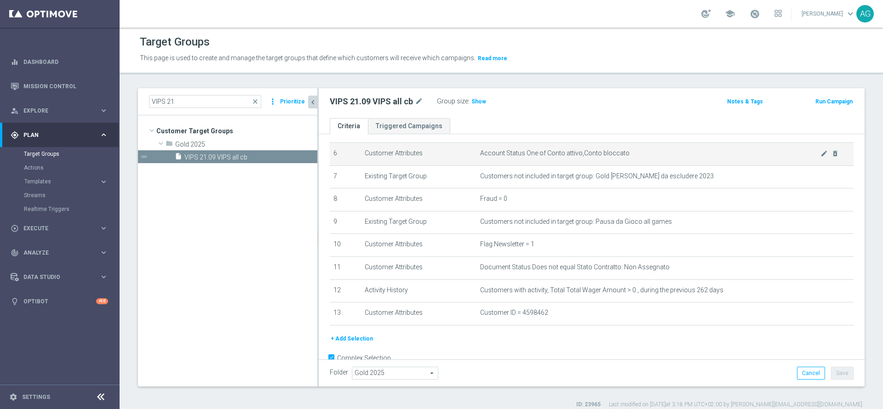
scroll to position [163, 0]
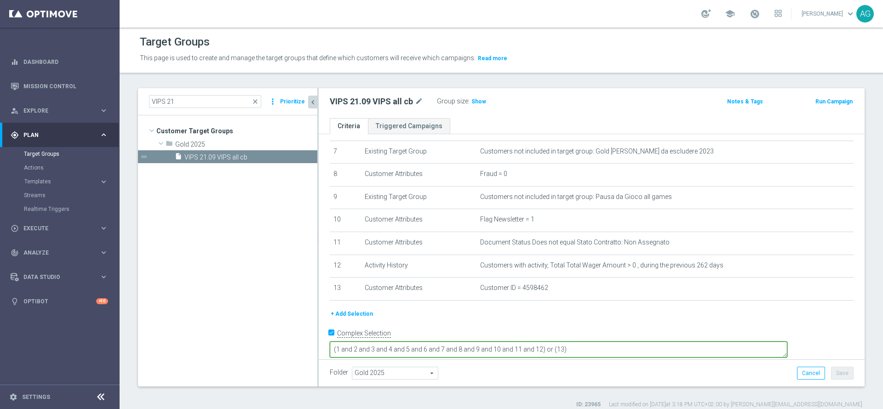
click at [635, 342] on textarea "(1 and 2 and 3 and 4 and 5 and 6 and 7 and 8 and 9 and 10 and 11 and 12) or (13)" at bounding box center [559, 350] width 458 height 16
click at [610, 342] on textarea "(1 and 2 and 3 and 4 and 5 and 6 and 7 and 8 and 9 and 10 and 11 and 12) or (13)" at bounding box center [559, 350] width 458 height 16
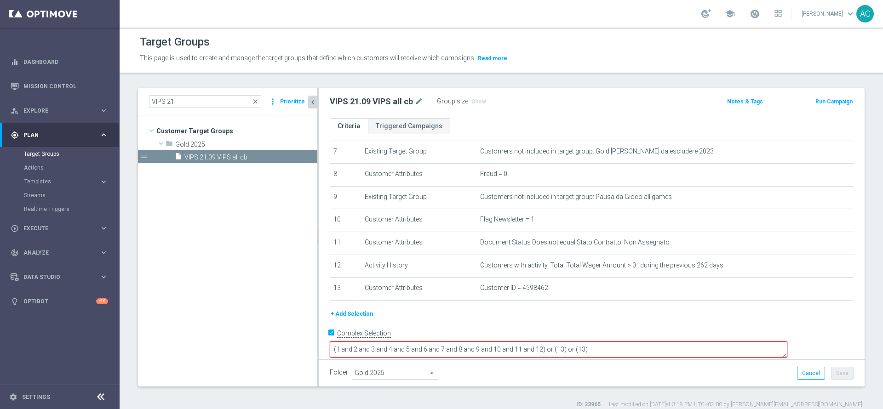
click at [643, 342] on textarea "(1 and 2 and 3 and 4 and 5 and 6 and 7 and 8 and 9 and 10 and 11 and 12) or (13…" at bounding box center [559, 350] width 458 height 16
click at [646, 342] on textarea "(1 and 2 and 3 and 4 and 5 and 6 and 7 and 8 and 9 and 10 and 11 and 12) or (13…" at bounding box center [559, 350] width 458 height 16
type textarea "(1 and 2 and 3 and 4 and 5 and 6 and 7 and 8 and 9 and 10 and 11 and 12) or (13…"
click at [646, 316] on div "+ Add Selection" at bounding box center [592, 314] width 538 height 10
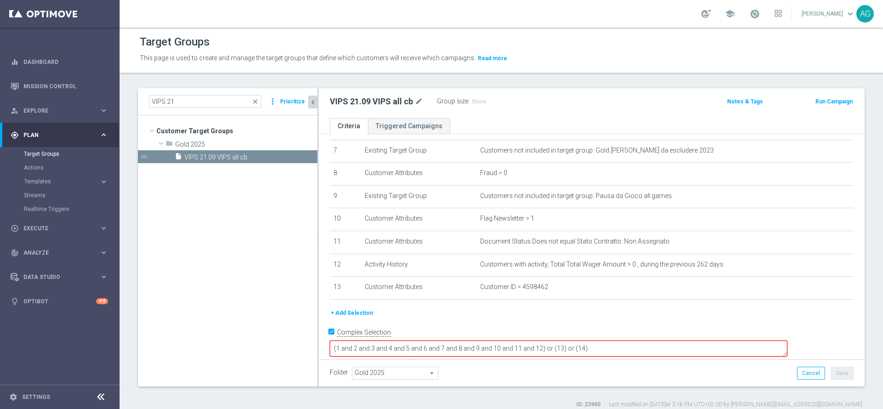
click at [370, 318] on button "+ Add Selection" at bounding box center [352, 313] width 44 height 10
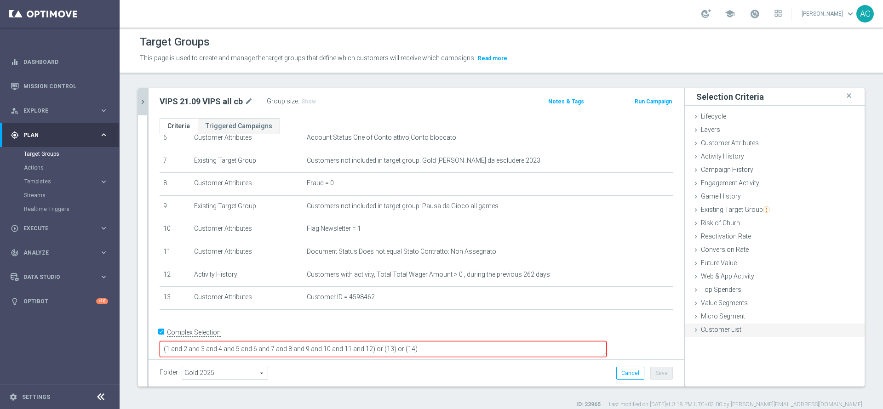
click at [701, 331] on span "Customer List" at bounding box center [721, 329] width 40 height 7
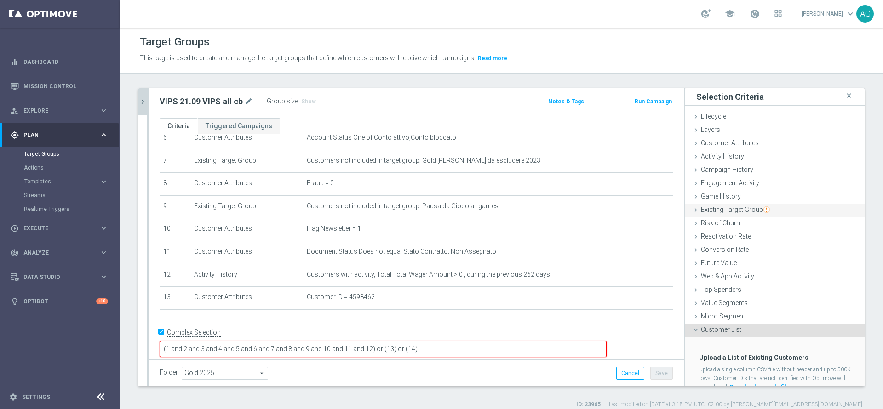
click at [711, 207] on span "Existing Target Group" at bounding box center [735, 209] width 69 height 7
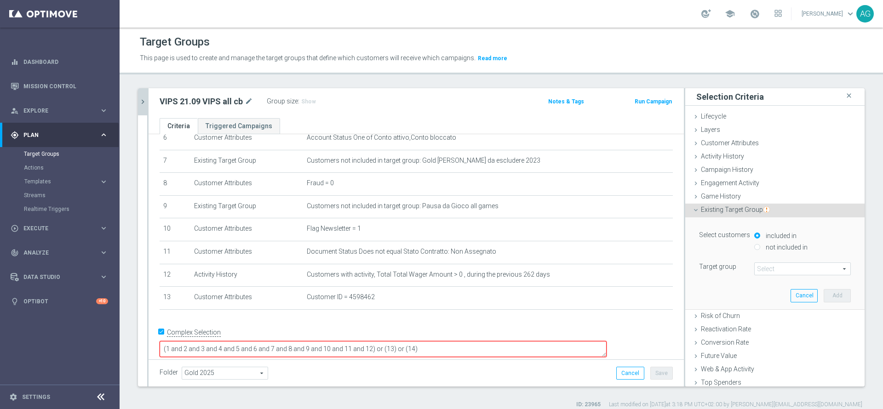
click at [756, 270] on span at bounding box center [803, 269] width 96 height 12
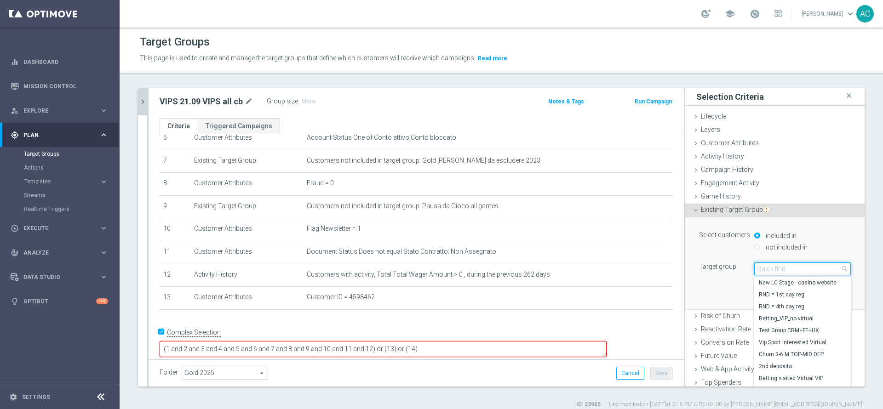
click at [754, 270] on input "search" at bounding box center [802, 269] width 97 height 13
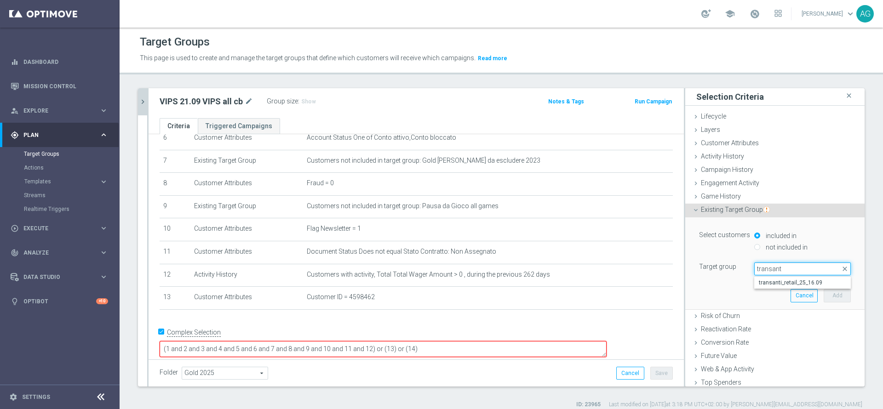
type input "transanti"
click at [767, 277] on label "transanti_retail_25_16.09" at bounding box center [802, 283] width 97 height 12
type input "transanti_retail_25_16.09"
click at [824, 292] on button "Add" at bounding box center [837, 295] width 27 height 13
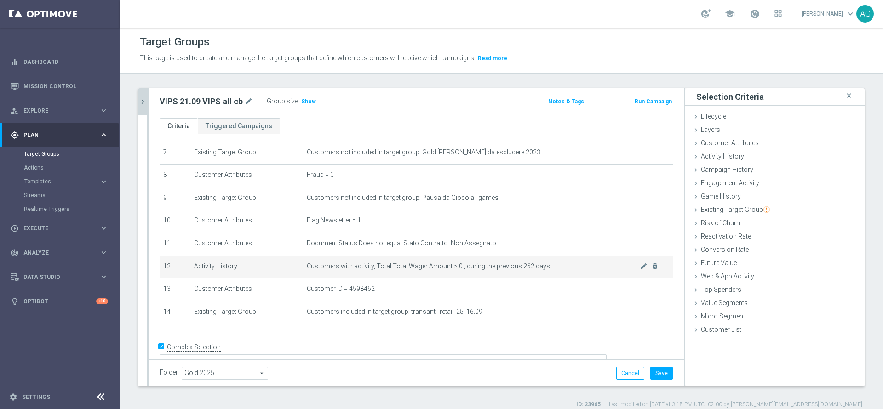
scroll to position [176, 0]
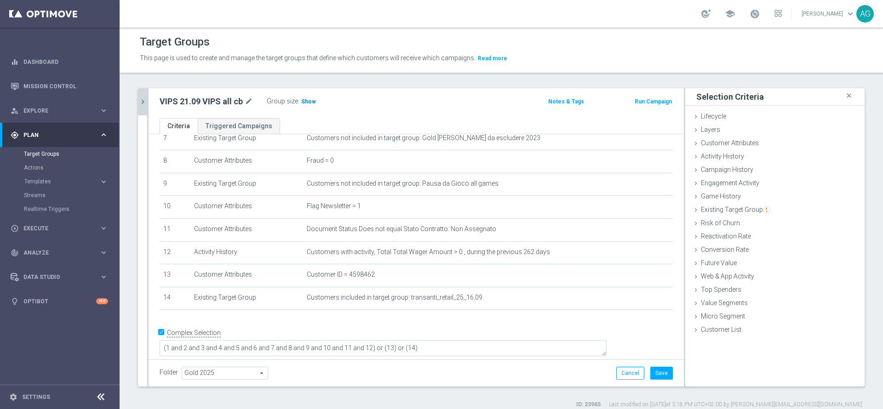
click at [311, 100] on span "Show" at bounding box center [308, 101] width 15 height 6
click at [491, 318] on div "# Selection Type Criteria delete_forever 1 Customer Attributes Flag Privacy = 1…" at bounding box center [416, 143] width 527 height 349
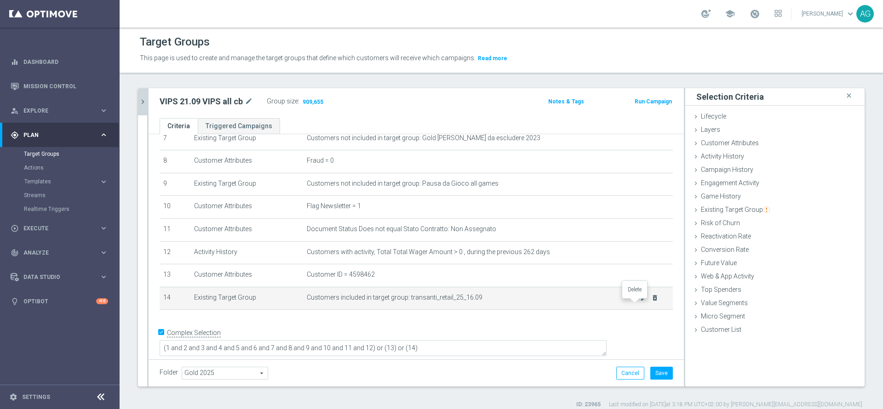
click at [651, 302] on icon "delete_forever" at bounding box center [654, 297] width 7 height 7
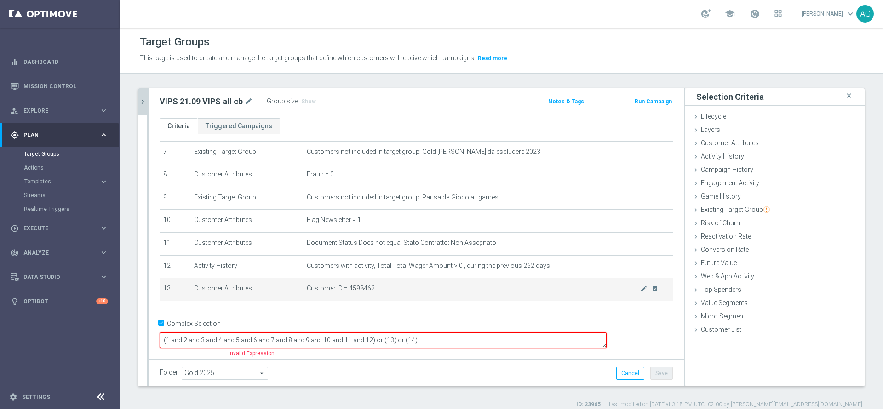
scroll to position [154, 0]
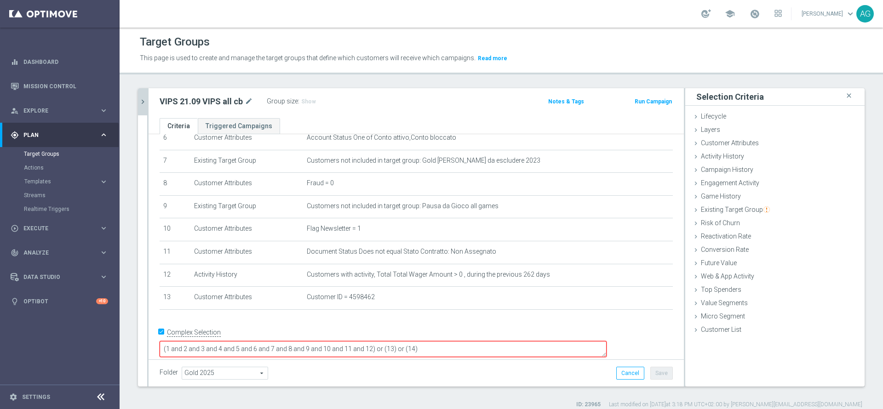
click at [518, 341] on textarea "(1 and 2 and 3 and 4 and 5 and 6 and 7 and 8 and 9 and 10 and 11 and 12) or (13…" at bounding box center [383, 349] width 447 height 16
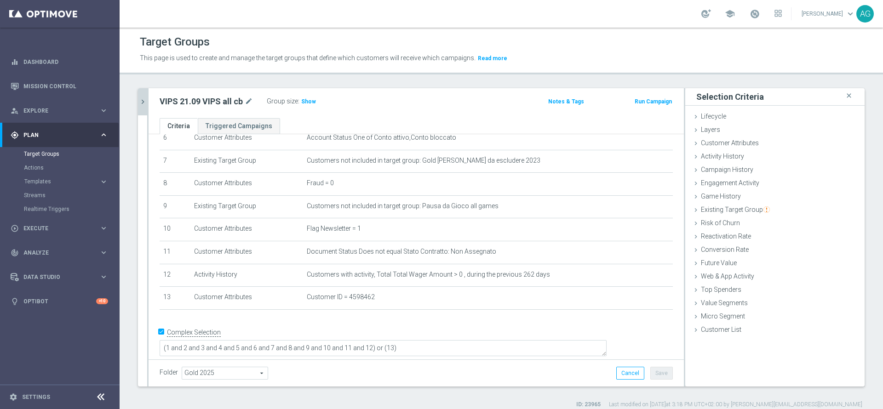
click at [309, 109] on div "VIPS 21.09 VIPS all cb mode_edit Group size : Show Notes & Tags Run Campaign" at bounding box center [416, 103] width 535 height 30
click at [302, 105] on h3 "Show" at bounding box center [308, 102] width 17 height 10
click at [745, 327] on div "Customer List done selection saved" at bounding box center [774, 331] width 179 height 14
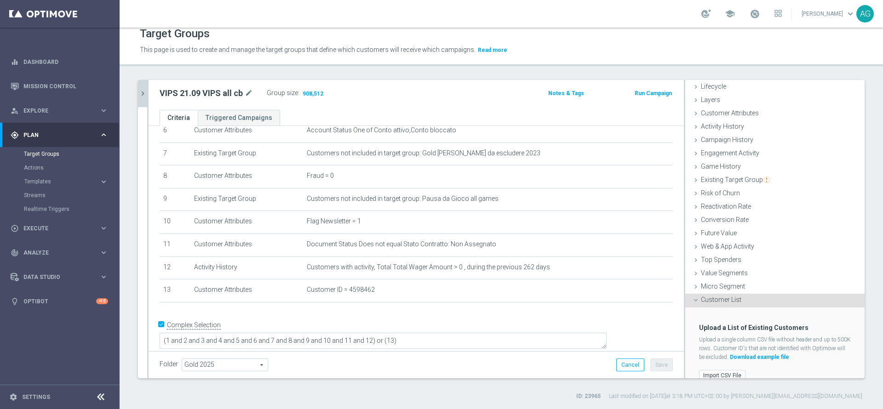
scroll to position [33, 0]
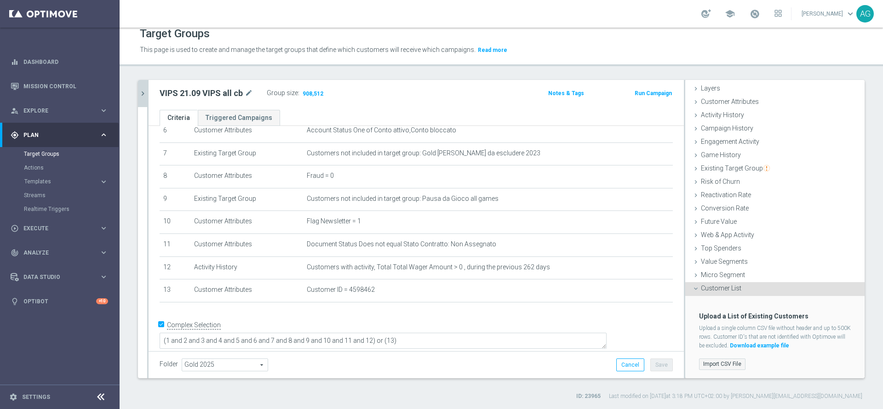
click at [730, 359] on label "Import CSV File" at bounding box center [722, 364] width 46 height 11
click at [0, 0] on input "Import CSV File" at bounding box center [0, 0] width 0 height 0
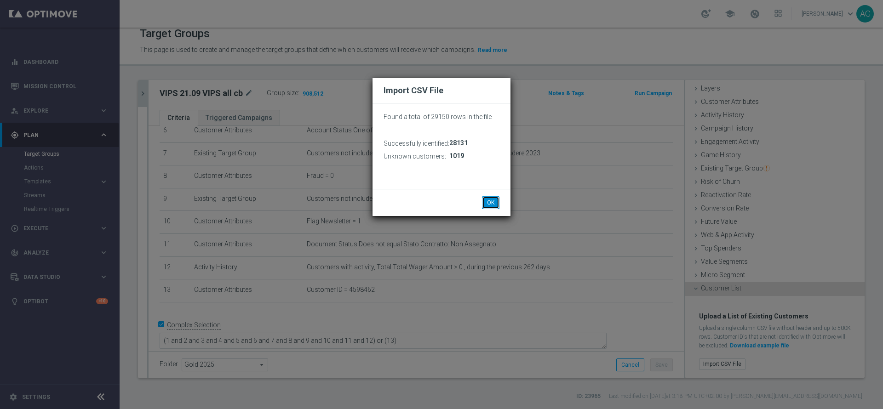
click at [498, 199] on button "OK" at bounding box center [490, 202] width 17 height 13
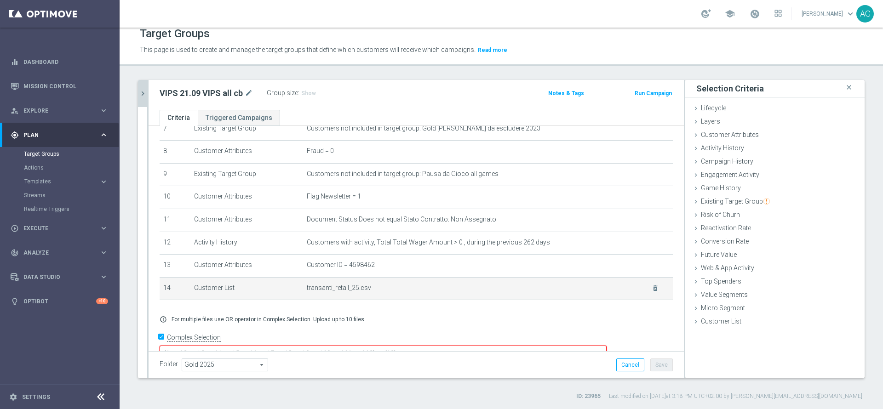
scroll to position [191, 0]
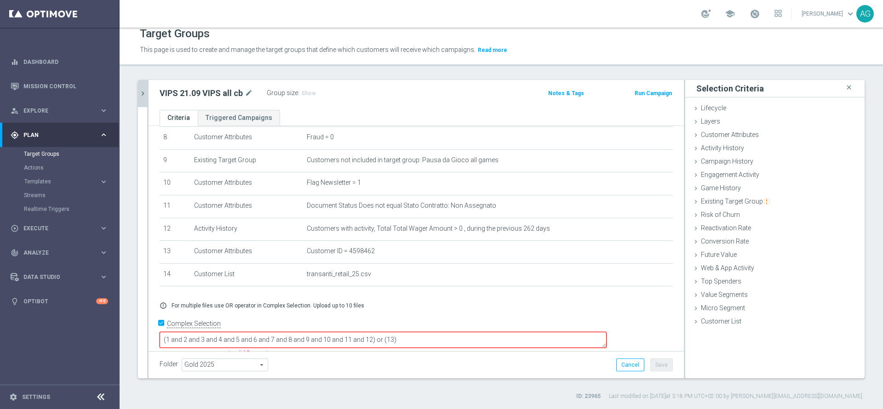
click at [478, 335] on textarea "(1 and 2 and 3 and 4 and 5 and 6 and 7 and 8 and 9 and 10 and 11 and 12) or (13)" at bounding box center [383, 340] width 447 height 16
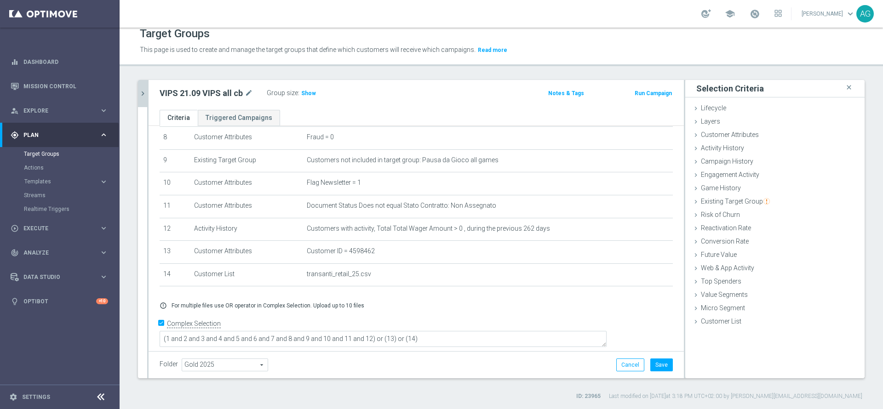
click at [437, 105] on div "VIPS 21.09 VIPS all cb mode_edit Group size : Show Notes & Tags Run Campaign" at bounding box center [416, 95] width 535 height 30
click at [317, 93] on div "Group size : Show" at bounding box center [313, 92] width 92 height 11
click at [312, 93] on span "Show" at bounding box center [308, 93] width 15 height 6
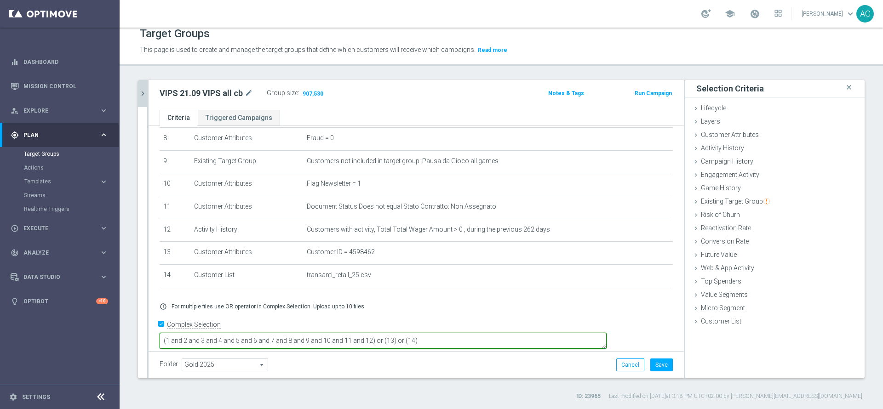
click at [508, 335] on textarea "(1 and 2 and 3 and 4 and 5 and 6 and 7 and 8 and 9 and 10 and 11 and 12) or (13…" at bounding box center [383, 341] width 447 height 16
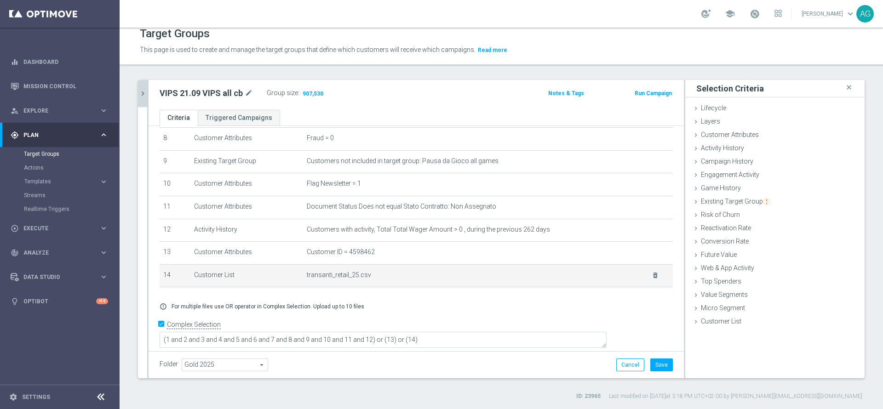
drag, startPoint x: 552, startPoint y: 283, endPoint x: 445, endPoint y: 274, distance: 106.7
click at [445, 274] on td "transanti_retail_25.csv delete_forever" at bounding box center [488, 275] width 370 height 23
click at [331, 279] on span "transanti_retail_25.csv" at bounding box center [473, 275] width 333 height 8
drag, startPoint x: 279, startPoint y: 282, endPoint x: 203, endPoint y: 280, distance: 75.9
click at [231, 274] on td "Customer List" at bounding box center [246, 275] width 113 height 23
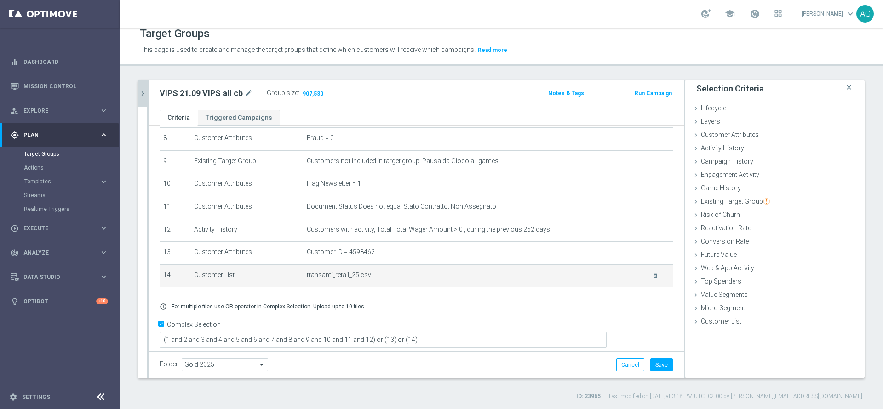
click at [203, 280] on td "Customer List" at bounding box center [246, 275] width 113 height 23
drag, startPoint x: 374, startPoint y: 288, endPoint x: 404, endPoint y: 297, distance: 31.6
click at [374, 287] on td "transanti_retail_25.csv delete_forever" at bounding box center [488, 275] width 370 height 23
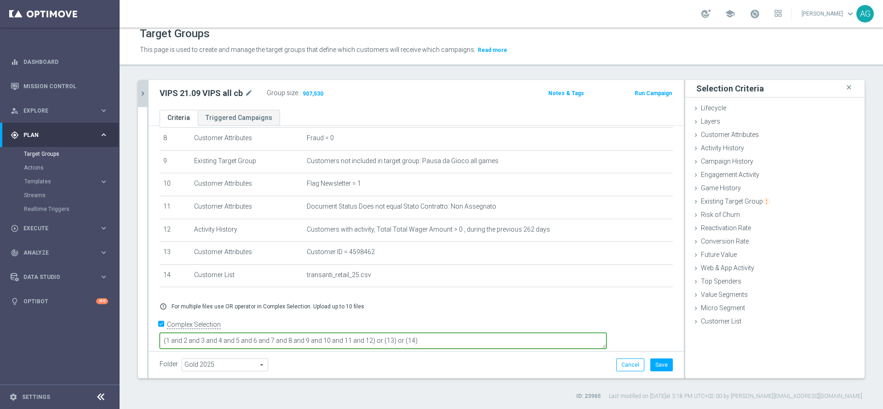
click at [490, 333] on textarea "(1 and 2 and 3 and 4 and 5 and 6 and 7 and 8 and 9 and 10 and 11 and 12) or (13…" at bounding box center [383, 341] width 447 height 16
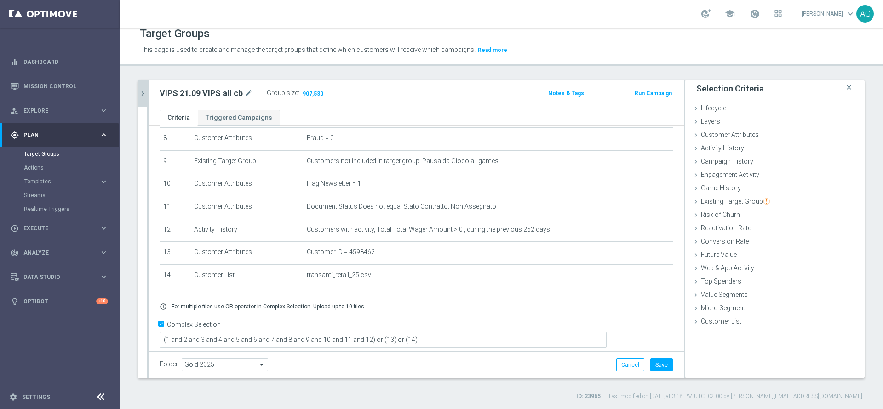
click at [359, 84] on div "VIPS 21.09 VIPS all cb mode_edit Group size : 907,530 Notes & Tags Run Campaign" at bounding box center [416, 95] width 535 height 30
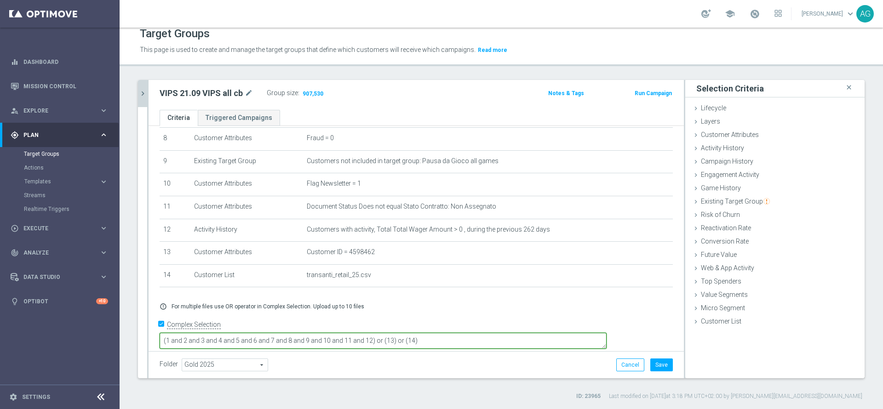
click at [534, 333] on textarea "(1 and 2 and 3 and 4 and 5 and 6 and 7 and 8 and 9 and 10 and 11 and 12) or (13…" at bounding box center [383, 341] width 447 height 16
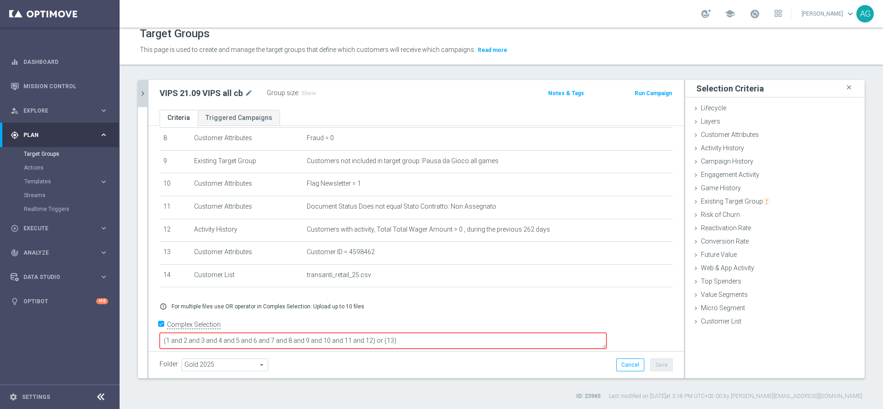
click at [574, 295] on div "# Selection Type Criteria delete_forever 1 Customer Attributes Flag Privacy = 1…" at bounding box center [416, 121] width 527 height 349
click at [490, 339] on textarea "(1 and 2 and 3 and 4 and 5 and 6 and 7 and 8 and 9 and 10 and 11 and 12) or (13)" at bounding box center [383, 341] width 447 height 16
click at [491, 337] on textarea "(1 and 2 and 3 and 4 and 5 and 6 and 7 and 8 and 9 and 10 and 11 and 12) or (13)" at bounding box center [383, 341] width 447 height 16
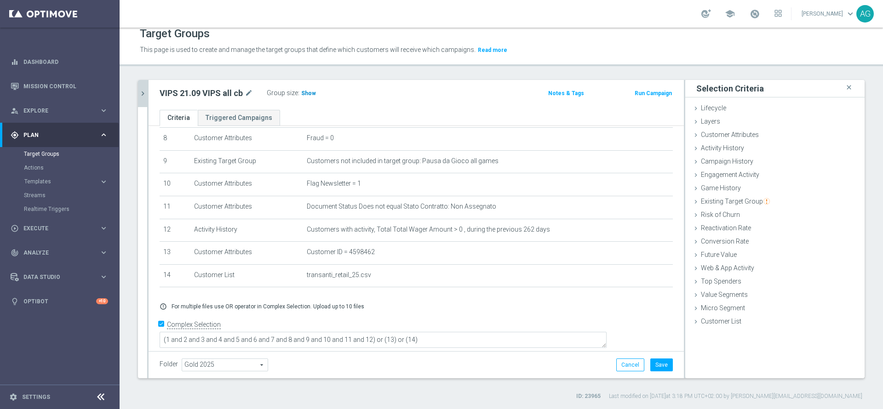
click at [304, 96] on span "Show" at bounding box center [308, 93] width 15 height 6
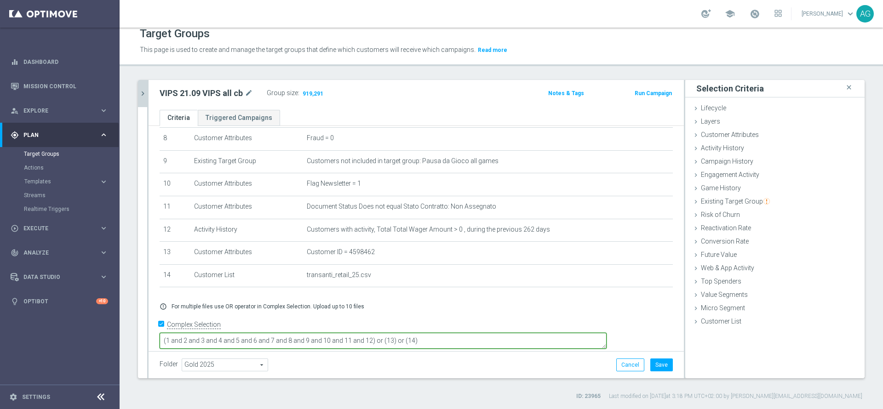
click at [495, 333] on textarea "(1 and 2 and 3 and 4 and 5 and 6 and 7 and 8 and 9 and 10 and 11 and 12) or (13…" at bounding box center [383, 341] width 447 height 16
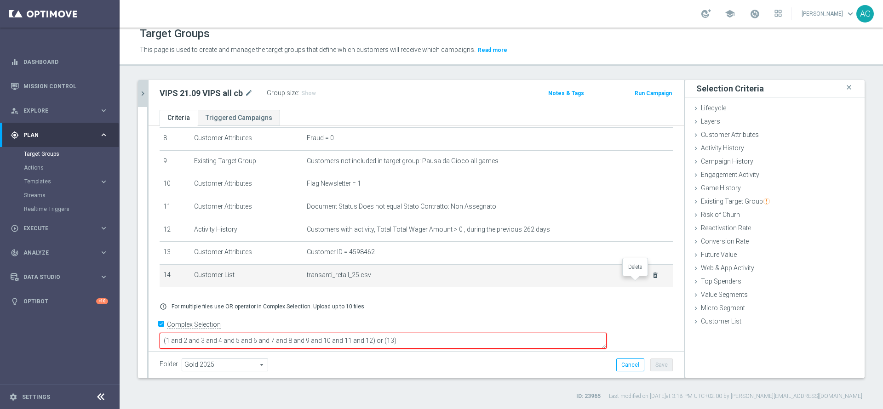
type textarea "(1 and 2 and 3 and 4 and 5 and 6 and 7 and 8 and 9 and 10 and 11 and 12) or (13)"
click at [652, 279] on icon "delete_forever" at bounding box center [655, 275] width 7 height 7
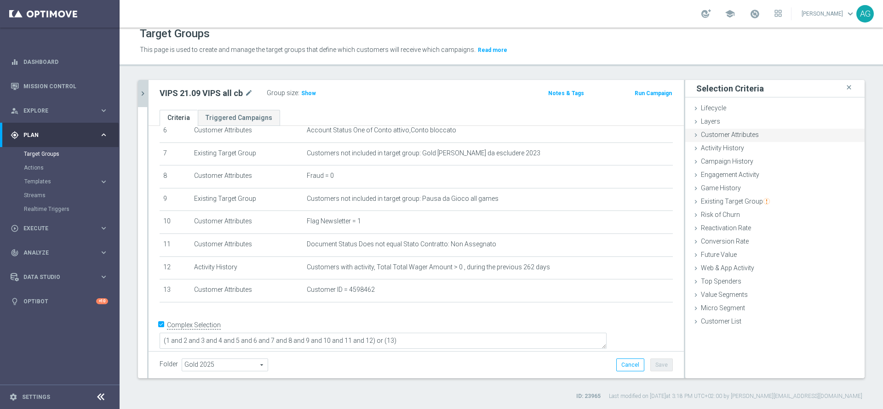
click at [762, 137] on div "Customer Attributes done" at bounding box center [774, 136] width 179 height 14
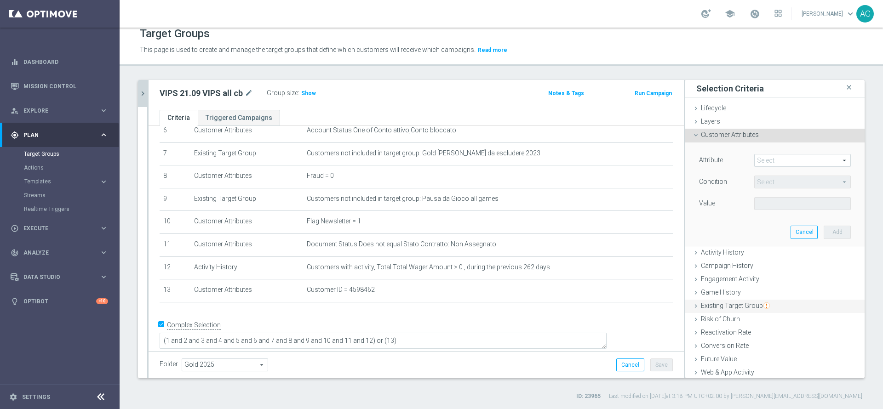
click at [742, 304] on span "Existing Target Group" at bounding box center [735, 305] width 69 height 7
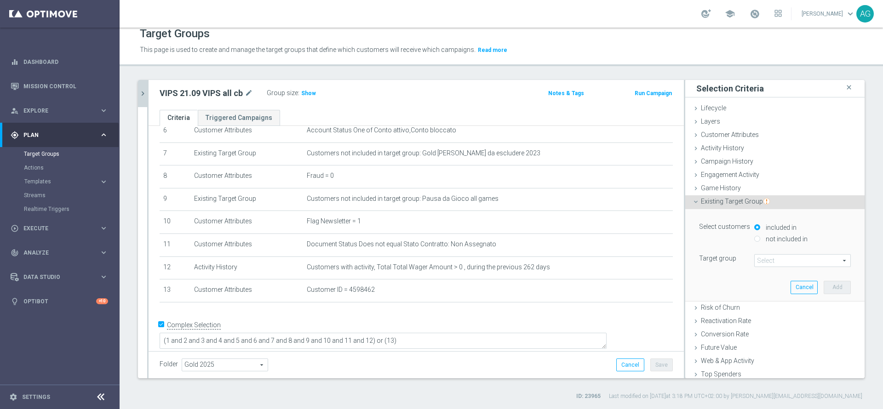
click at [776, 260] on span at bounding box center [803, 261] width 96 height 12
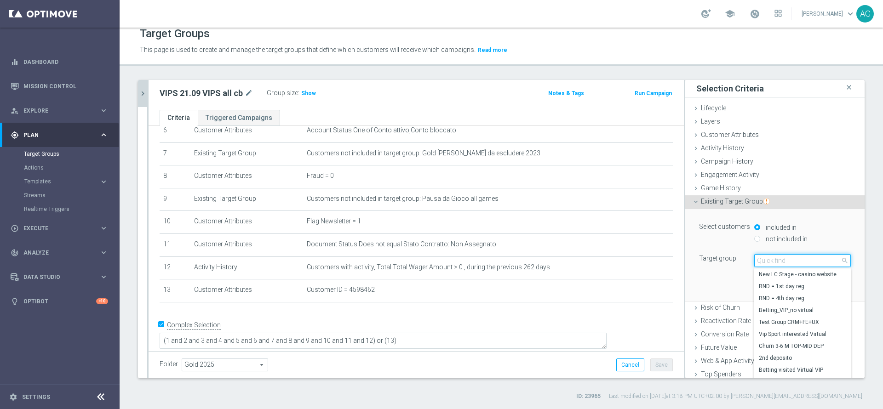
click at [774, 261] on input "search" at bounding box center [802, 260] width 97 height 13
paste input "Gold conti da escludere 2023"
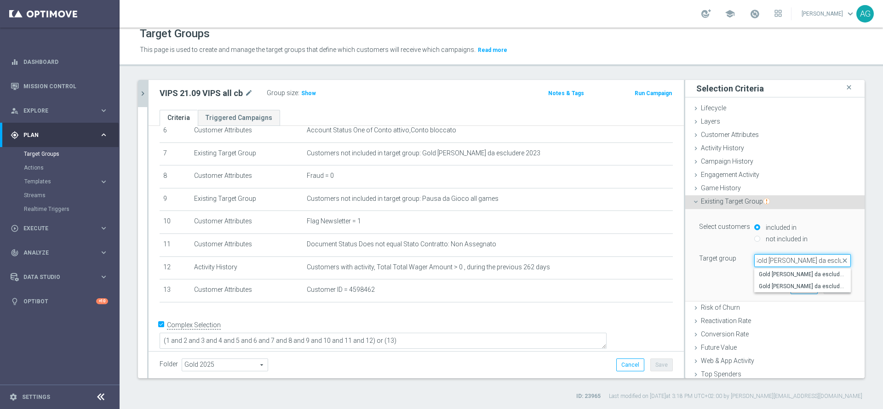
scroll to position [0, 0]
type input "G"
type input "tran"
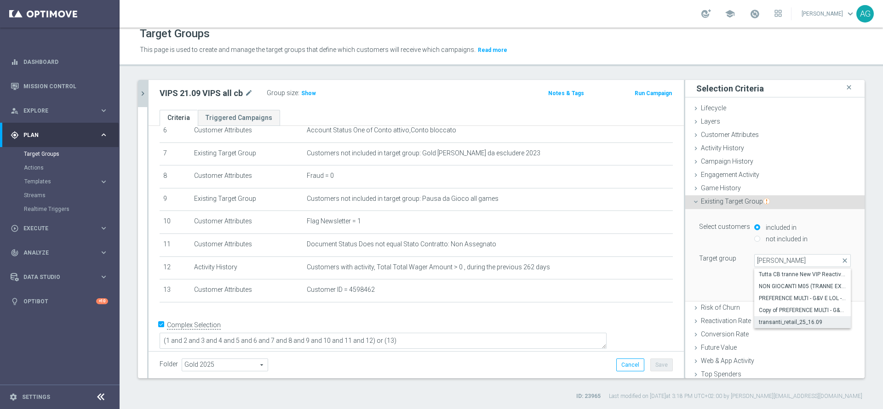
click at [787, 323] on span "transanti_retail_25_16.09" at bounding box center [802, 322] width 87 height 7
type input "transanti_retail_25_16.09"
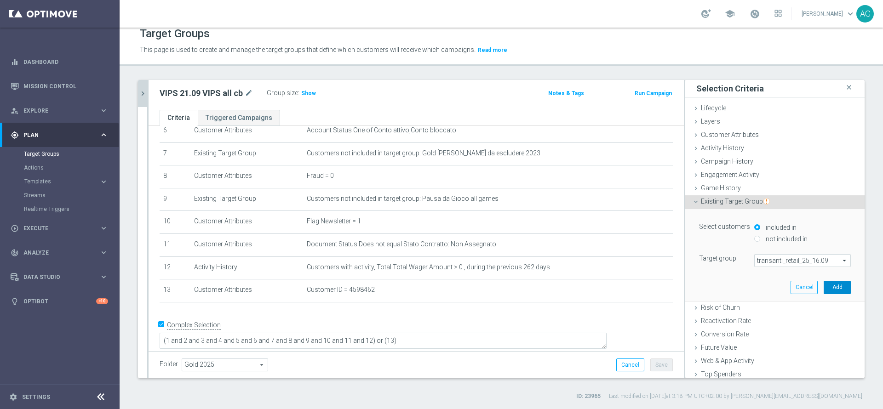
click at [824, 290] on button "Add" at bounding box center [837, 287] width 27 height 13
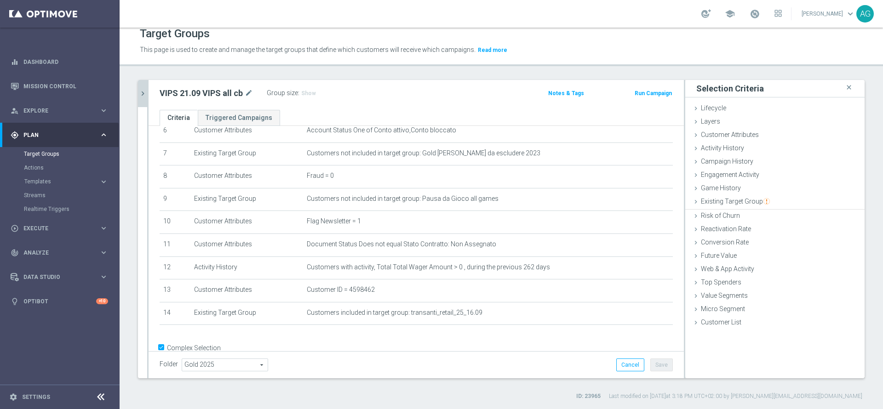
scroll to position [177, 0]
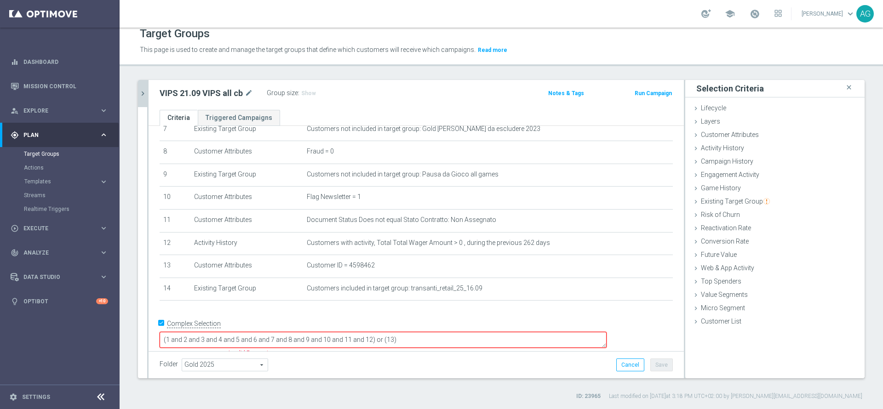
click at [475, 339] on textarea "(1 and 2 and 3 and 4 and 5 and 6 and 7 and 8 and 9 and 10 and 11 and 12) or (13)" at bounding box center [383, 340] width 447 height 16
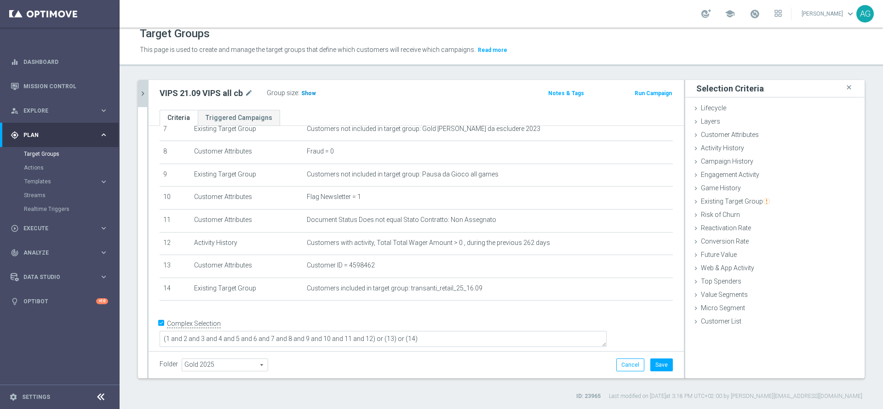
scroll to position [176, 0]
click at [305, 94] on span "Show" at bounding box center [308, 93] width 15 height 6
click at [360, 99] on div "VIPS 21.09 VIPS all cb mode_edit Group size : Show Calculating…" at bounding box center [328, 93] width 351 height 13
click at [500, 317] on div "+ Add Selection" at bounding box center [416, 313] width 527 height 7
click at [505, 317] on div "+ Add Selection" at bounding box center [416, 313] width 527 height 7
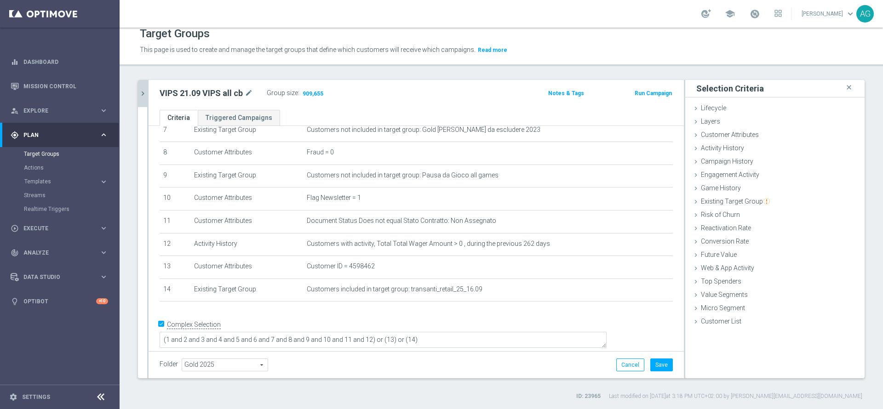
click at [365, 103] on div "VIPS 21.09 VIPS all cb mode_edit Group size : 909,655 Notes & Tags Run Campaign" at bounding box center [416, 95] width 535 height 30
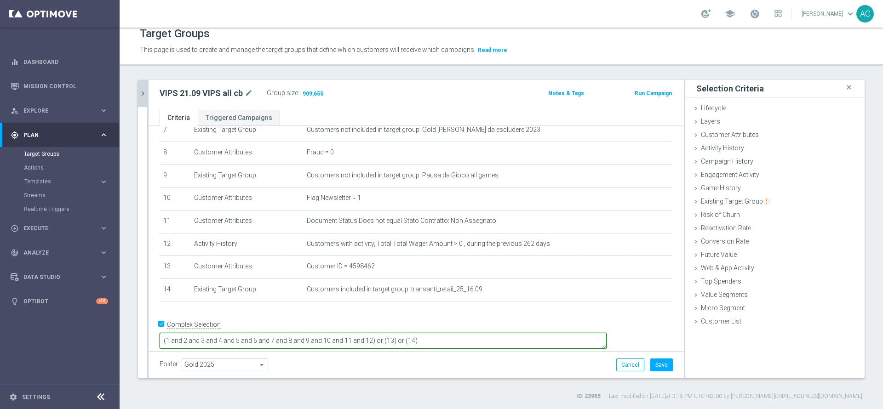
click at [500, 333] on textarea "(1 and 2 and 3 and 4 and 5 and 6 and 7 and 8 and 9 and 10 and 11 and 12) or (13…" at bounding box center [383, 341] width 447 height 16
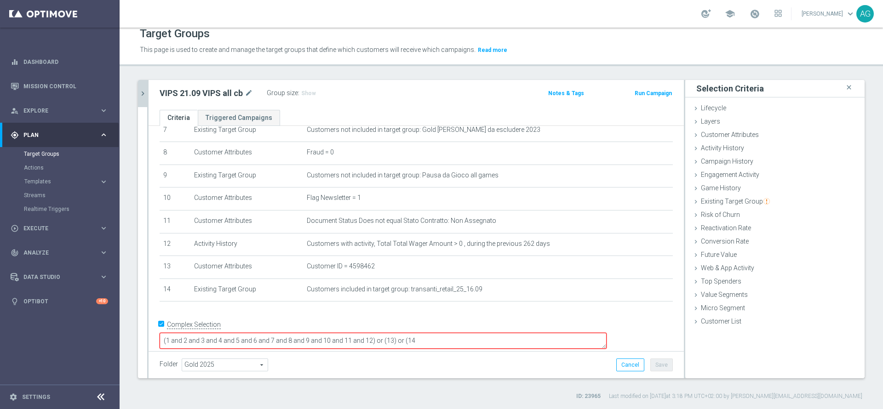
type textarea "(1 and 2 and 3 and 4 and 5 and 6 and 7 and 8 and 9 and 10 and 11 and 12) or (13…"
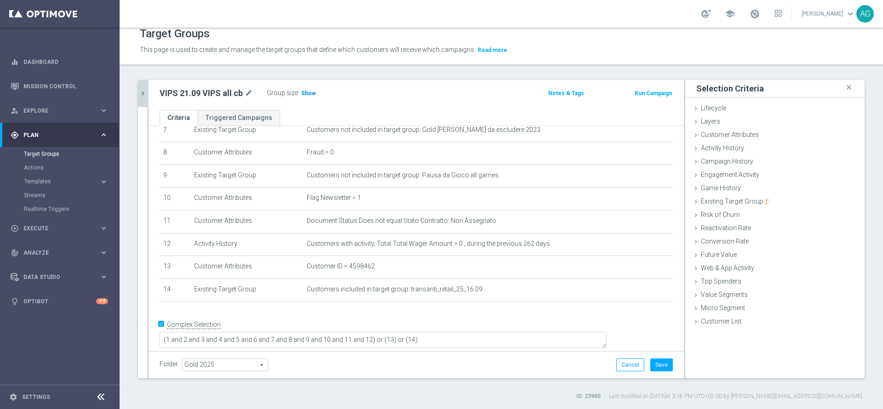
click at [308, 96] on span "Show" at bounding box center [308, 93] width 15 height 6
click at [344, 364] on div "Folder Gold 2025 Gold 2025 arrow_drop_down search Cancel Save Saving..." at bounding box center [416, 365] width 513 height 13
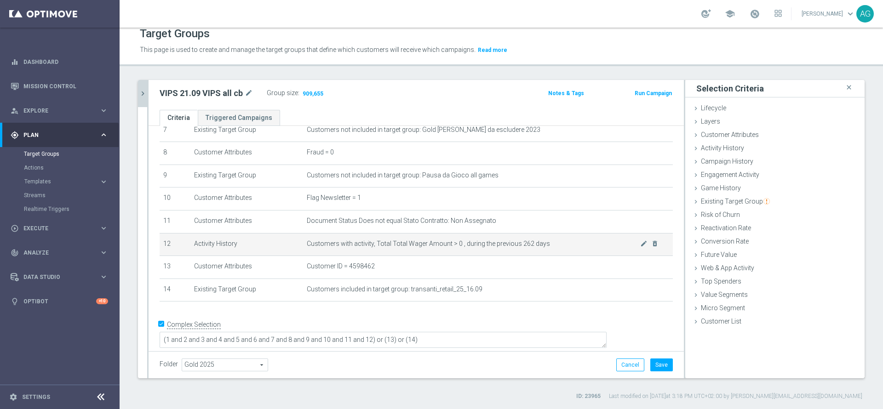
scroll to position [0, 0]
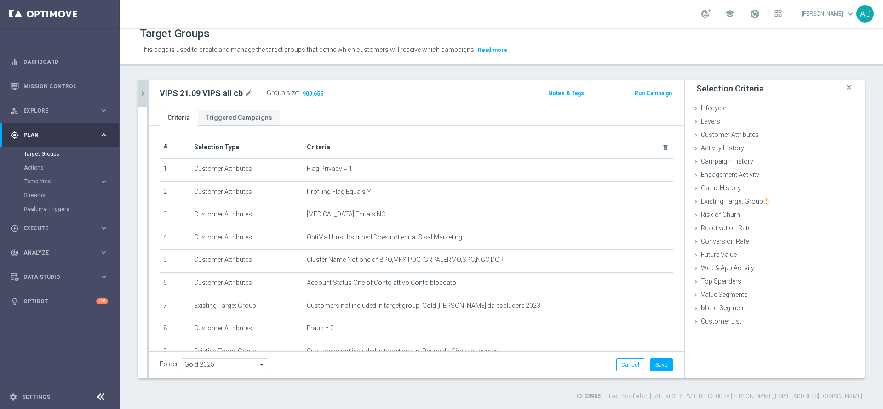
click at [140, 103] on button "chevron_right" at bounding box center [142, 93] width 9 height 27
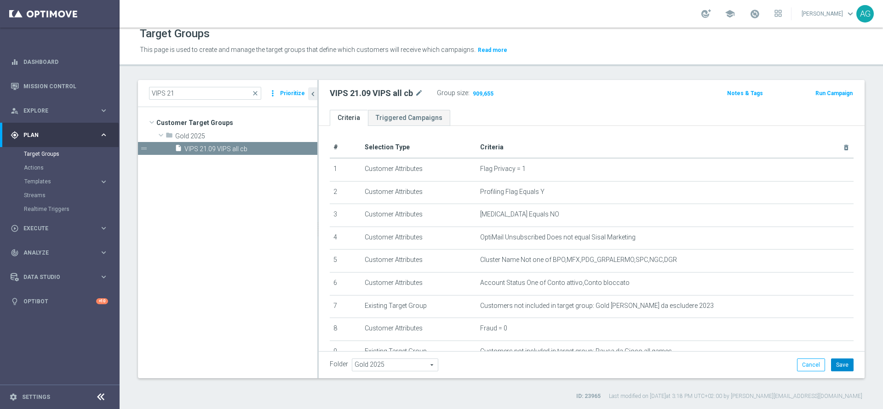
click at [835, 364] on button "Save" at bounding box center [842, 365] width 23 height 13
click at [552, 71] on div "Target Groups This page is used to create and manage the target groups that def…" at bounding box center [502, 219] width 764 height 382
click at [602, 59] on header "Target Groups This page is used to create and manage the target groups that def…" at bounding box center [502, 42] width 764 height 47
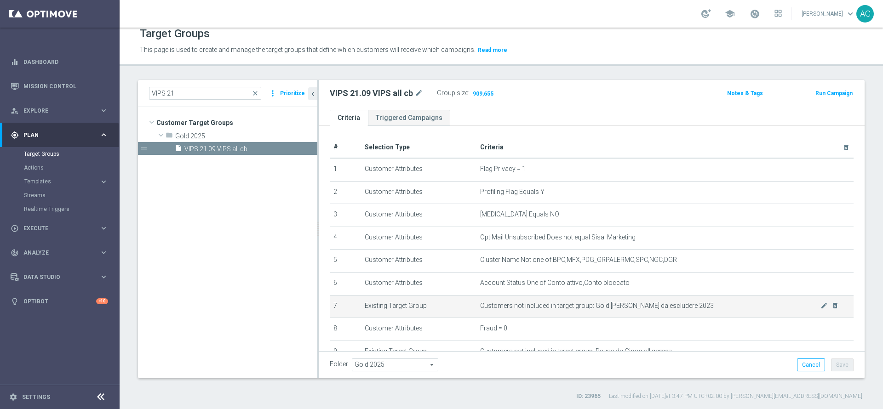
scroll to position [186, 0]
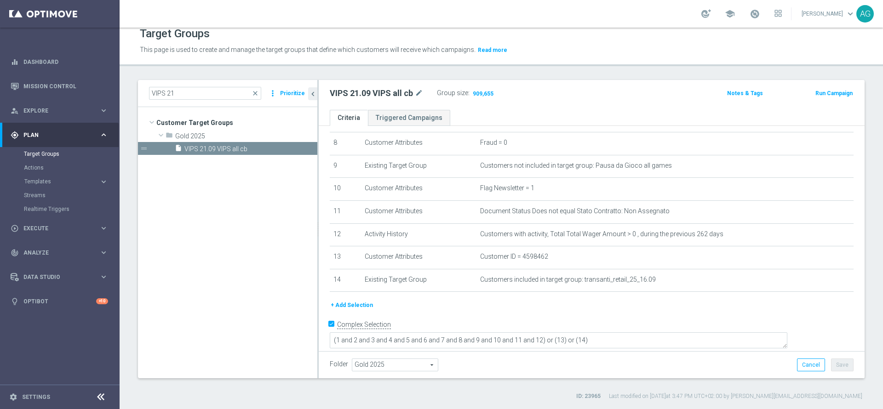
click at [520, 300] on div "# Selection Type Criteria delete_forever 1 Customer Attributes Flag Privacy = 1…" at bounding box center [592, 125] width 538 height 349
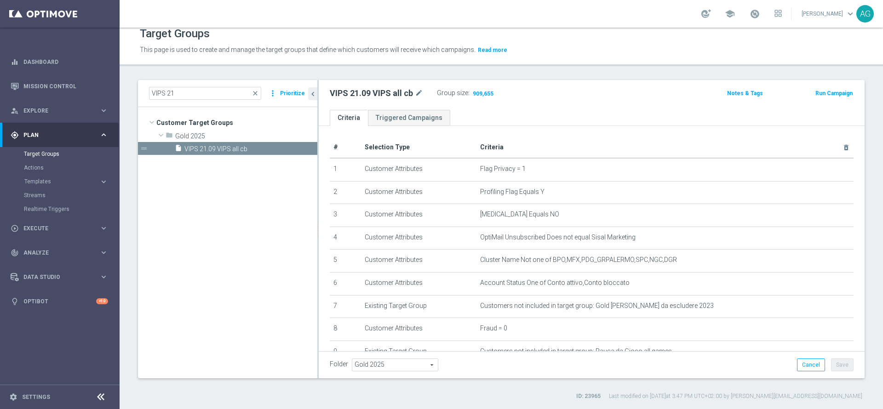
click at [574, 73] on div "Target Groups This page is used to create and manage the target groups that def…" at bounding box center [502, 219] width 764 height 382
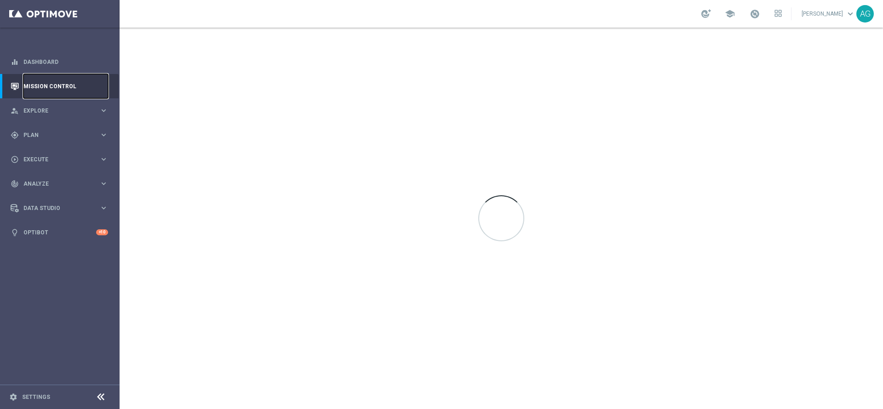
click at [45, 82] on link "Mission Control" at bounding box center [65, 86] width 85 height 24
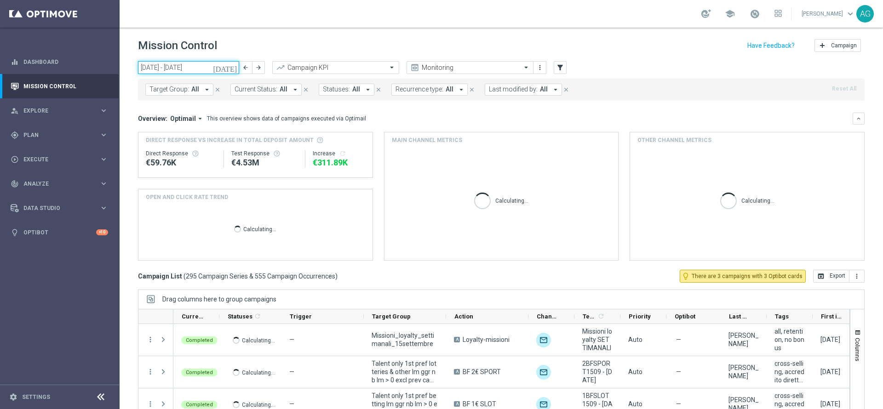
click at [159, 63] on input "[DATE] - [DATE]" at bounding box center [188, 67] width 101 height 13
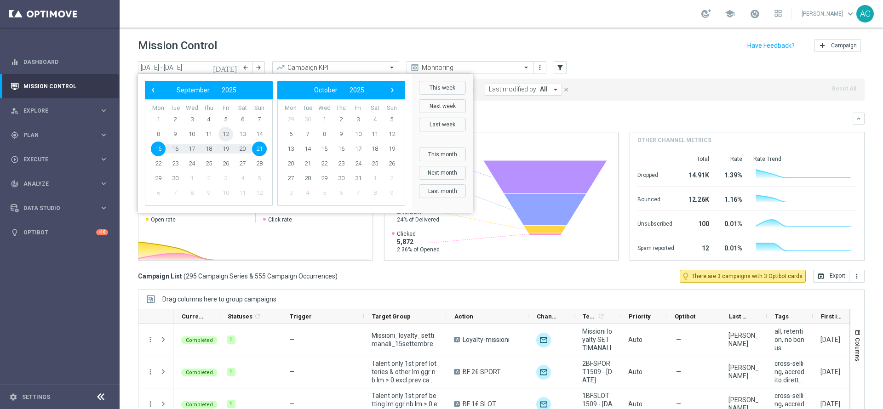
click at [232, 135] on span "12" at bounding box center [225, 134] width 15 height 15
type input "[DATE] - [DATE]"
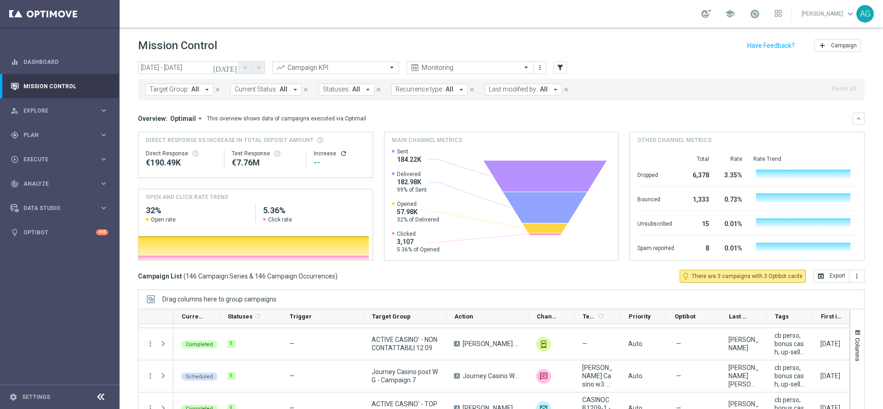
click at [527, 87] on span "Last modified by:" at bounding box center [513, 90] width 49 height 8
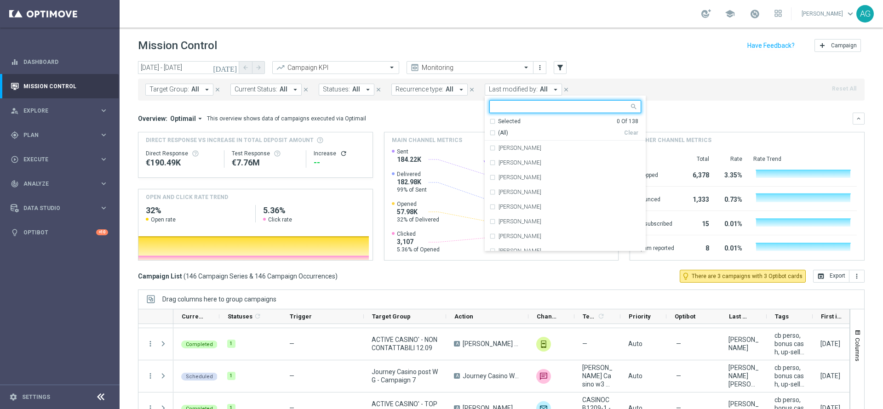
type input "c"
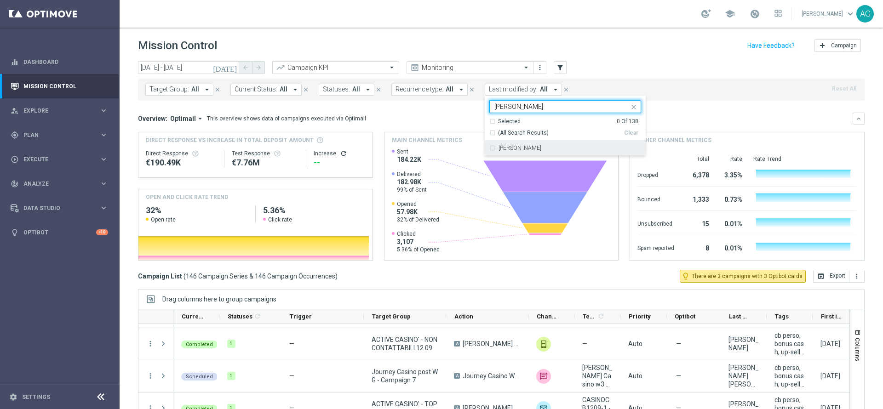
click at [538, 150] on div "[PERSON_NAME]" at bounding box center [570, 148] width 143 height 6
type input "[PERSON_NAME]"
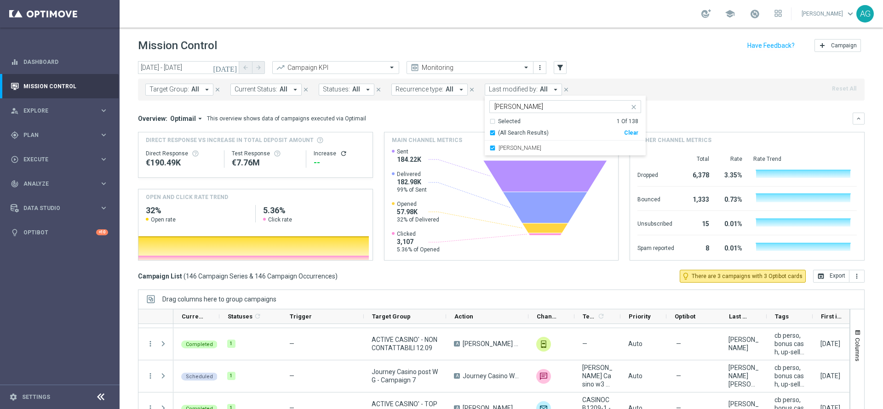
click at [633, 73] on div "today 12 Sep 2025 - 12 Sep 2025 arrow_back arrow_forward Campaign KPI trending_…" at bounding box center [501, 68] width 727 height 14
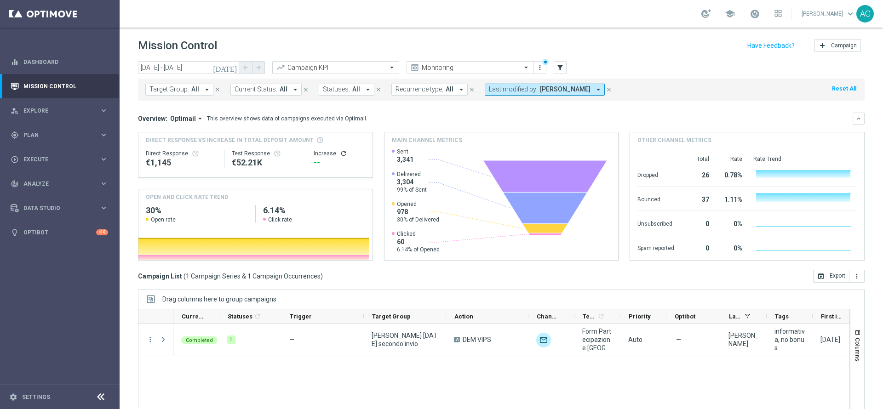
click at [556, 93] on span "Valentina Pilato" at bounding box center [565, 90] width 51 height 8
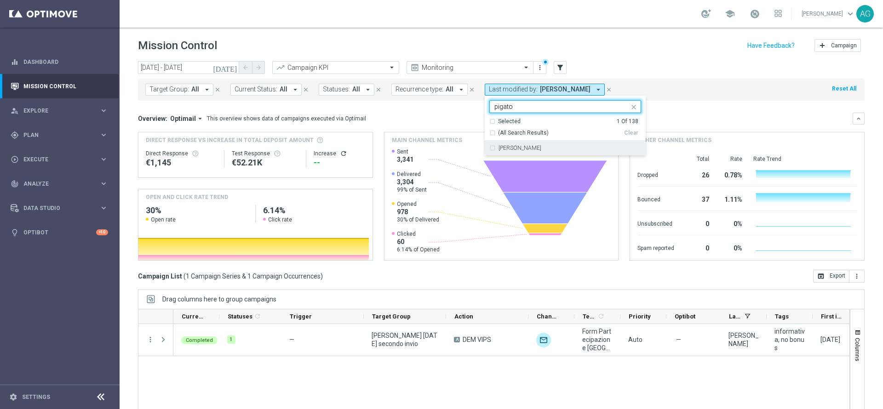
click at [541, 145] on div "Chiara Pigato" at bounding box center [570, 148] width 143 height 6
type input "pigato"
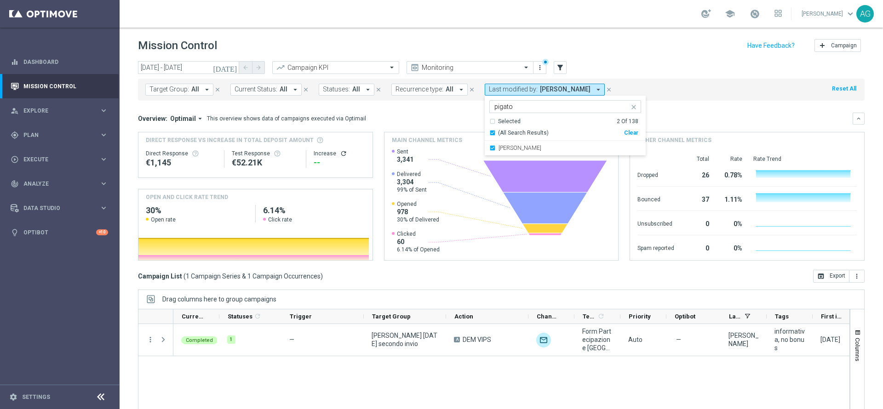
click at [592, 50] on div "Mission Control add Campaign" at bounding box center [501, 46] width 727 height 18
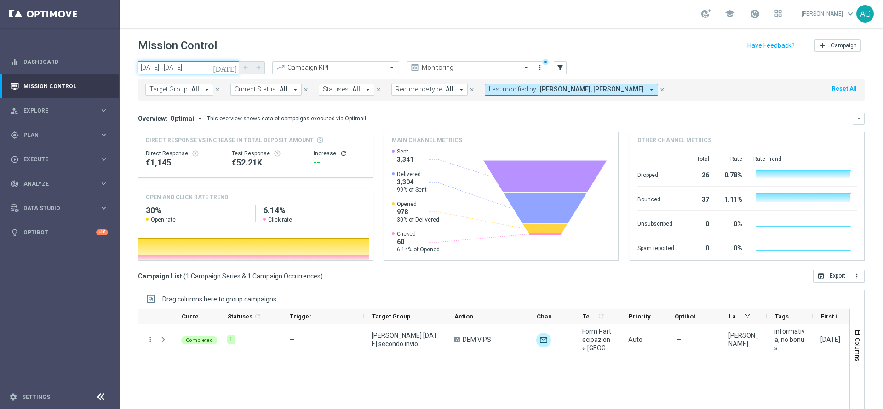
click at [182, 71] on input "12 Sep 2025 - 12 Sep 2025" at bounding box center [188, 67] width 101 height 13
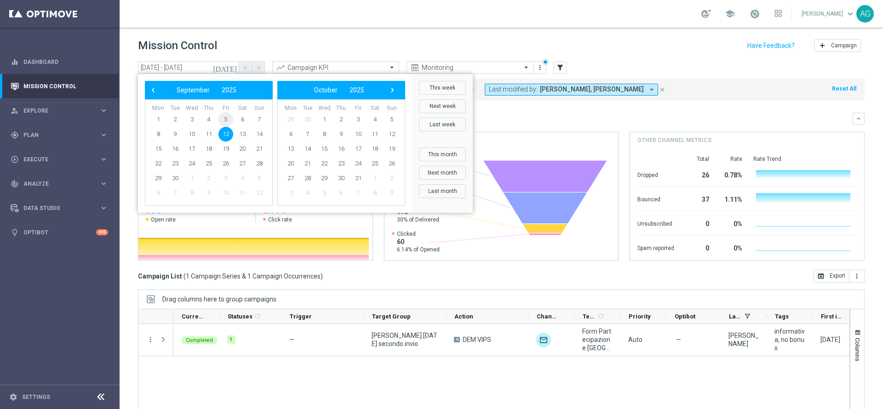
click at [223, 119] on span "5" at bounding box center [225, 119] width 15 height 15
type input "05 Sep 2025 - 05 Sep 2025"
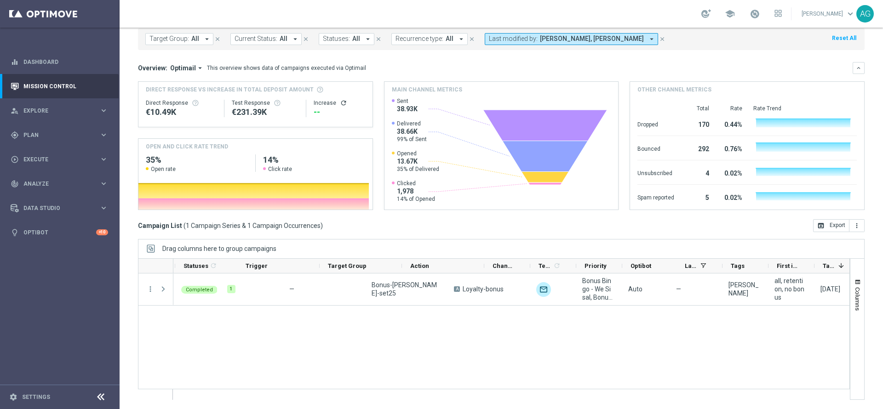
scroll to position [0, 111]
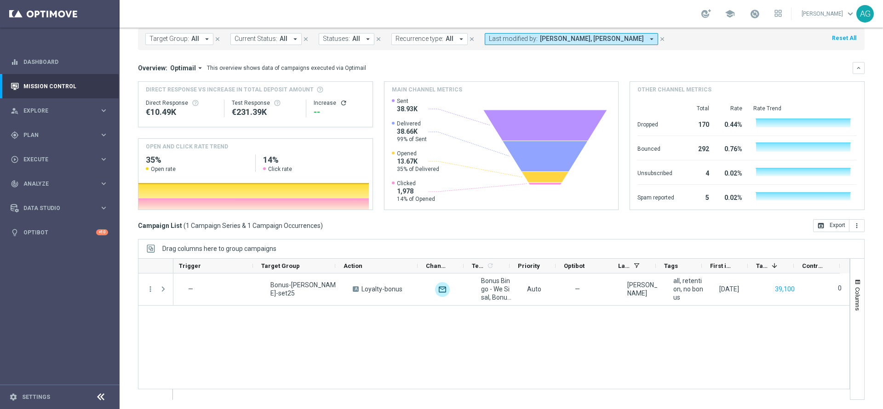
drag, startPoint x: 569, startPoint y: 388, endPoint x: 425, endPoint y: 386, distance: 144.4
click at [425, 386] on div "Completed 1 — Bonus-loy-set25 A Loyalty-bonus unfold_more Bonus Bingo - We Sisa…" at bounding box center [511, 337] width 676 height 126
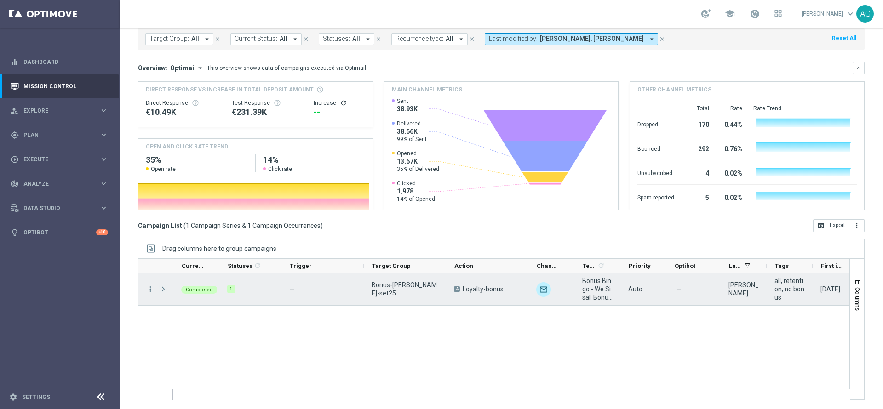
click at [161, 287] on span "Press SPACE to select this row." at bounding box center [163, 289] width 8 height 7
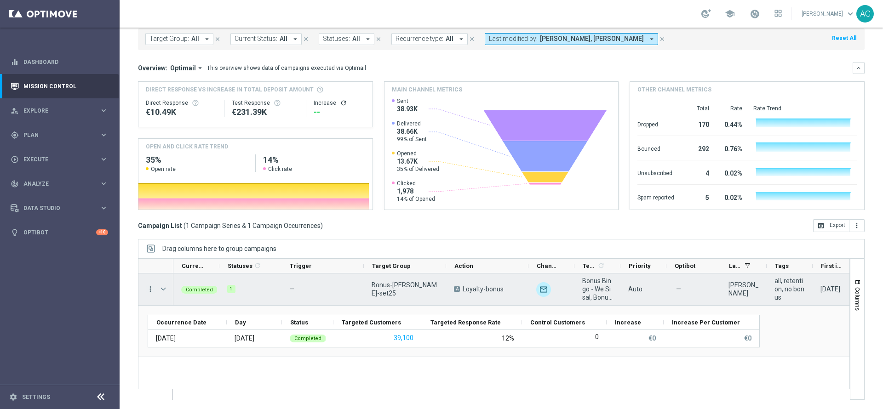
click at [151, 289] on icon "more_vert" at bounding box center [150, 289] width 8 height 8
click at [178, 295] on span "Campaign Details" at bounding box center [191, 295] width 46 height 6
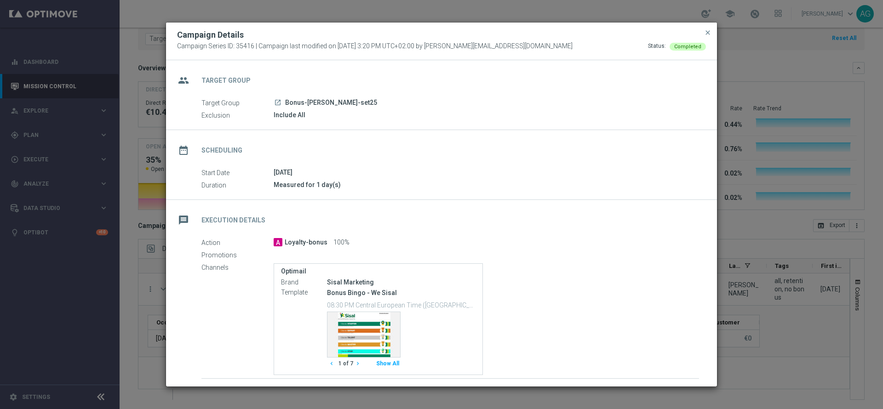
scroll to position [91, 0]
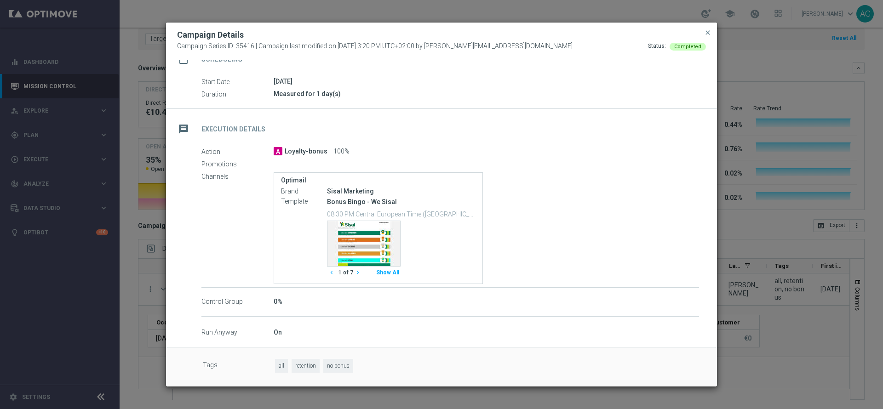
click at [391, 275] on button "Show All" at bounding box center [388, 273] width 26 height 12
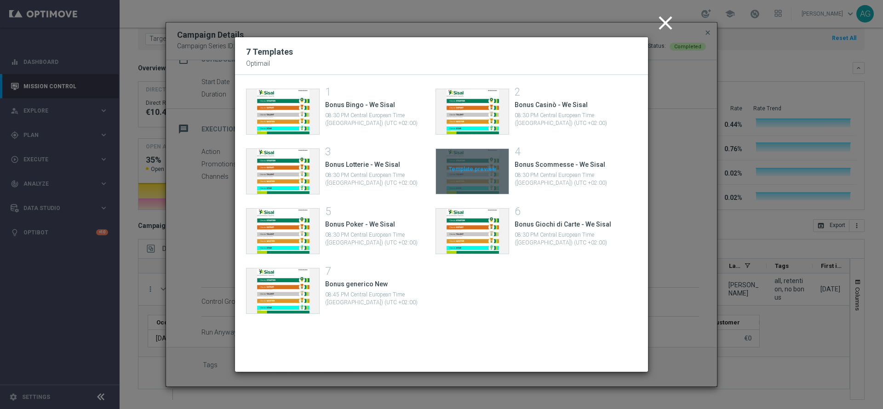
scroll to position [0, 0]
click at [671, 17] on icon "close" at bounding box center [665, 22] width 23 height 23
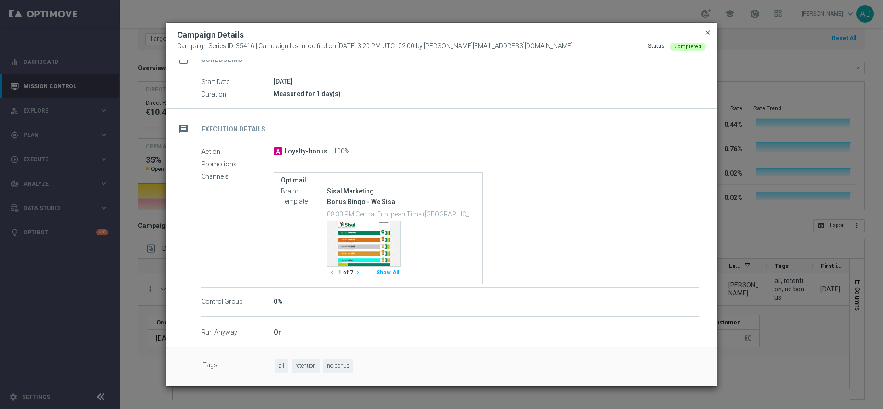
click at [705, 29] on span "close" at bounding box center [707, 32] width 7 height 7
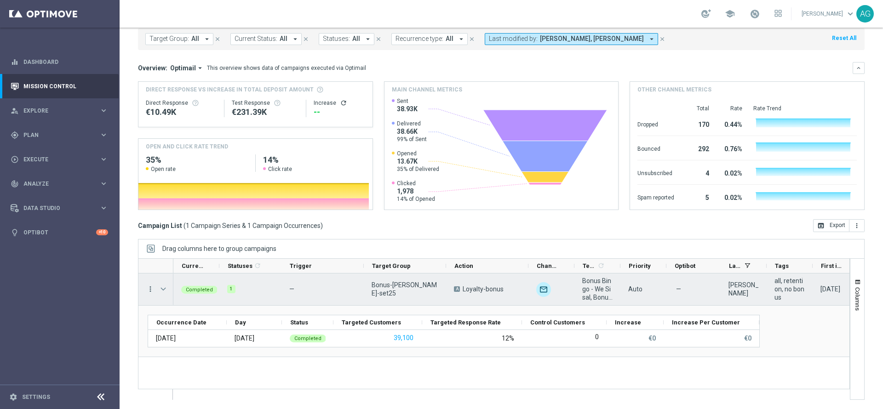
click at [149, 288] on icon "more_vert" at bounding box center [150, 289] width 8 height 8
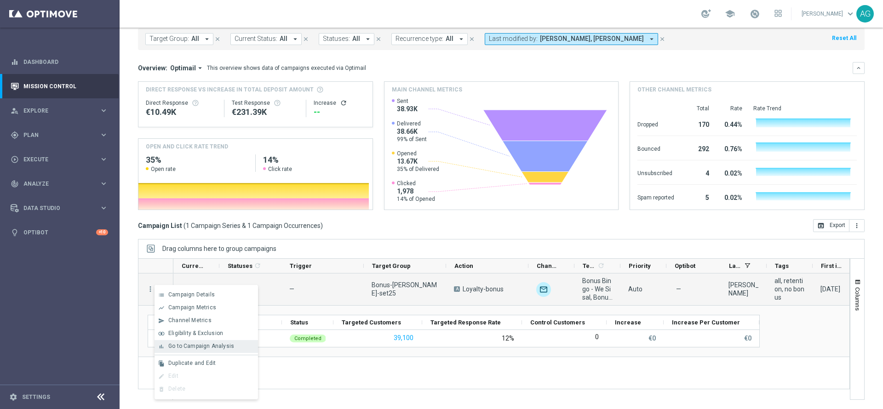
click at [192, 349] on span "Go to Campaign Analysis" at bounding box center [201, 346] width 66 height 6
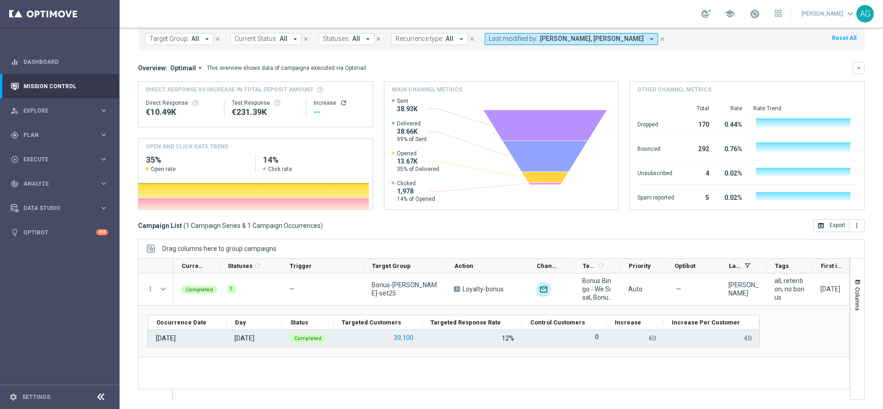
click at [404, 334] on button "39,100" at bounding box center [404, 338] width 22 height 11
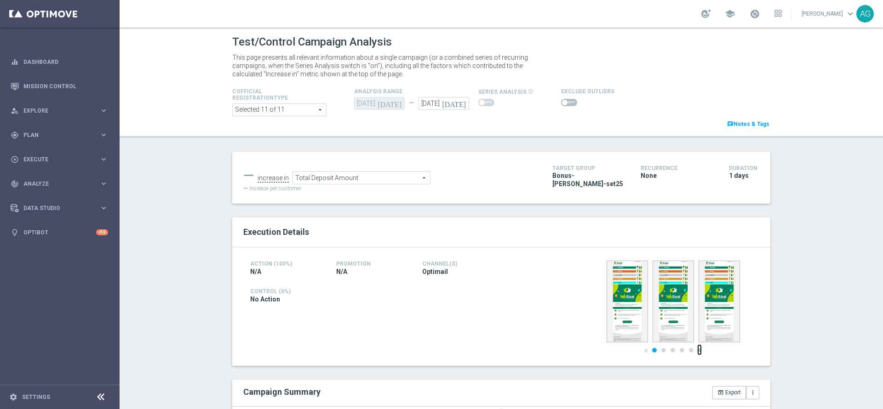
click at [697, 347] on link "»" at bounding box center [699, 350] width 5 height 6
click at [644, 351] on link "«" at bounding box center [646, 350] width 5 height 6
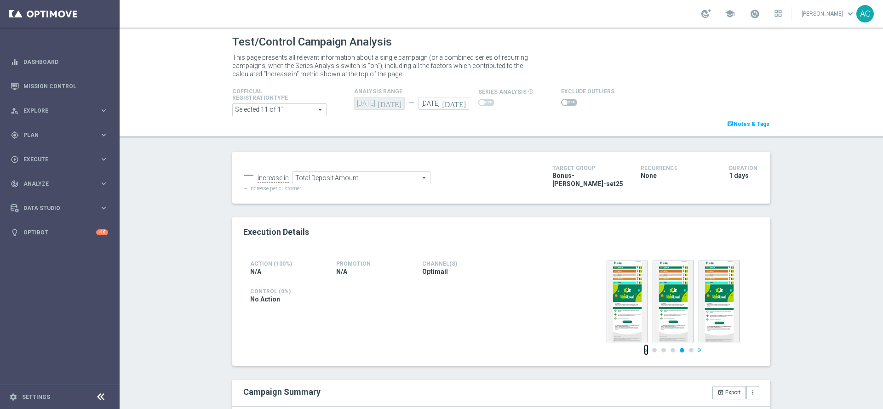
click at [644, 351] on link "«" at bounding box center [646, 350] width 5 height 6
click at [664, 310] on img at bounding box center [673, 302] width 41 height 82
click at [663, 298] on img at bounding box center [673, 302] width 41 height 82
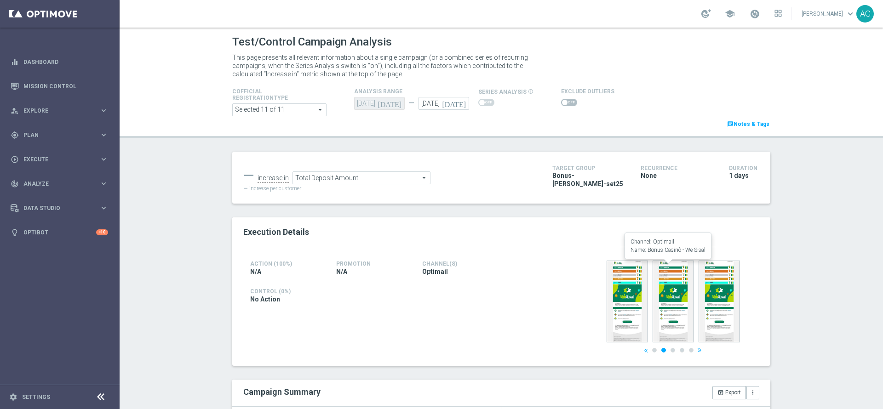
click at [663, 298] on img at bounding box center [673, 302] width 41 height 82
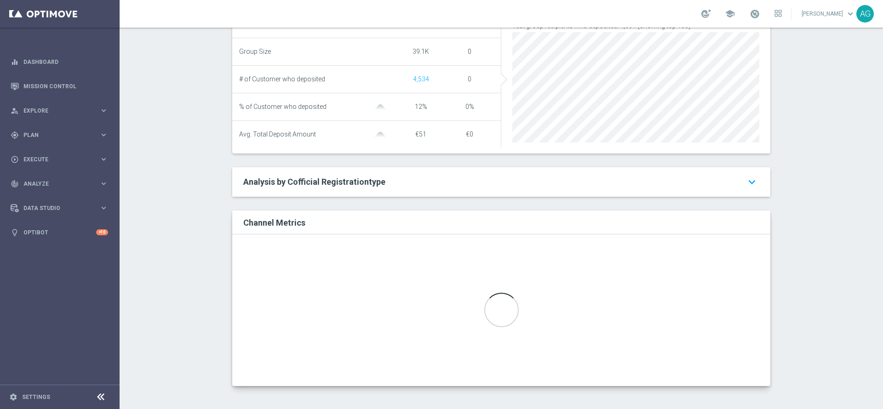
scroll to position [297, 0]
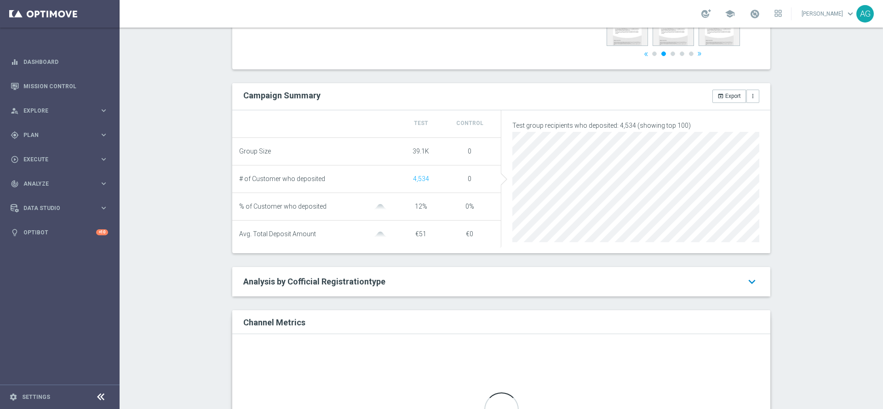
click at [753, 290] on icon "keyboard_arrow_down" at bounding box center [752, 282] width 15 height 17
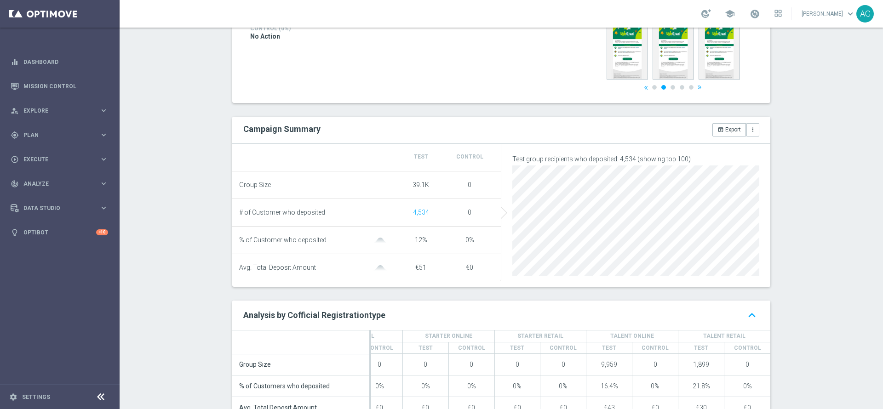
scroll to position [120, 0]
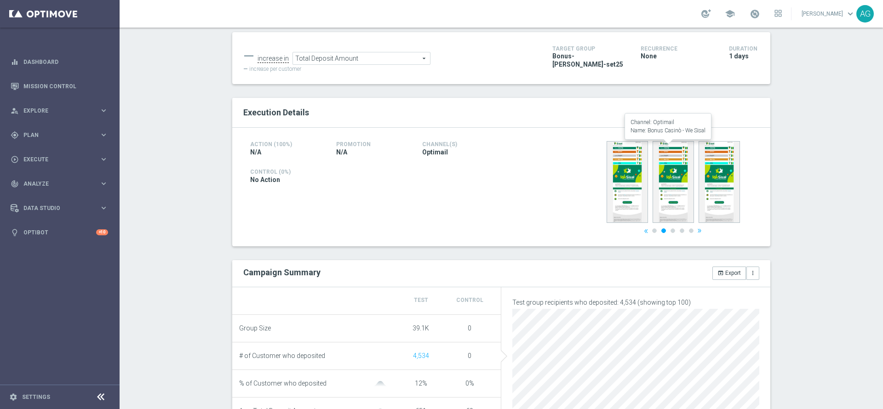
click at [653, 165] on img at bounding box center [673, 182] width 41 height 82
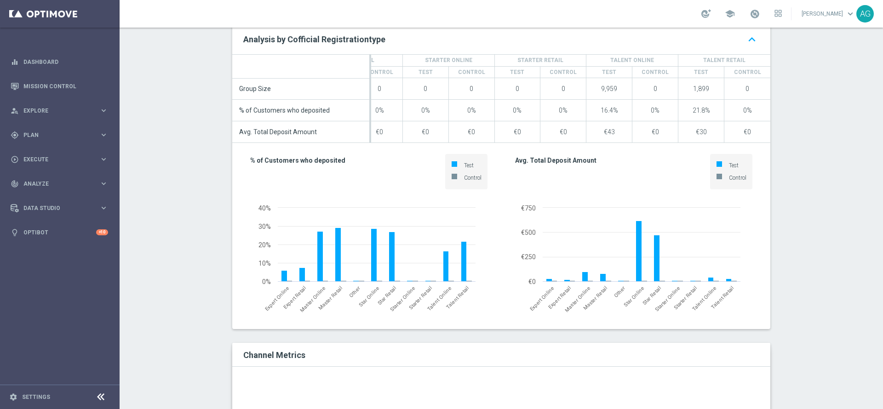
scroll to position [685, 0]
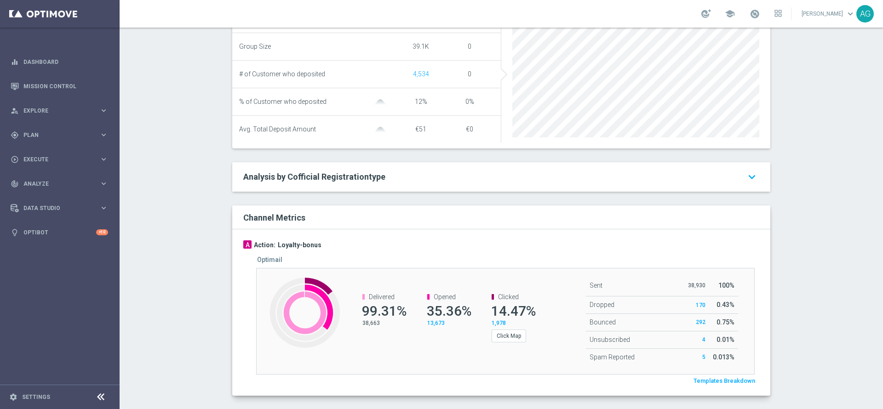
scroll to position [416, 0]
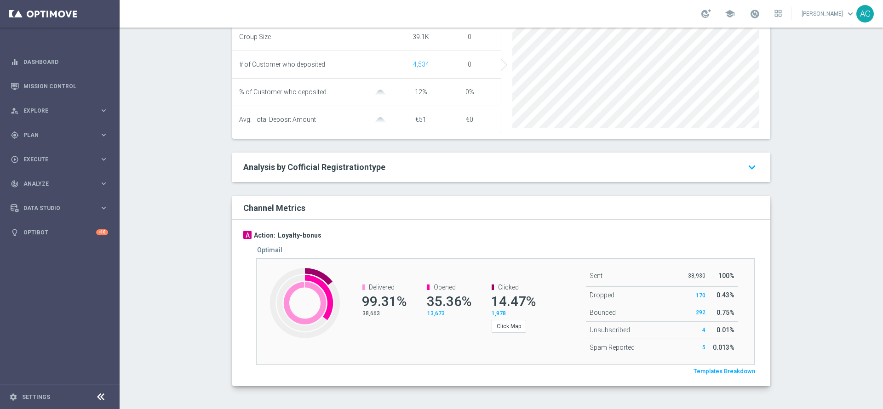
click at [708, 370] on span "Templates Breakdown" at bounding box center [725, 372] width 62 height 8
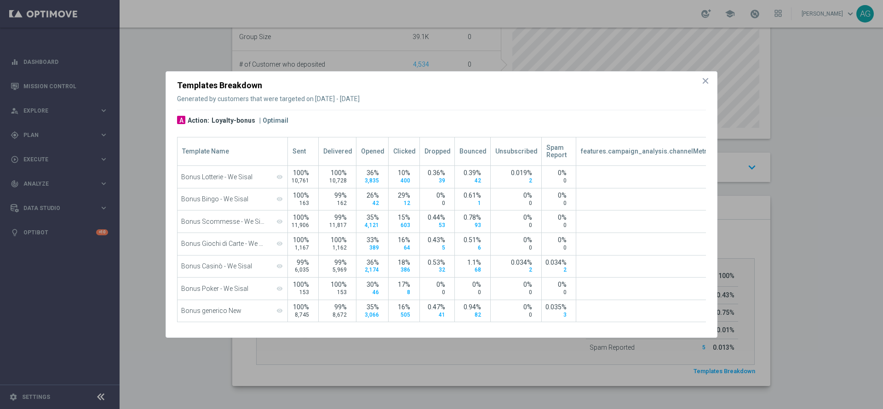
click at [365, 267] on span "2,174" at bounding box center [372, 270] width 14 height 6
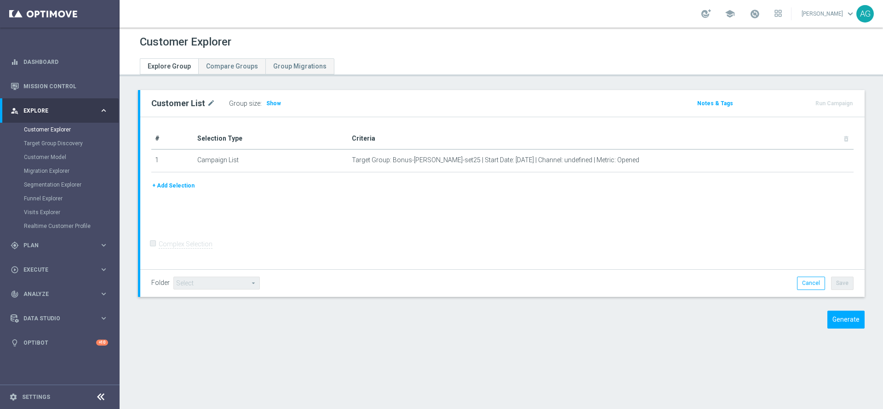
click at [350, 249] on form "Complex Selection Invalid Expression" at bounding box center [502, 253] width 702 height 33
click at [847, 322] on button "Generate" at bounding box center [845, 320] width 37 height 18
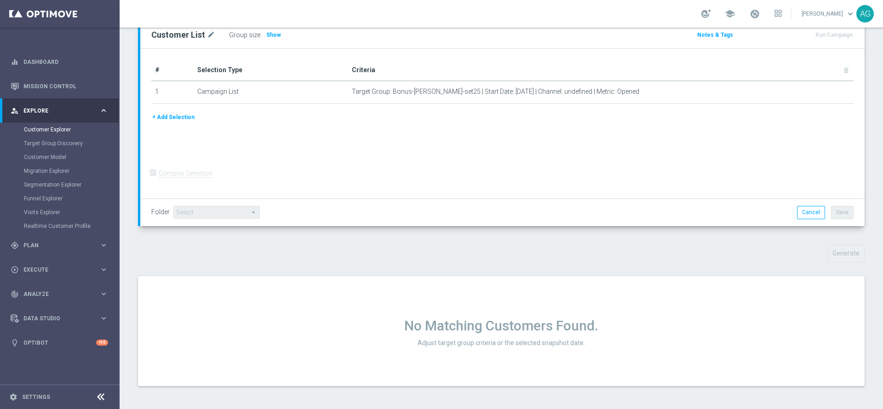
scroll to position [62, 0]
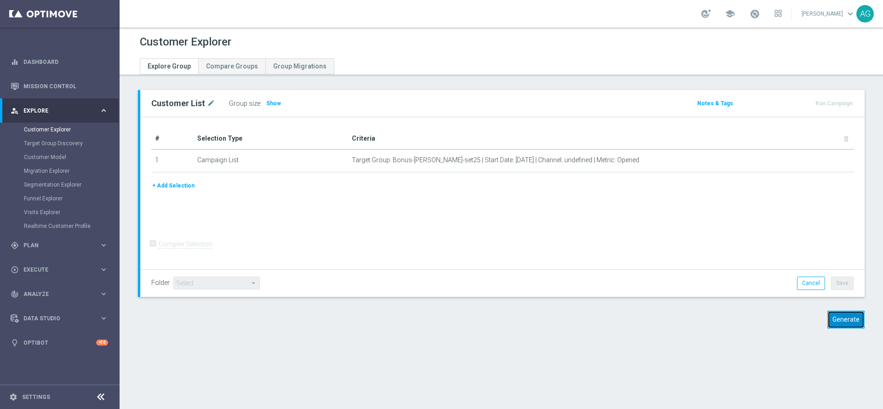
click at [830, 326] on button "Generate" at bounding box center [845, 320] width 37 height 18
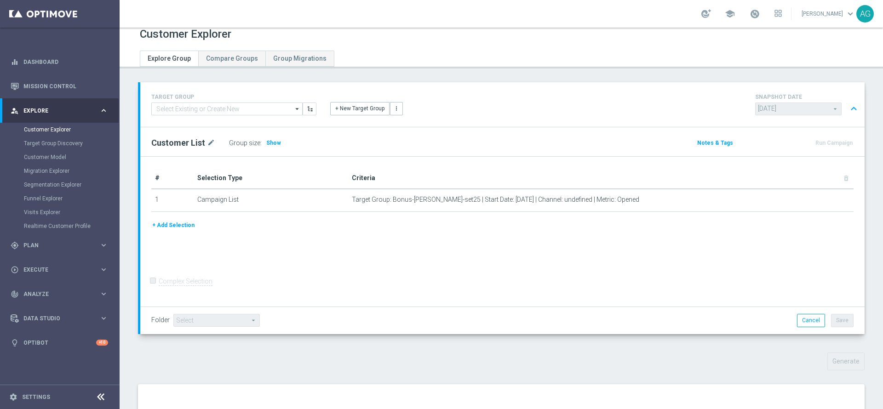
scroll to position [5, 0]
